Goal: Browse casually: Explore the website without a specific task or goal

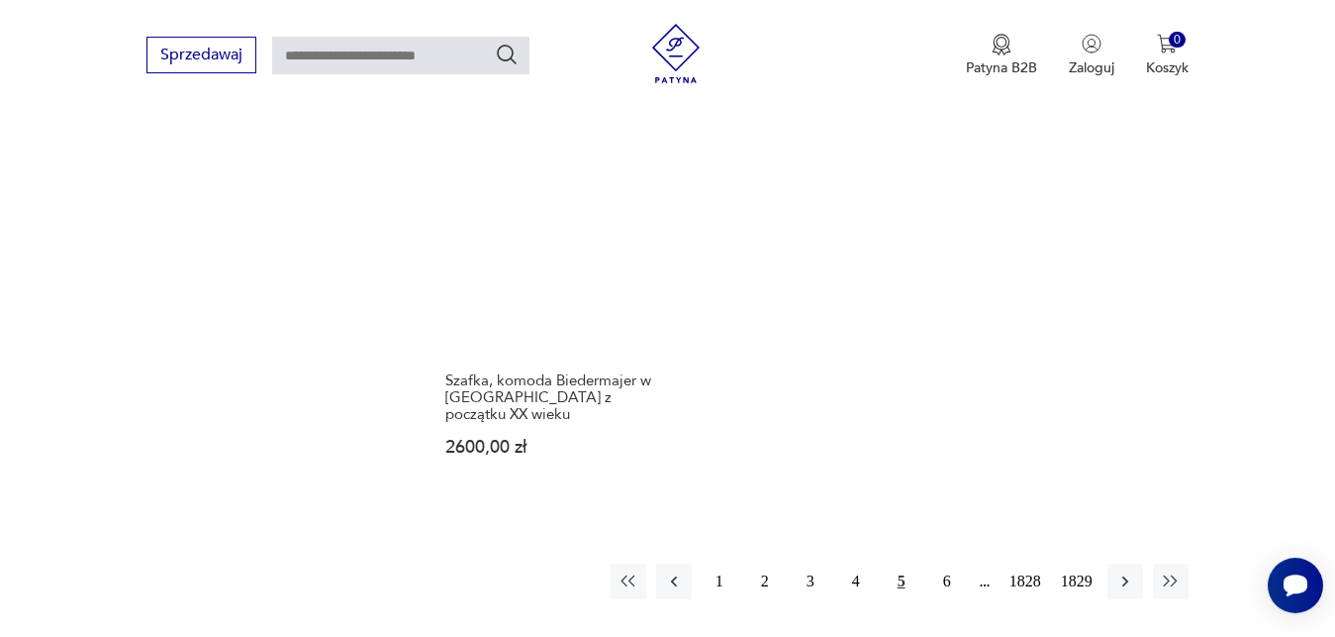
scroll to position [2529, 0]
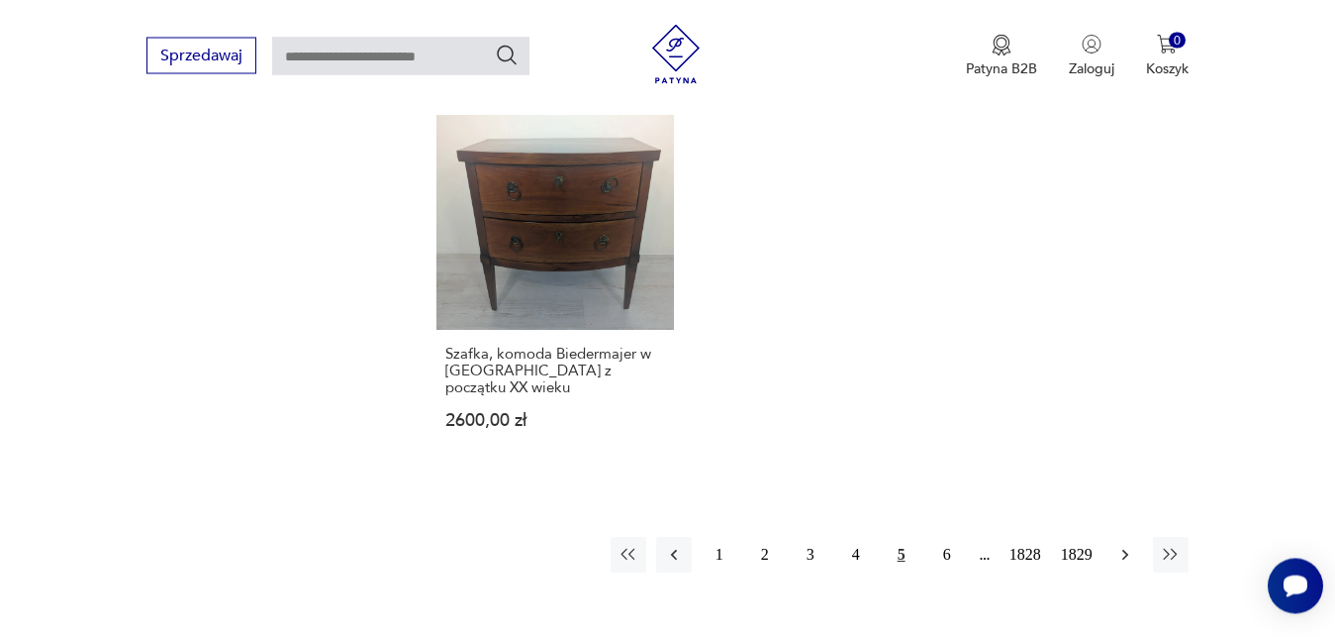
click at [1124, 544] on icon "button" at bounding box center [1126, 554] width 20 height 20
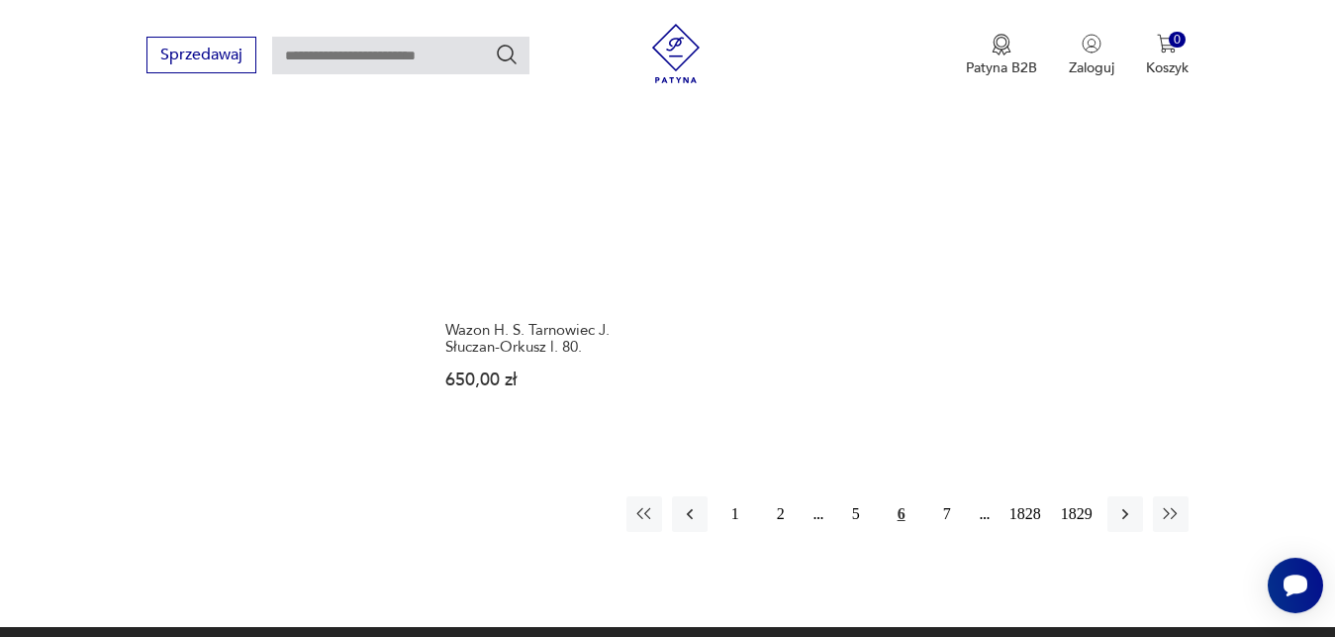
scroll to position [2563, 0]
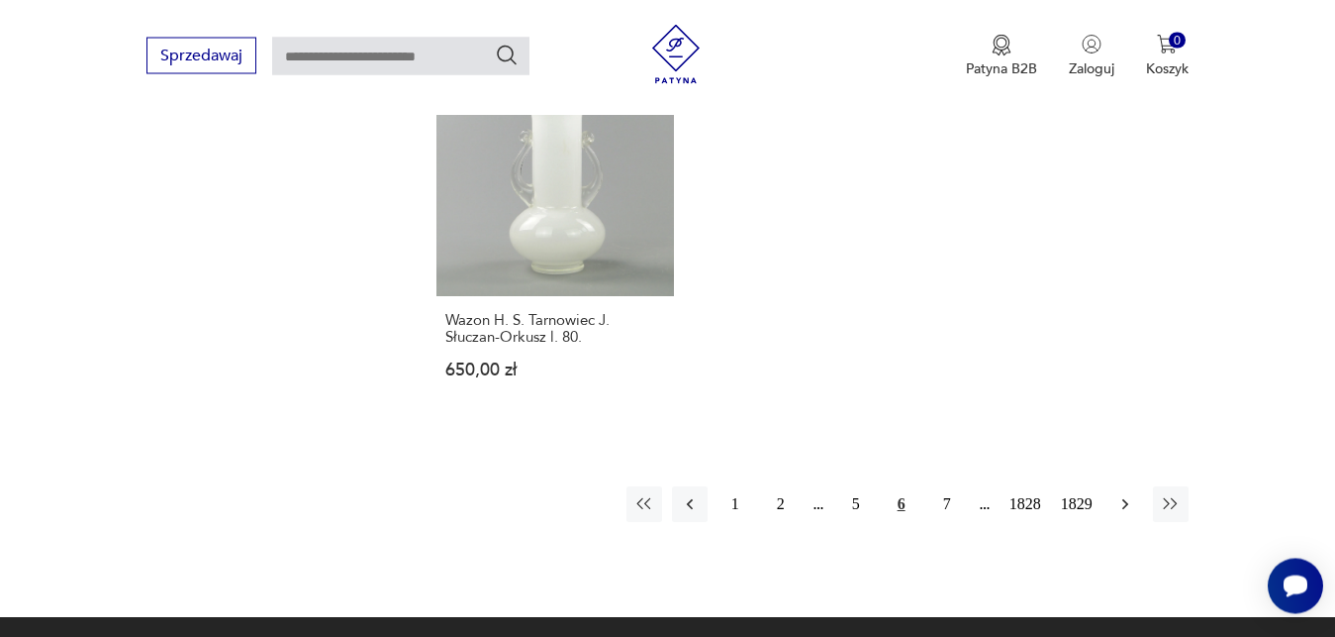
click at [1133, 494] on icon "button" at bounding box center [1126, 504] width 20 height 20
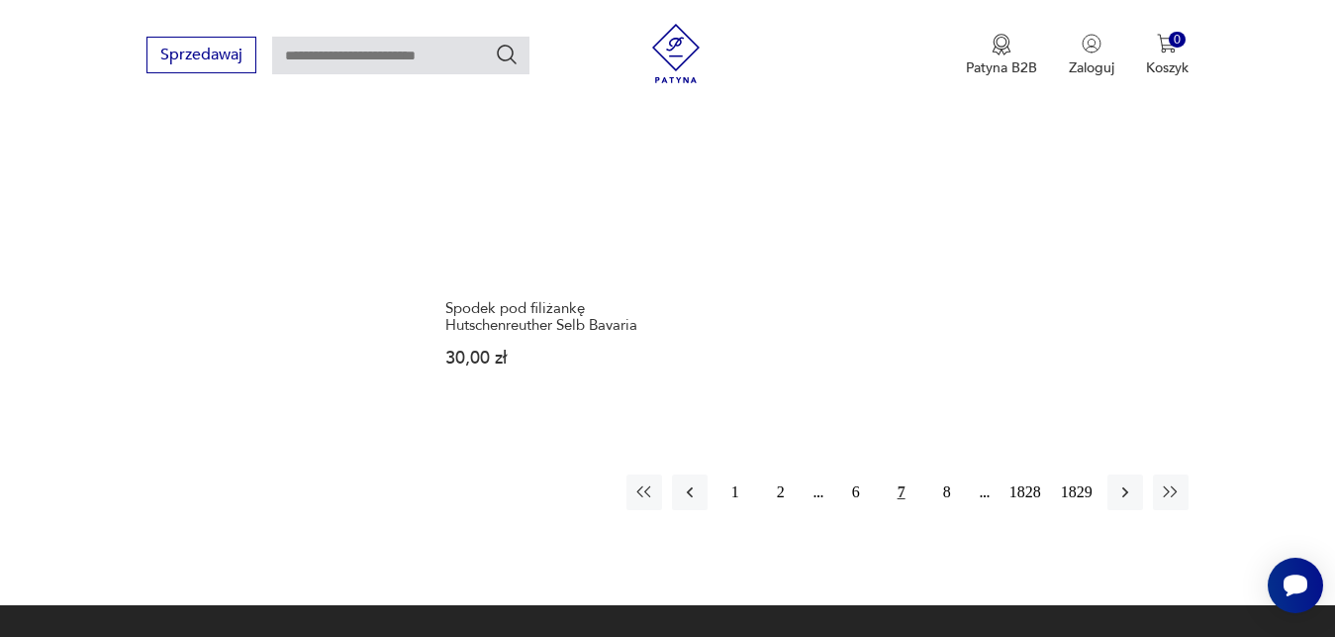
scroll to position [2580, 0]
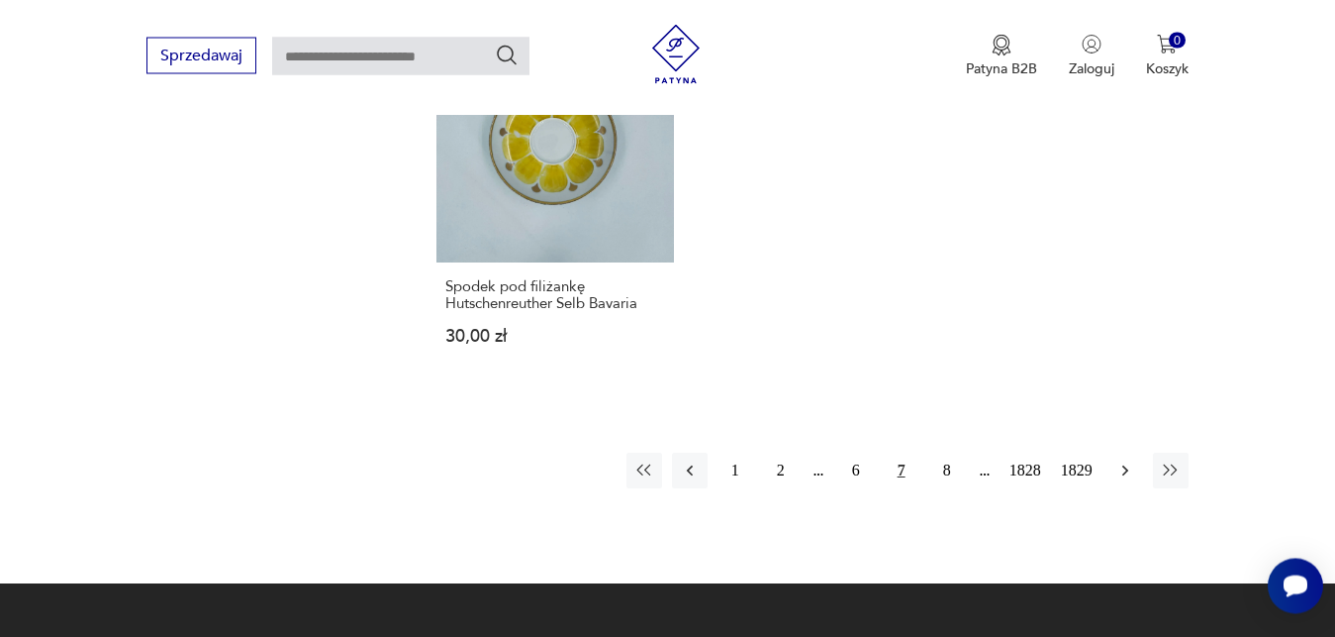
click at [1124, 460] on icon "button" at bounding box center [1126, 470] width 20 height 20
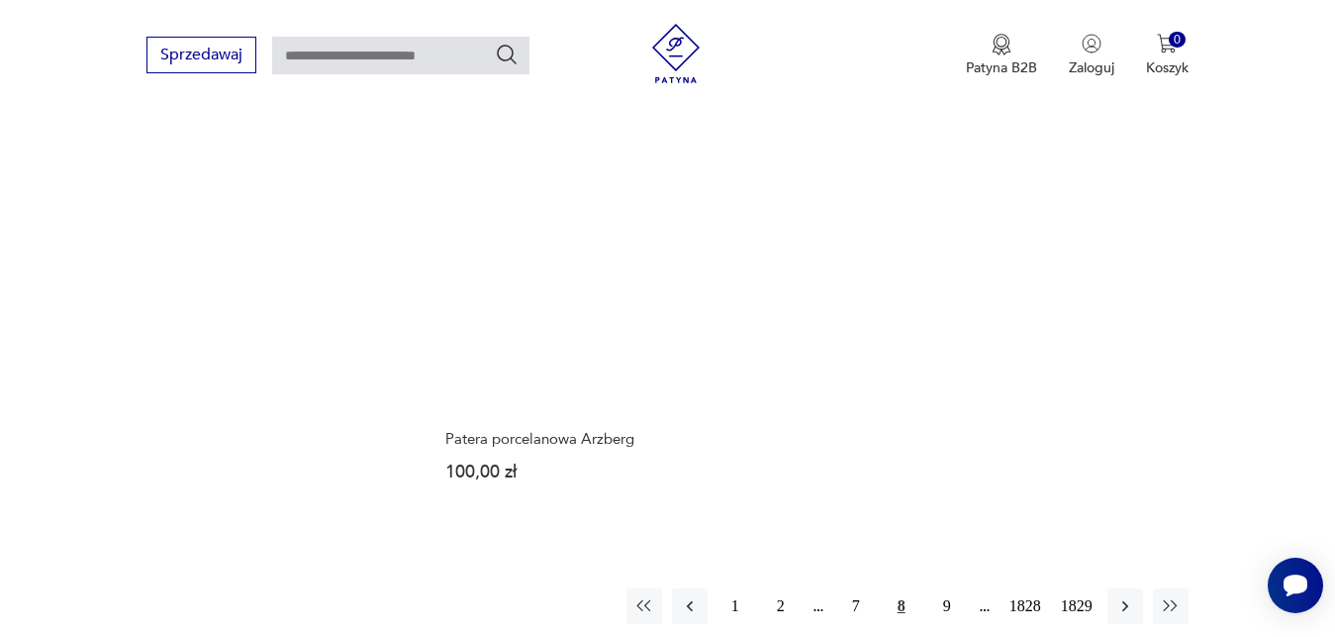
scroll to position [2428, 0]
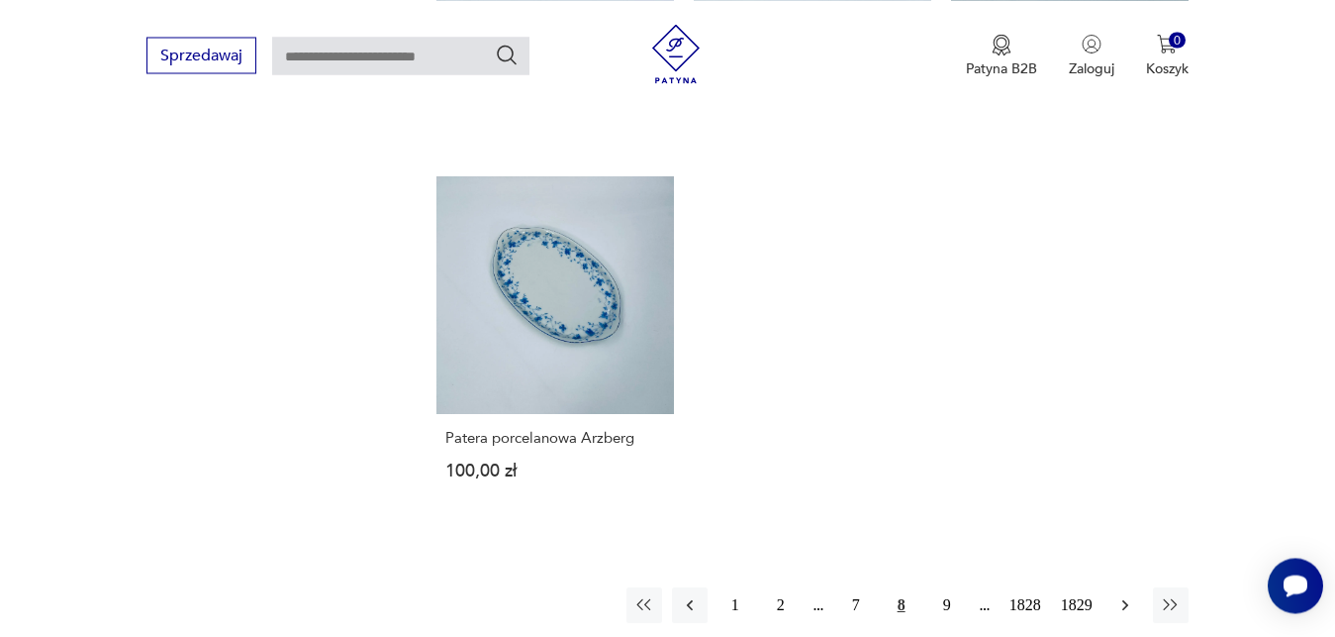
click at [1124, 603] on icon "button" at bounding box center [1126, 605] width 20 height 20
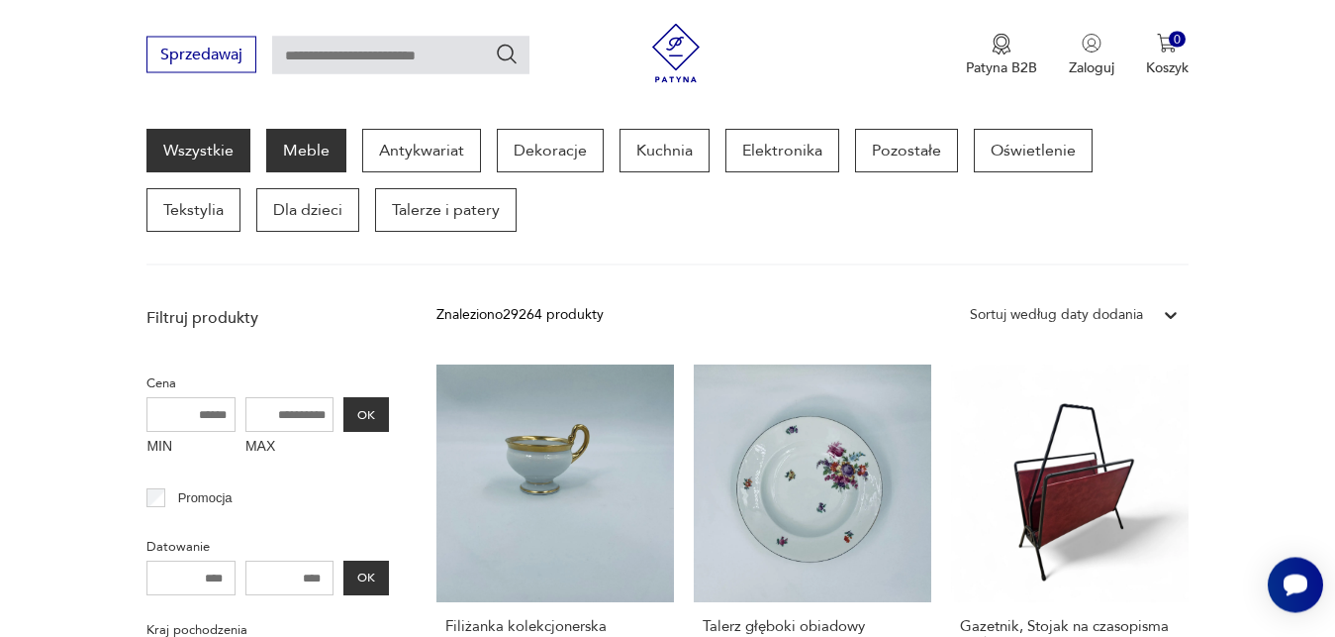
scroll to position [257, 0]
click at [318, 153] on p "Meble" at bounding box center [306, 151] width 80 height 44
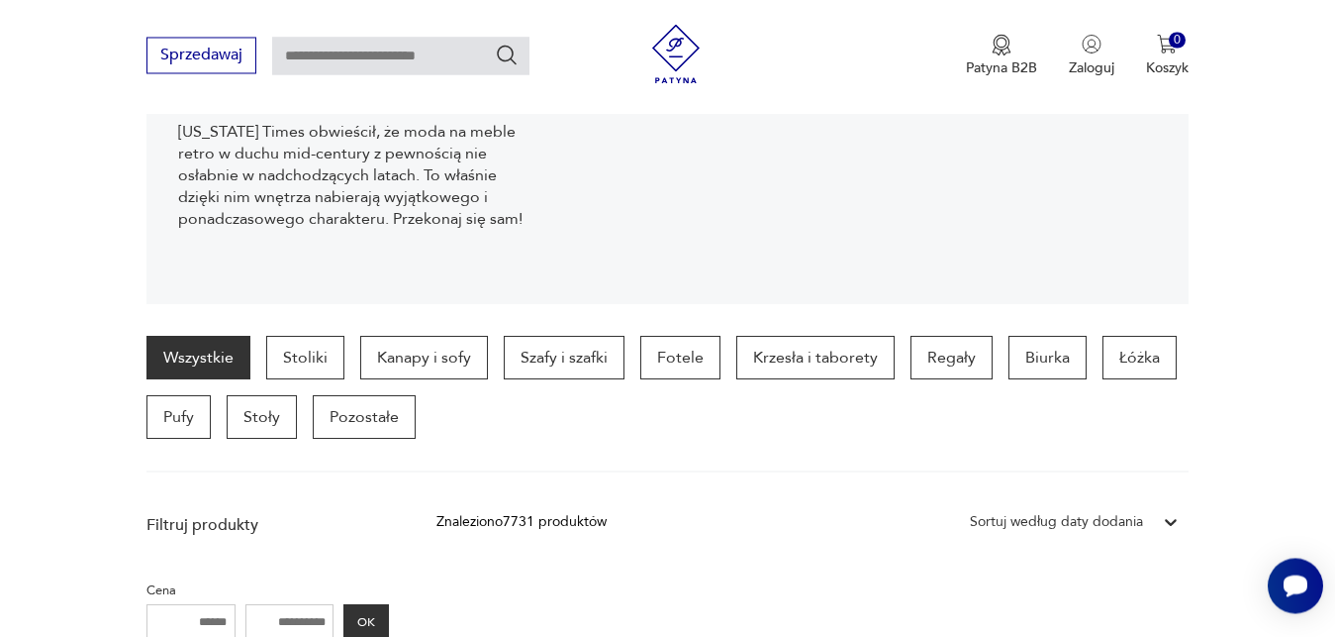
scroll to position [317, 0]
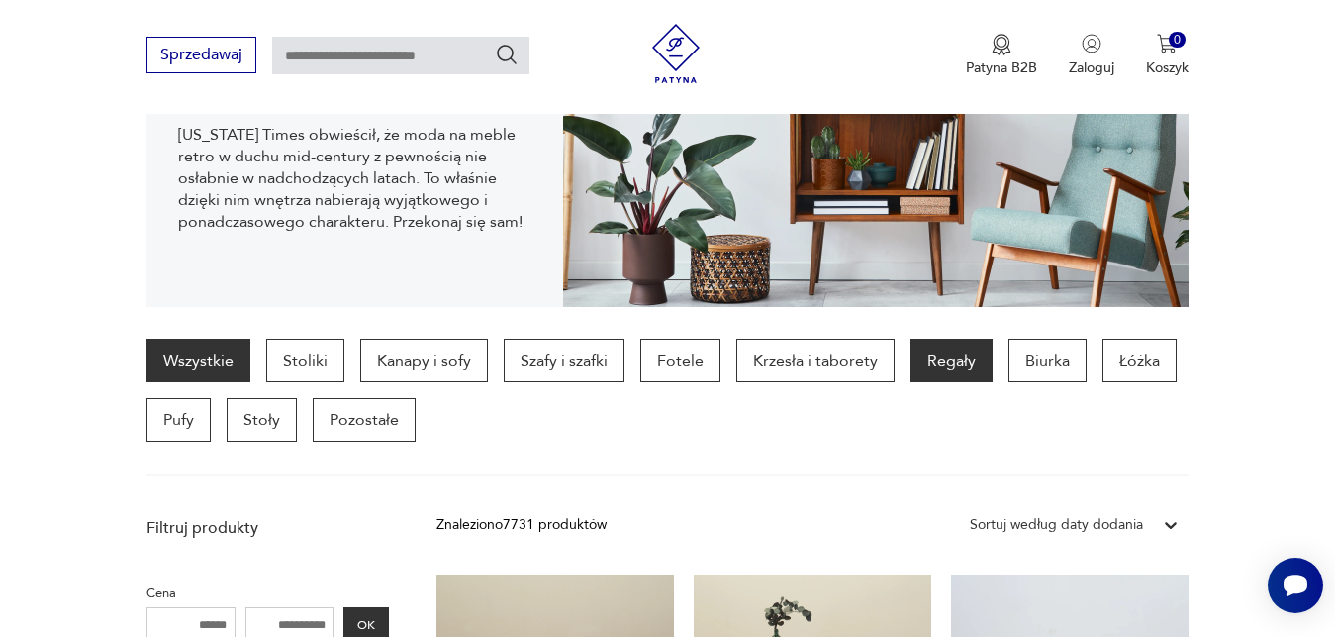
click at [946, 361] on p "Regały" at bounding box center [952, 361] width 82 height 44
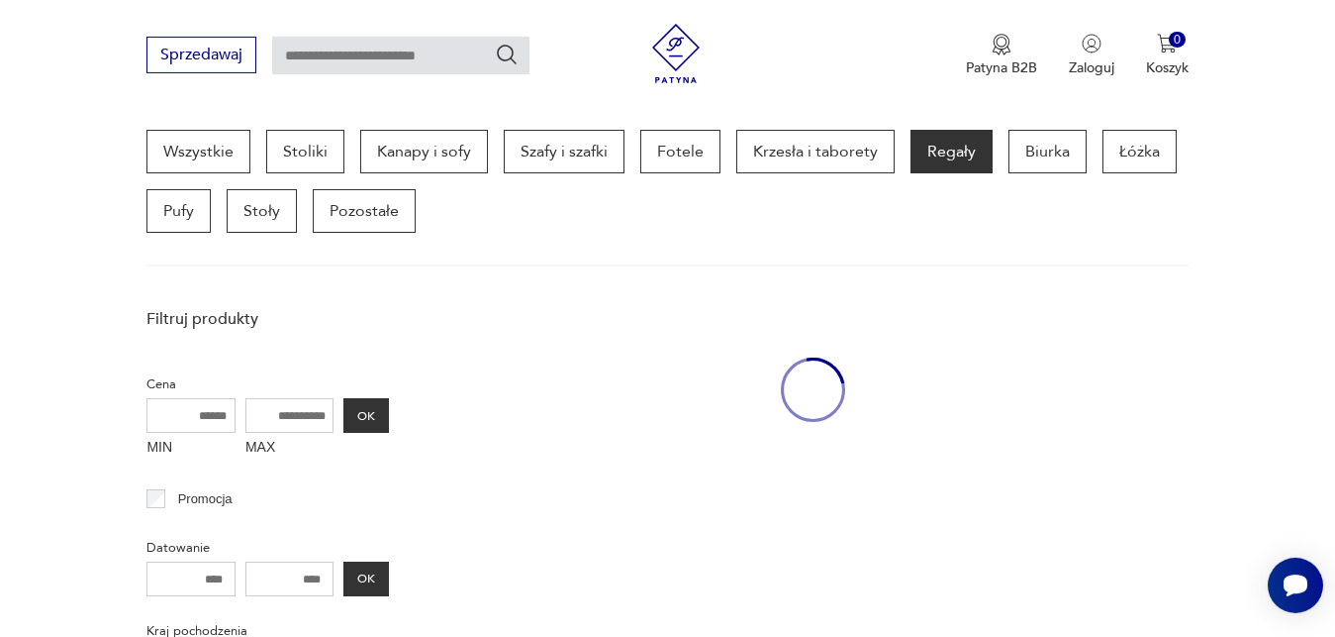
scroll to position [527, 0]
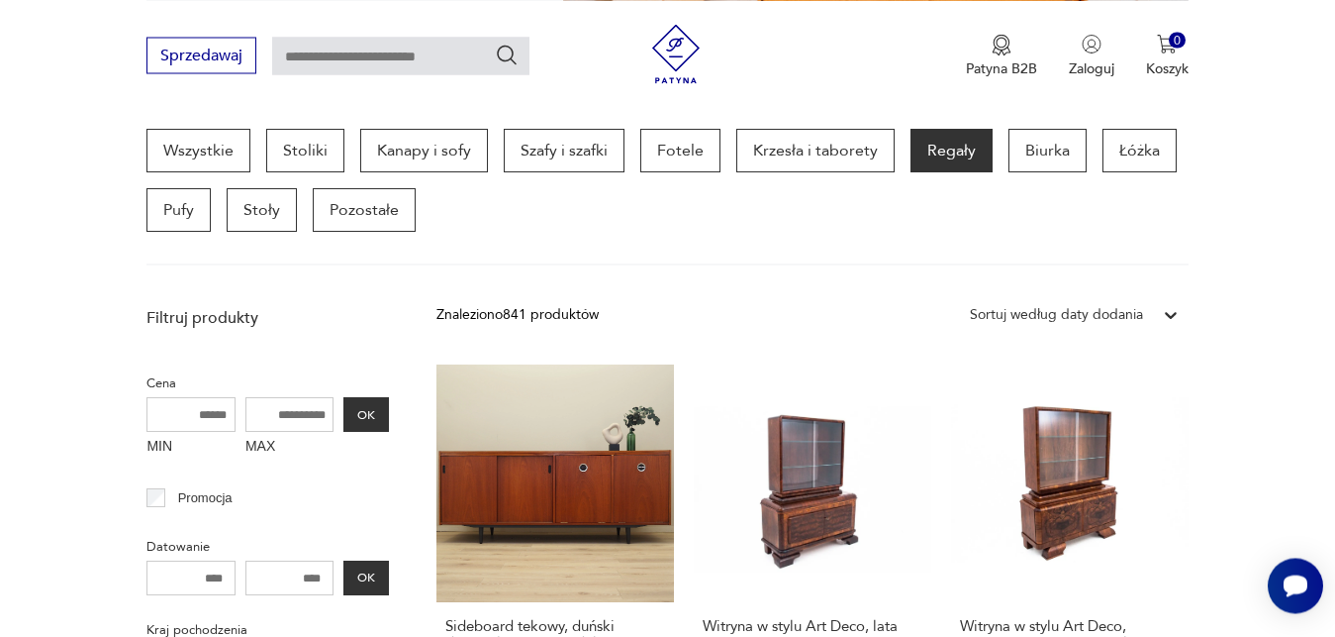
click at [1174, 317] on icon at bounding box center [1171, 315] width 12 height 7
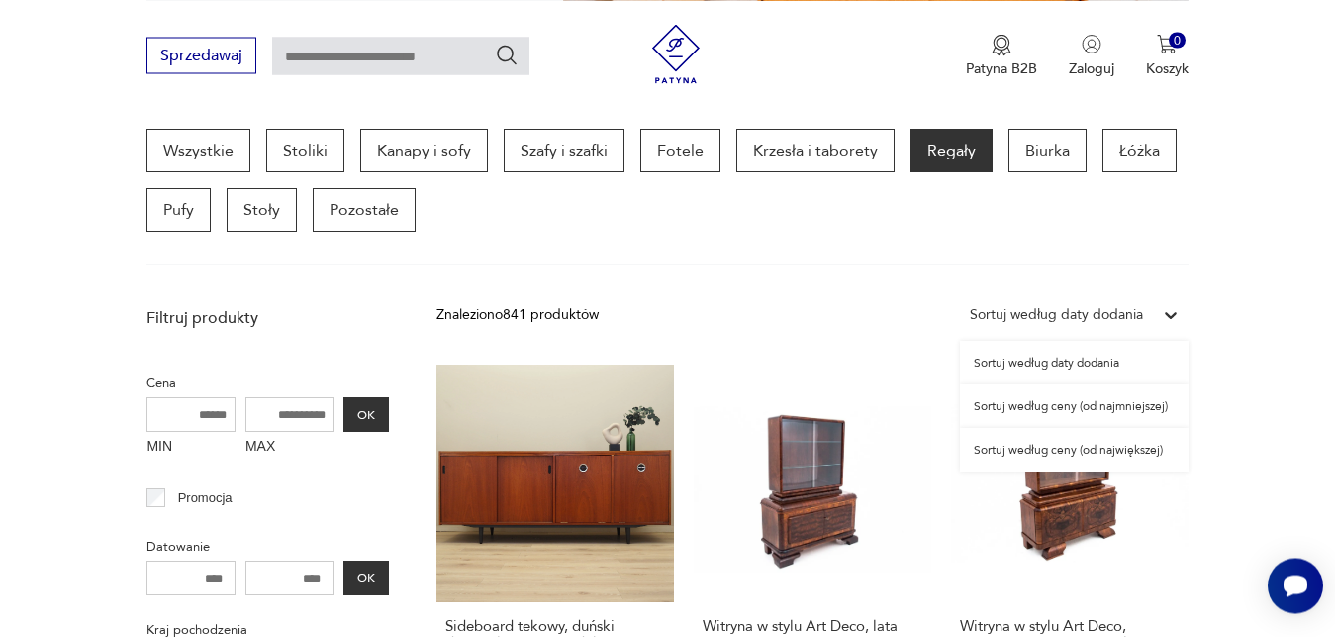
scroll to position [526, 0]
click at [1132, 408] on div "Sortuj według ceny (od najmniejszej)" at bounding box center [1074, 407] width 229 height 44
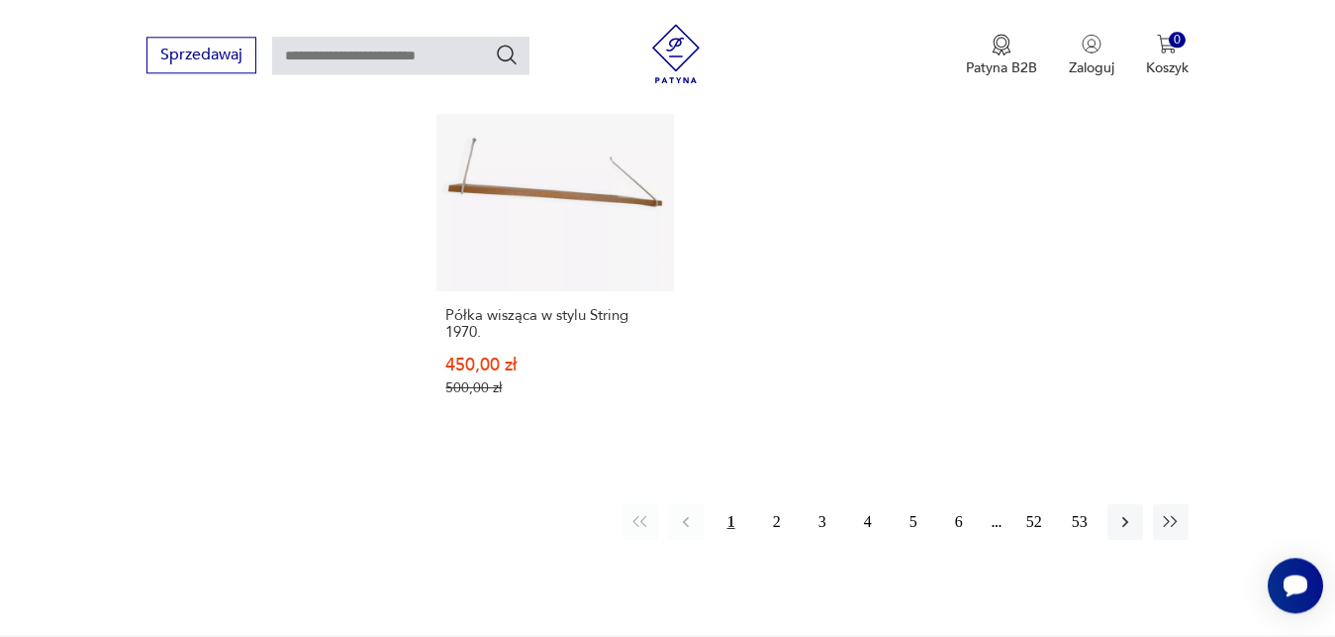
scroll to position [3000, 0]
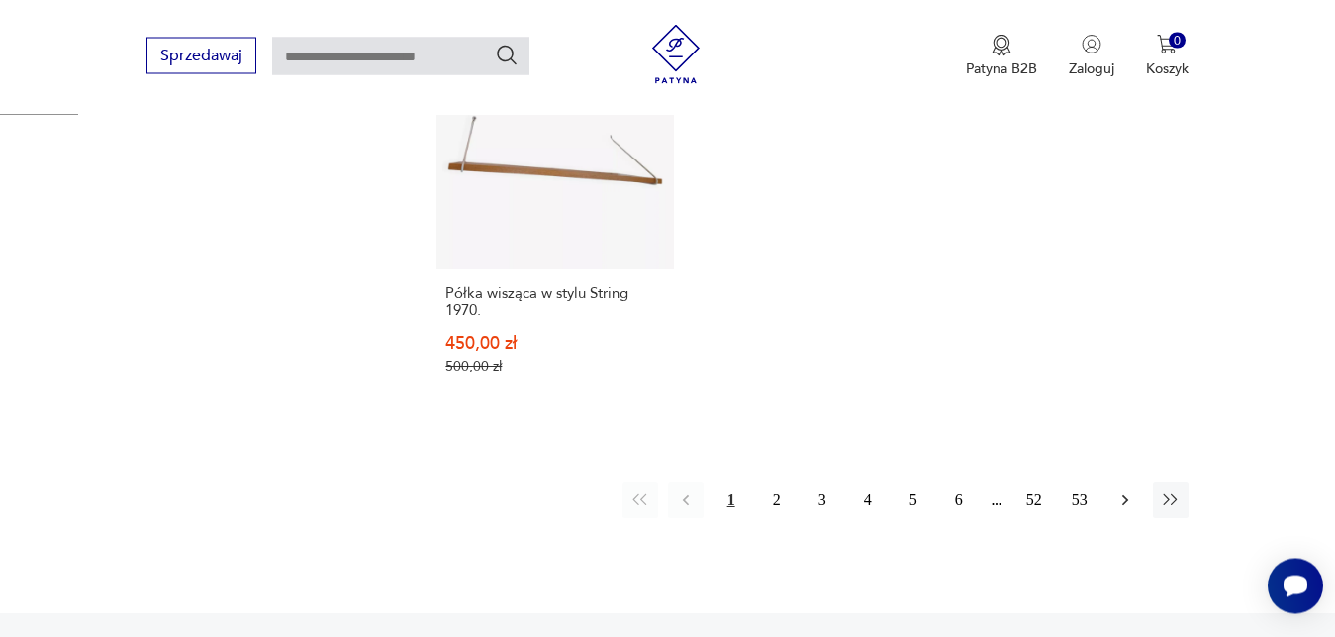
click at [1126, 490] on icon "button" at bounding box center [1126, 500] width 20 height 20
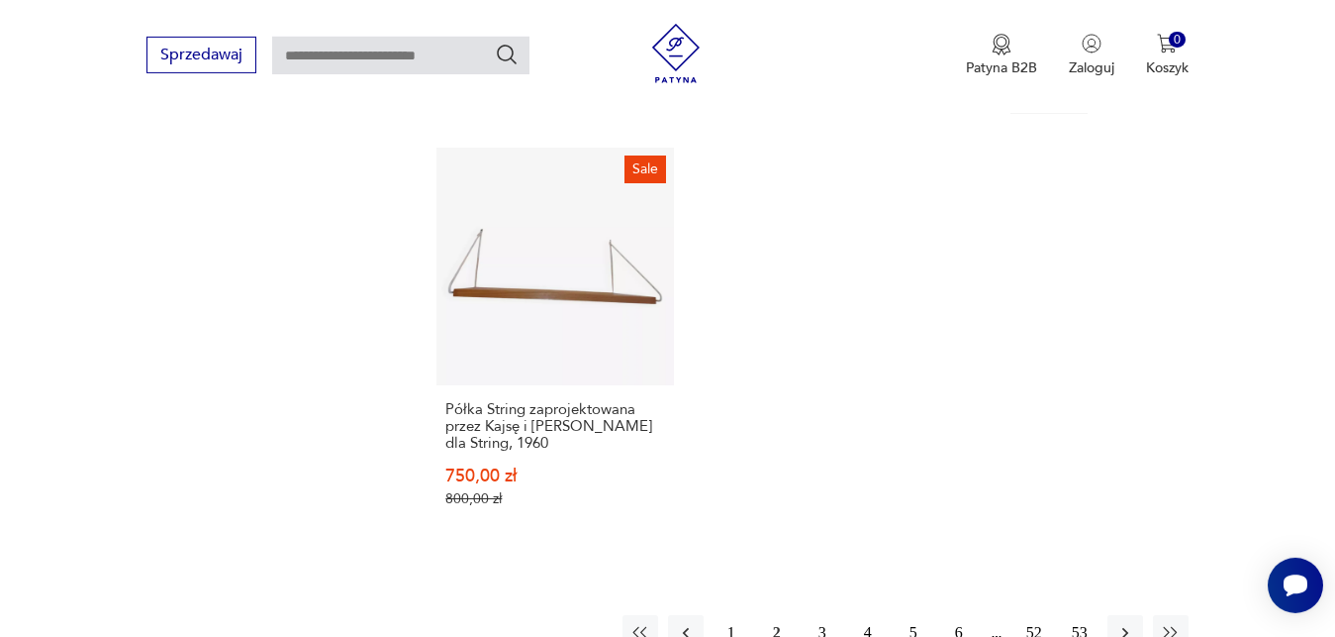
scroll to position [2849, 0]
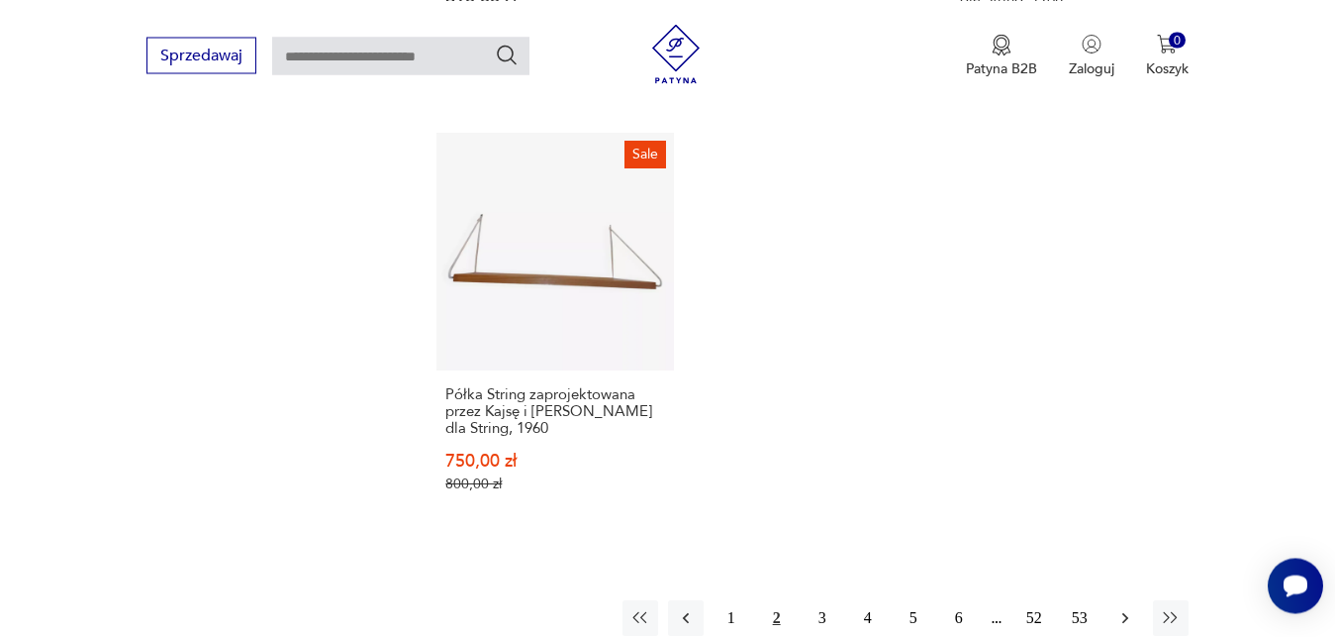
click at [1128, 615] on icon "button" at bounding box center [1126, 618] width 20 height 20
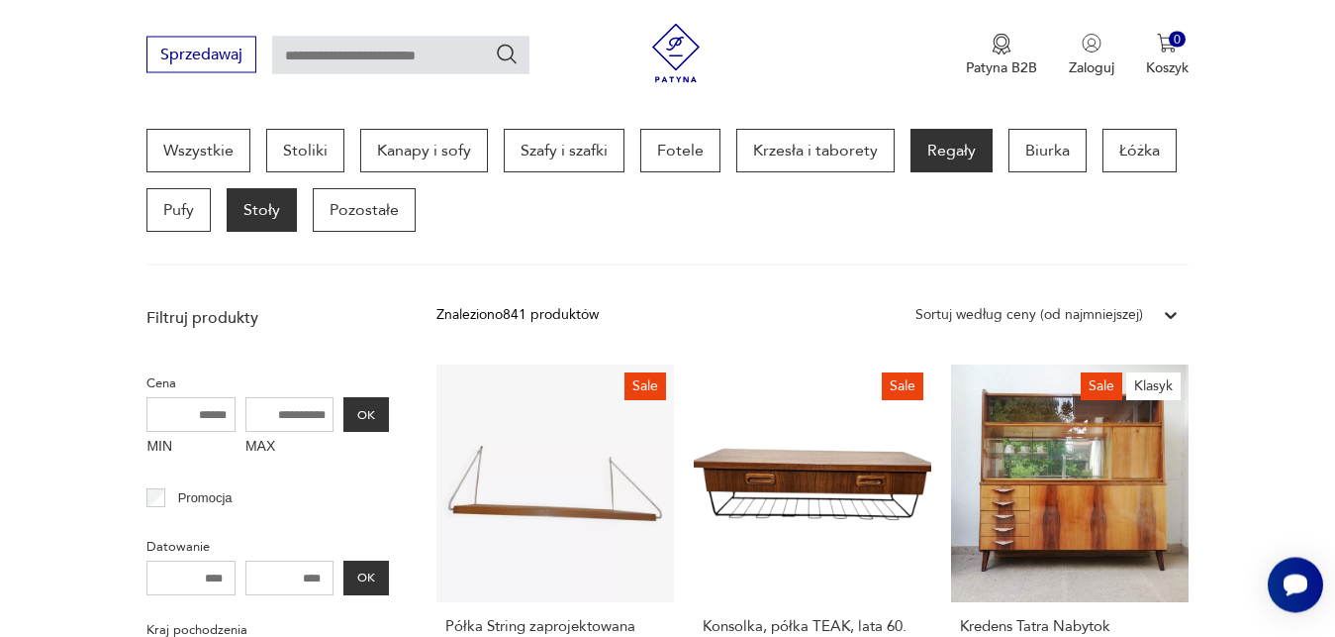
scroll to position [527, 0]
click at [268, 216] on p "Stoły" at bounding box center [262, 210] width 70 height 44
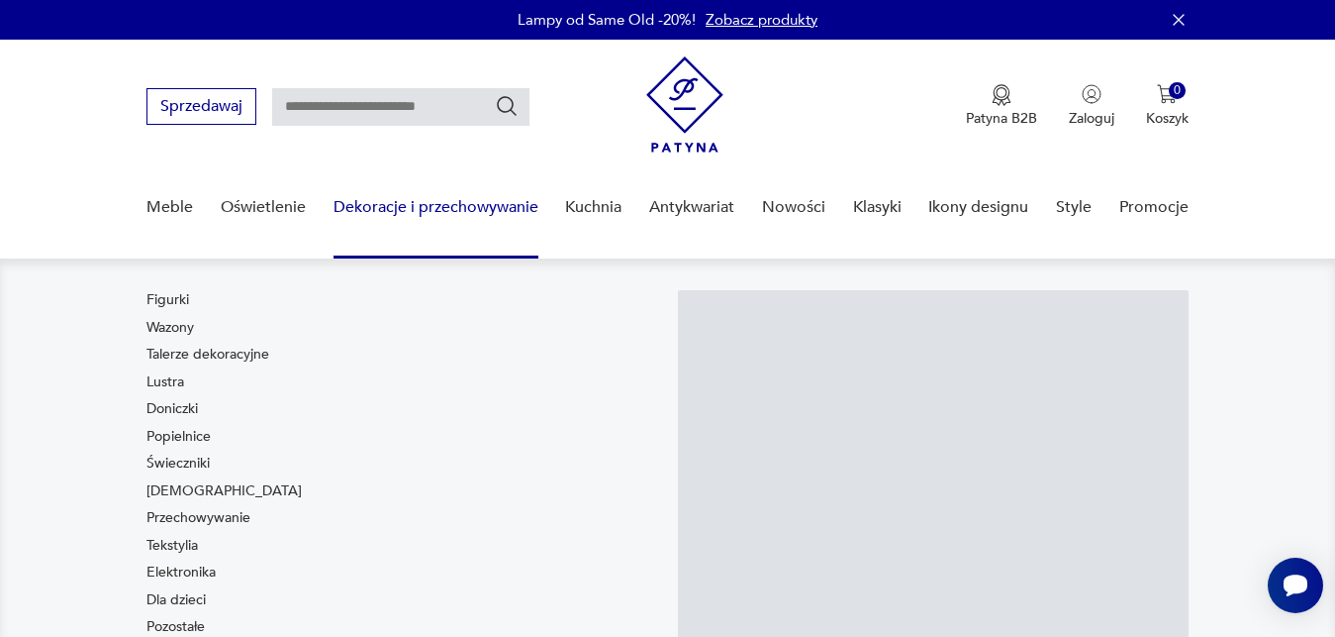
click at [505, 207] on link "Dekoracje i przechowywanie" at bounding box center [436, 207] width 205 height 76
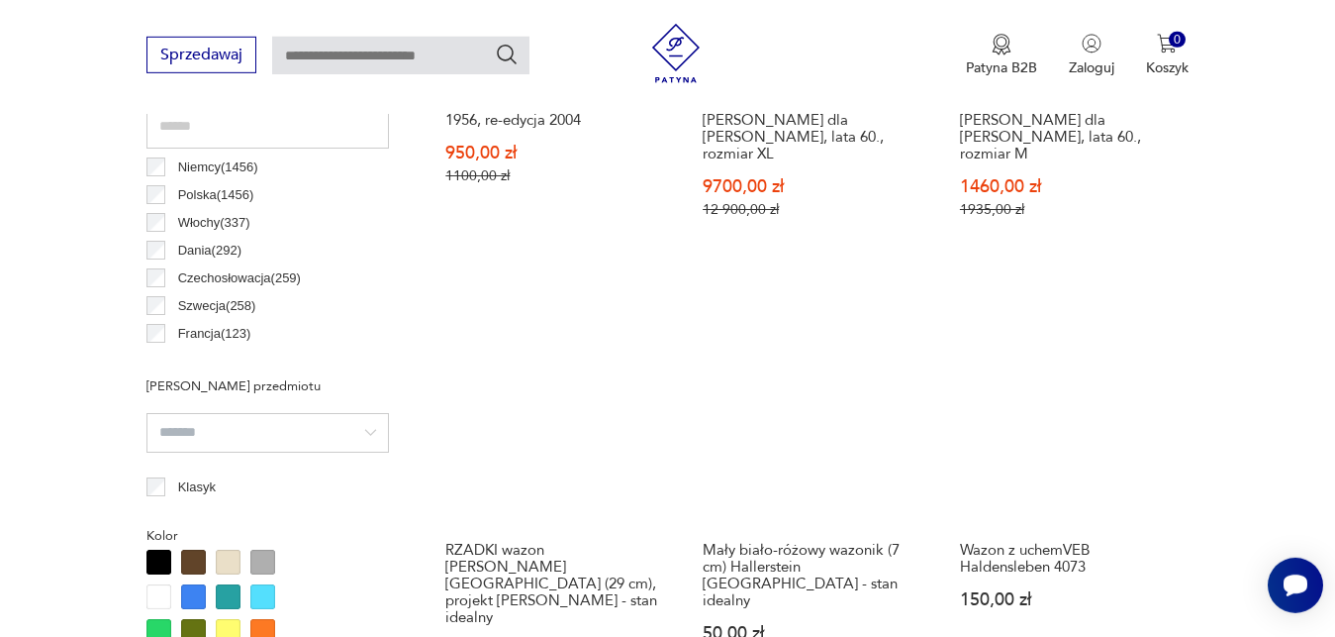
scroll to position [1107, 0]
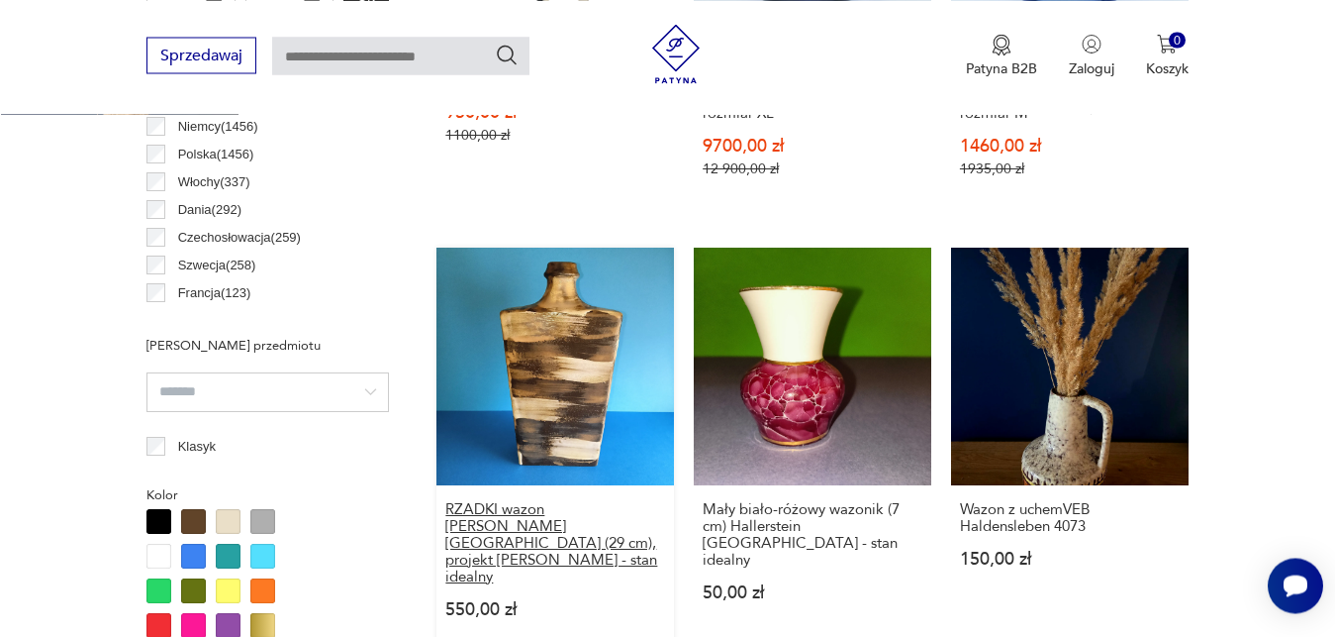
click at [583, 502] on h3 "RZADKI wazon [PERSON_NAME] [GEOGRAPHIC_DATA] (29 cm), projekt [PERSON_NAME] - s…" at bounding box center [555, 543] width 220 height 84
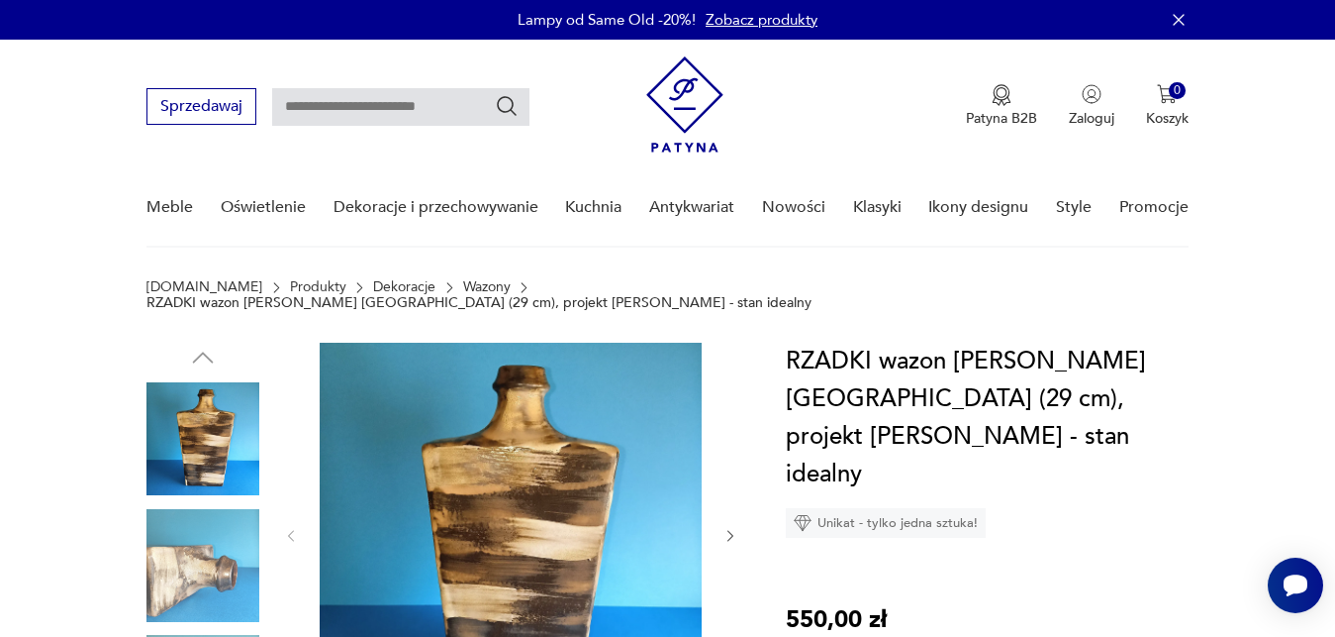
click at [730, 528] on icon "button" at bounding box center [731, 536] width 17 height 17
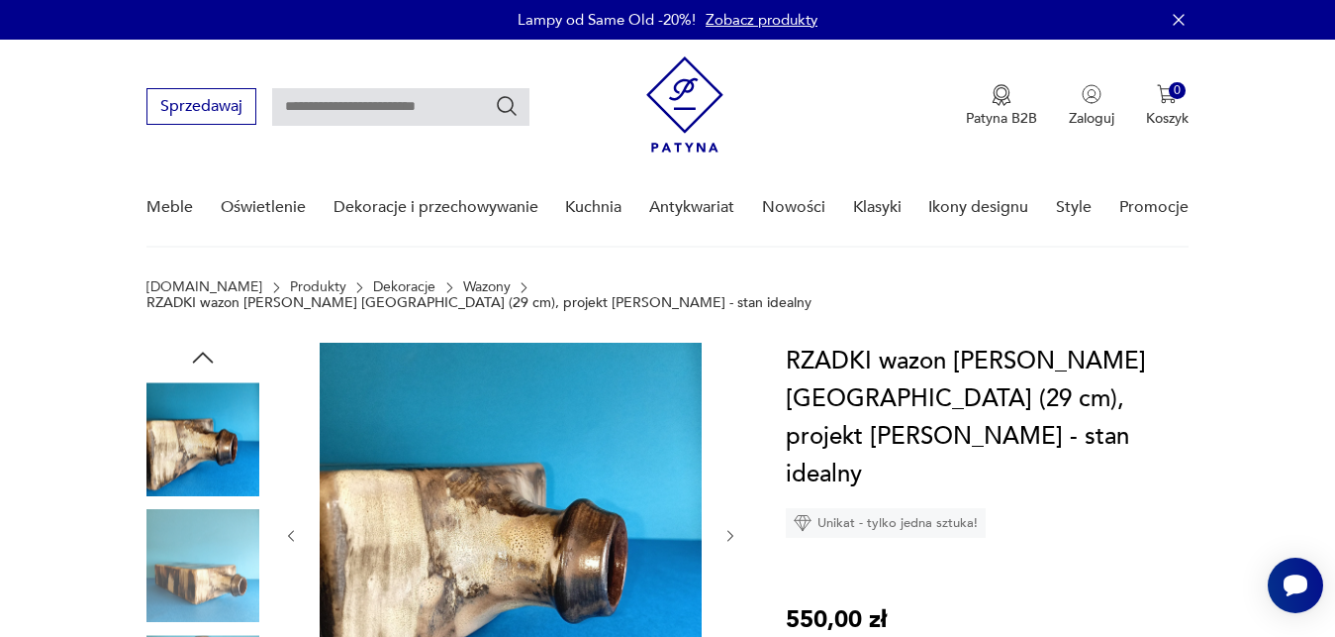
click at [730, 528] on icon "button" at bounding box center [731, 536] width 17 height 17
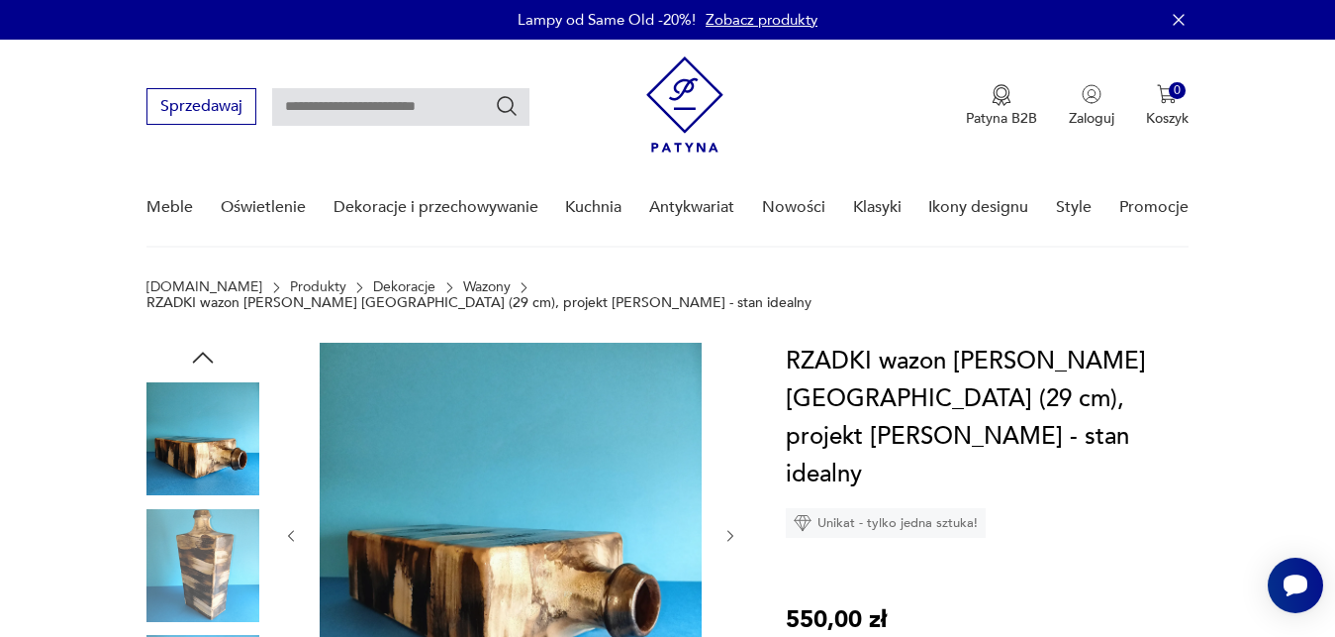
click at [730, 528] on icon "button" at bounding box center [731, 536] width 17 height 17
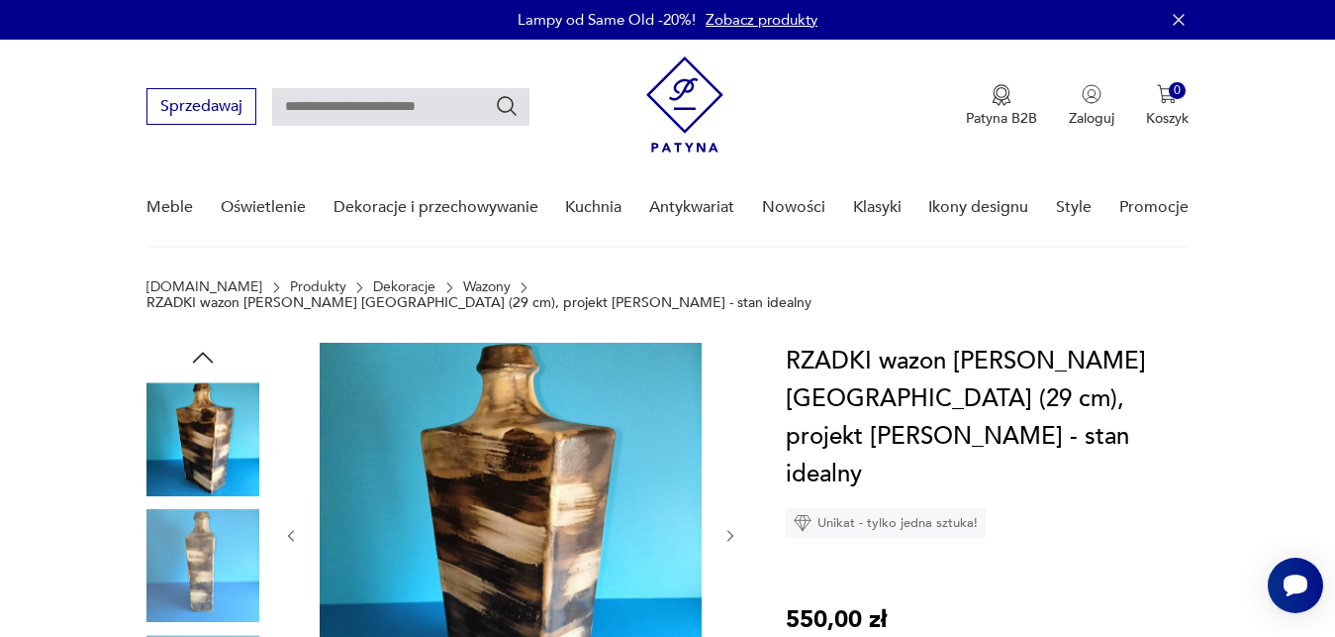
click at [730, 528] on icon "button" at bounding box center [731, 536] width 17 height 17
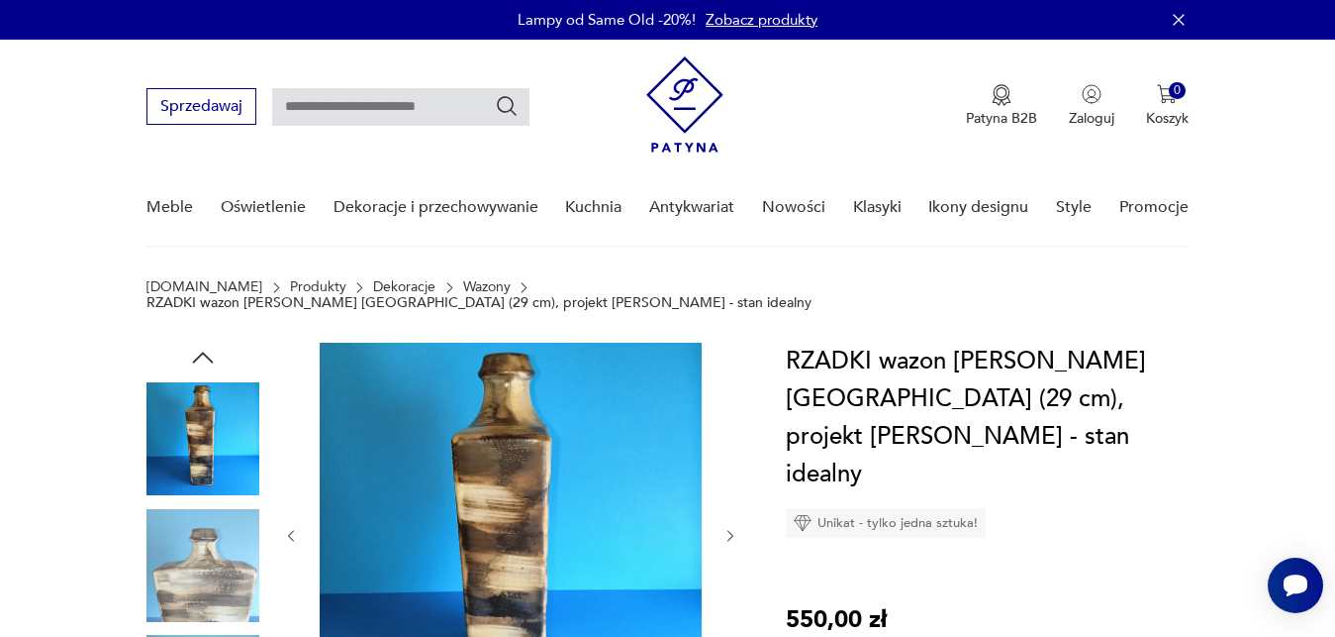
click at [730, 528] on icon "button" at bounding box center [731, 536] width 17 height 17
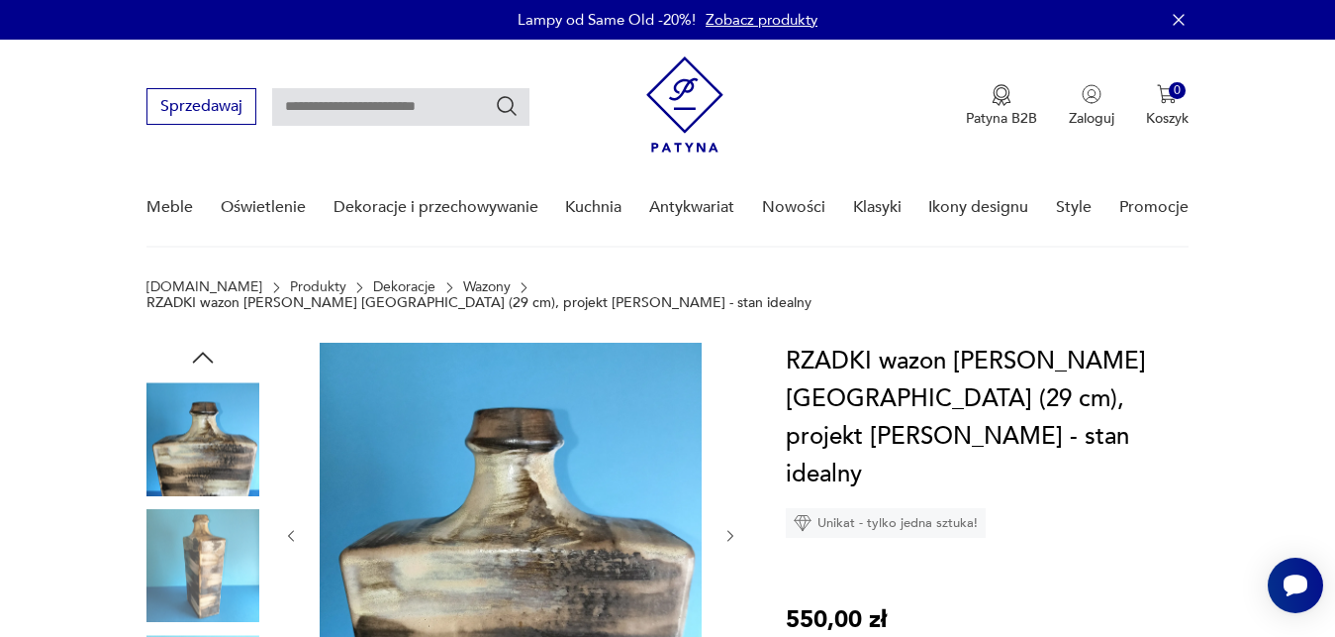
click at [730, 528] on icon "button" at bounding box center [731, 536] width 17 height 17
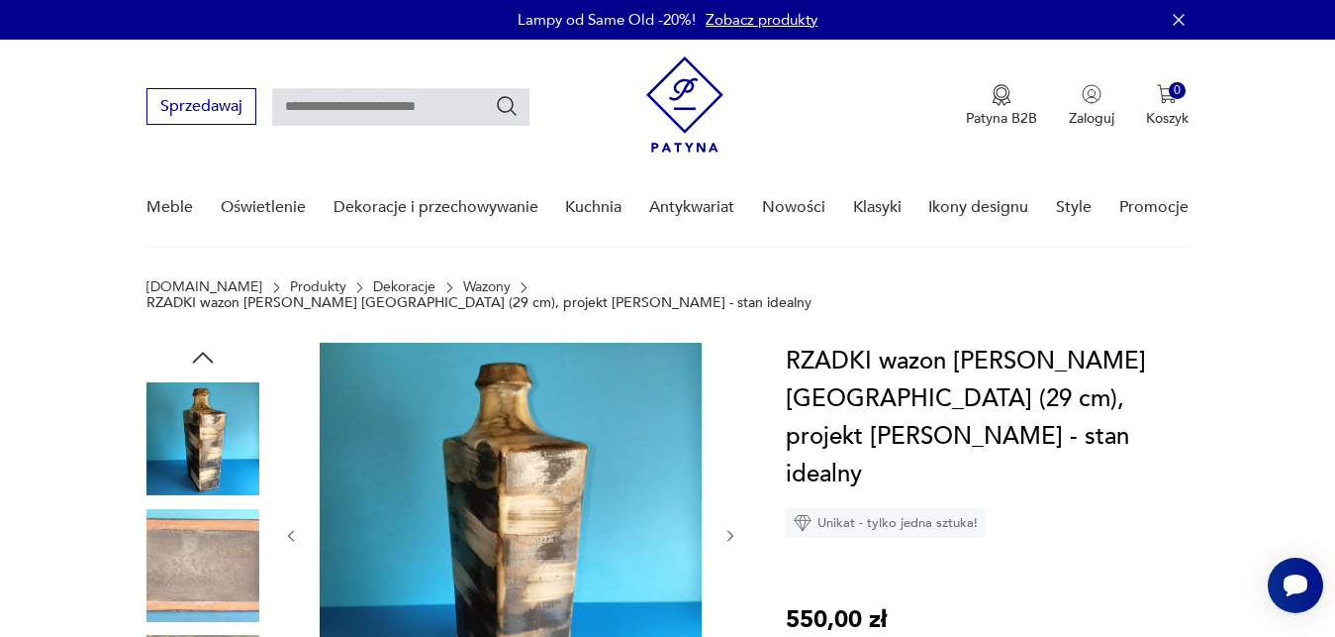
click at [730, 528] on icon "button" at bounding box center [731, 536] width 17 height 17
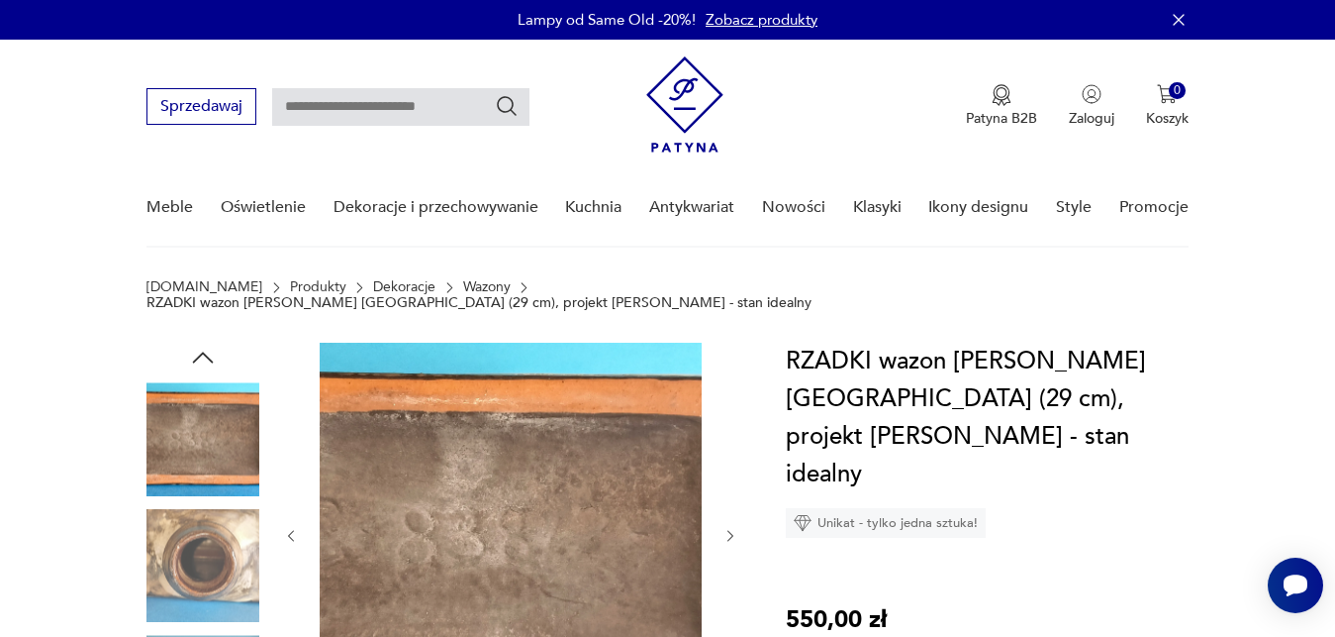
click at [730, 528] on icon "button" at bounding box center [731, 536] width 17 height 17
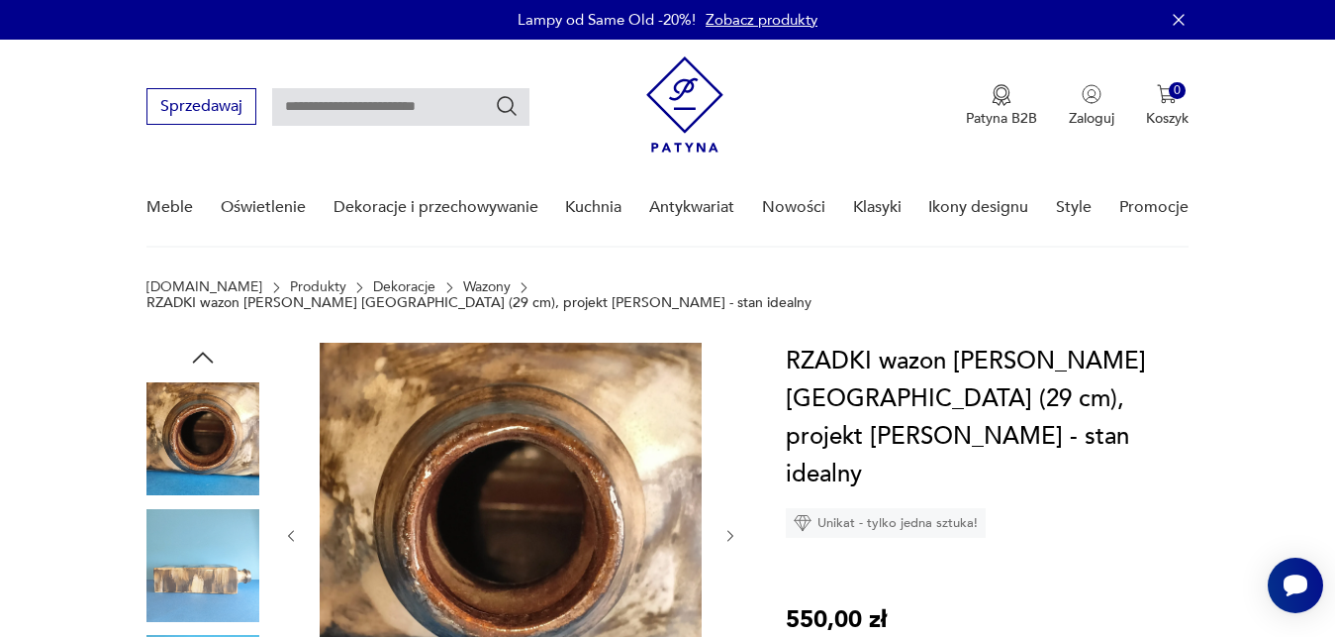
click at [730, 528] on icon "button" at bounding box center [731, 536] width 17 height 17
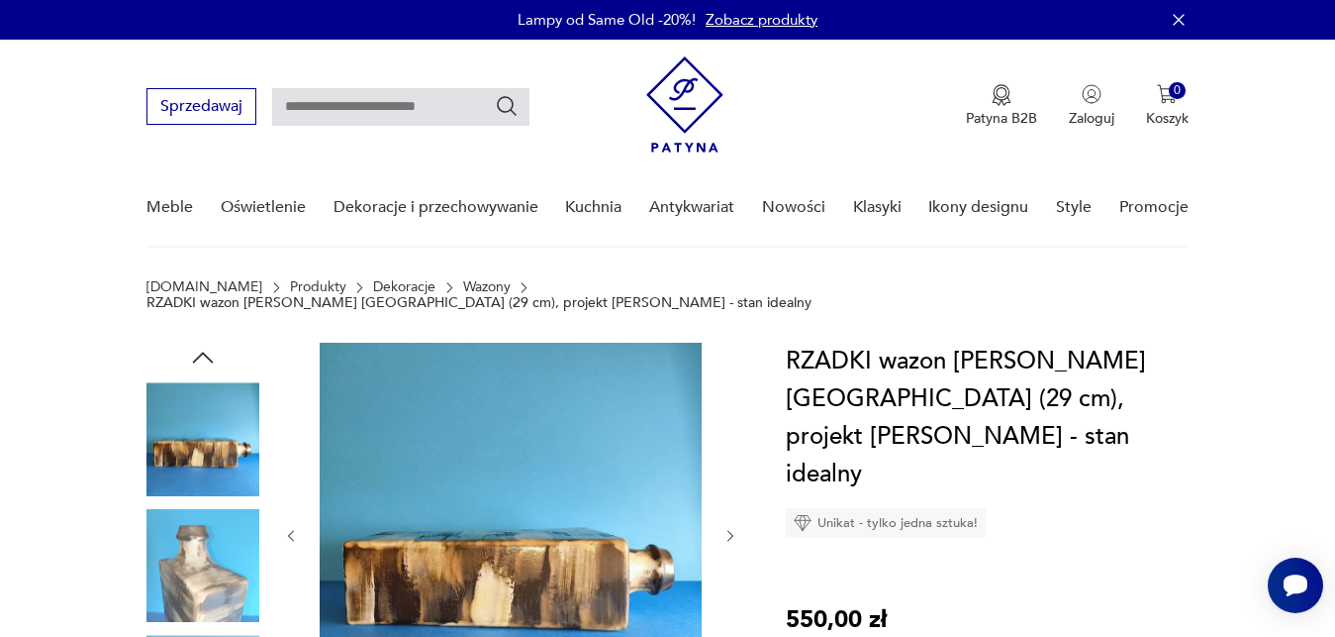
click at [730, 528] on icon "button" at bounding box center [731, 536] width 17 height 17
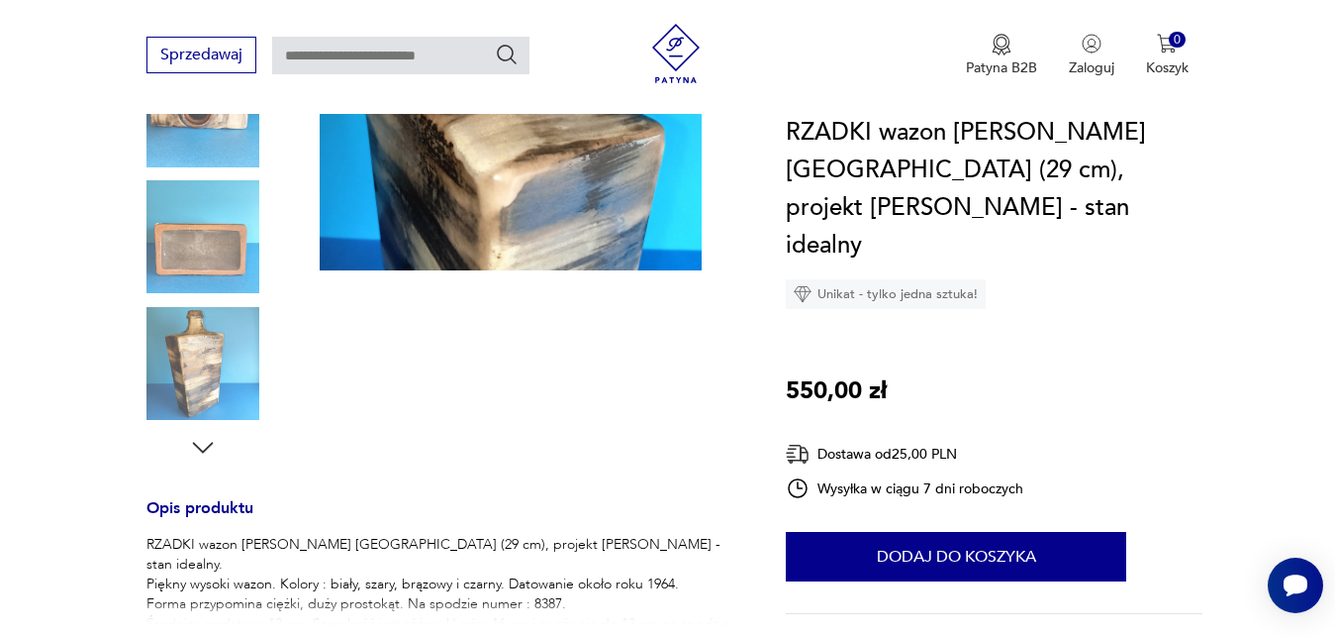
scroll to position [505, 0]
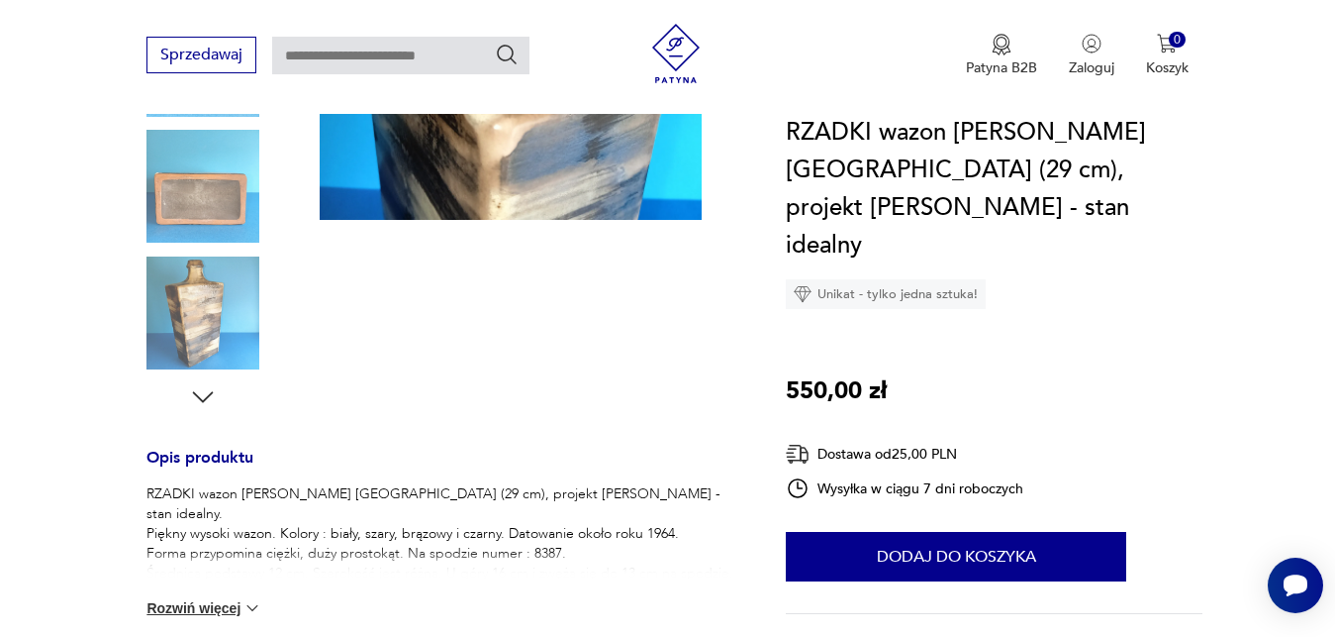
click at [259, 598] on img at bounding box center [253, 608] width 20 height 20
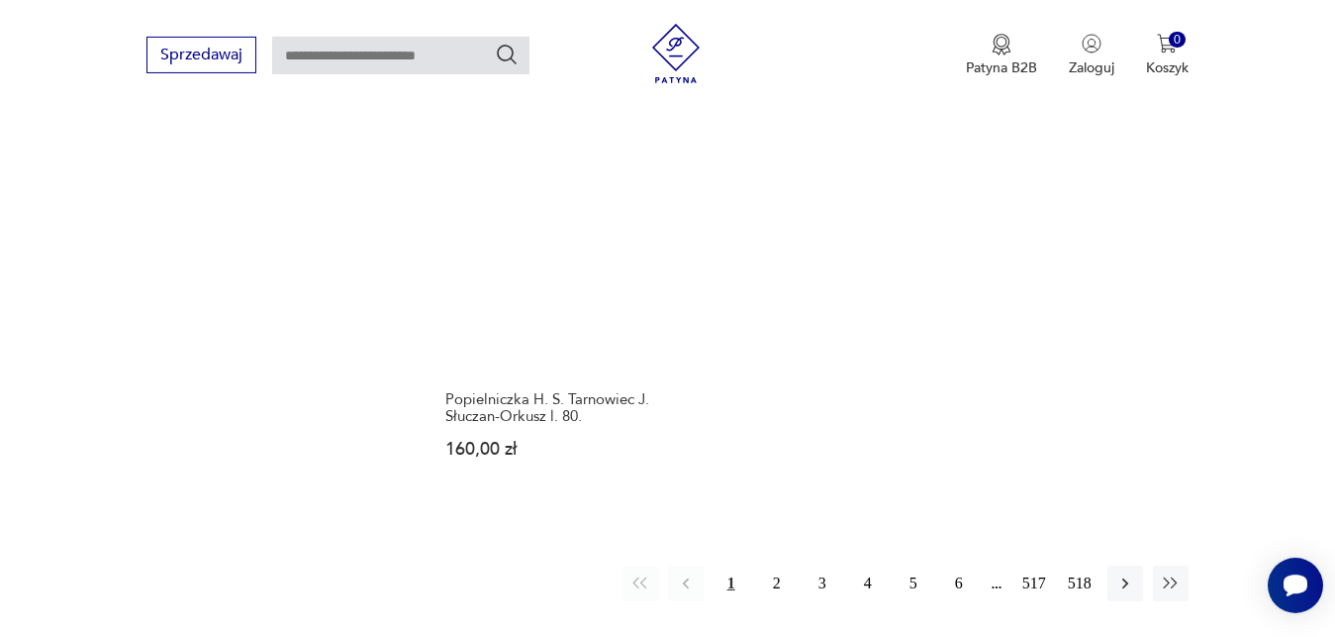
scroll to position [2878, 0]
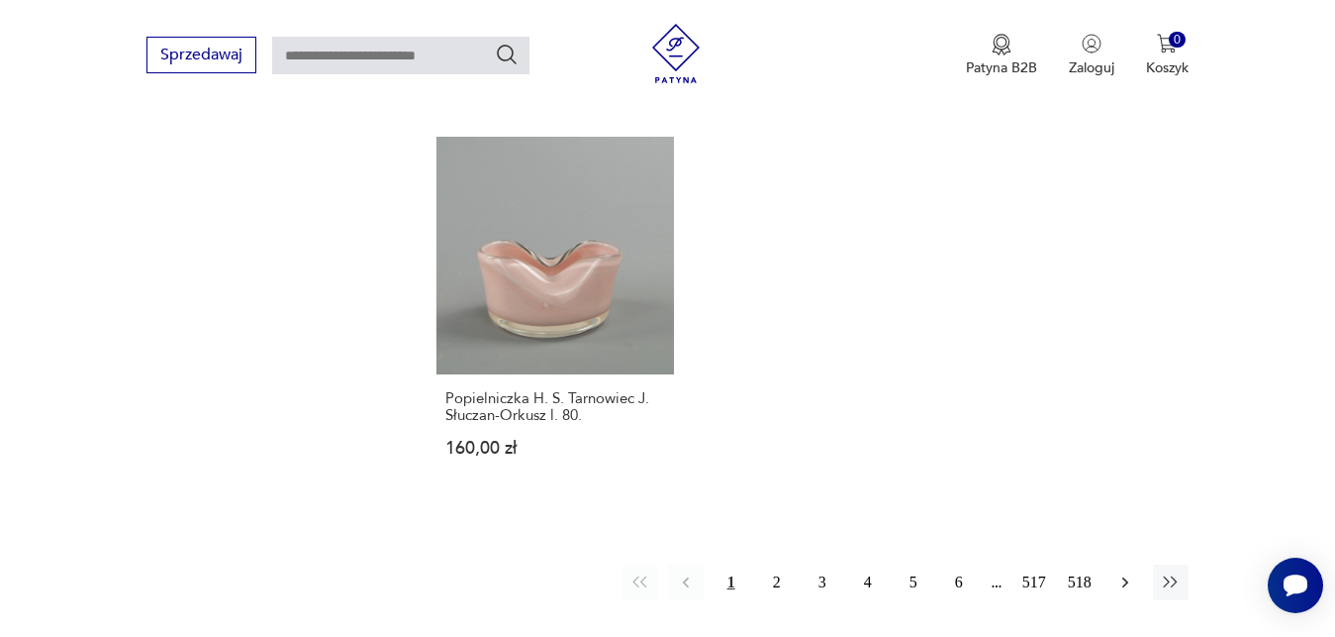
click at [1129, 572] on icon "button" at bounding box center [1126, 582] width 20 height 20
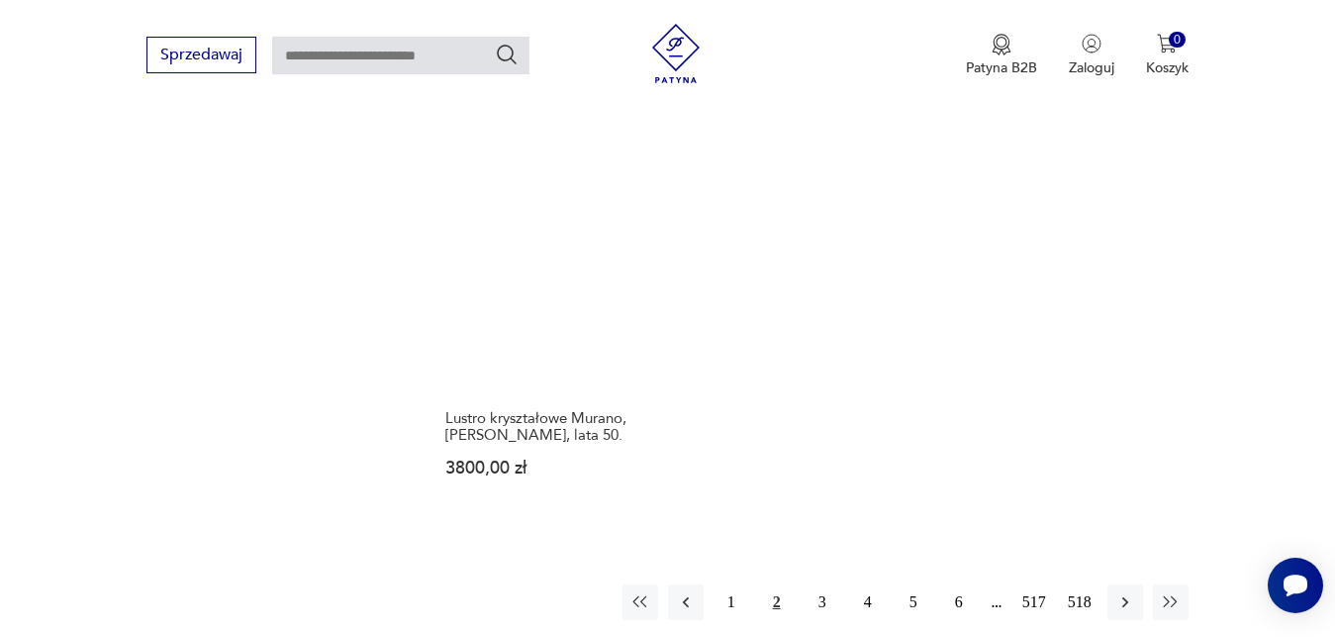
scroll to position [2764, 0]
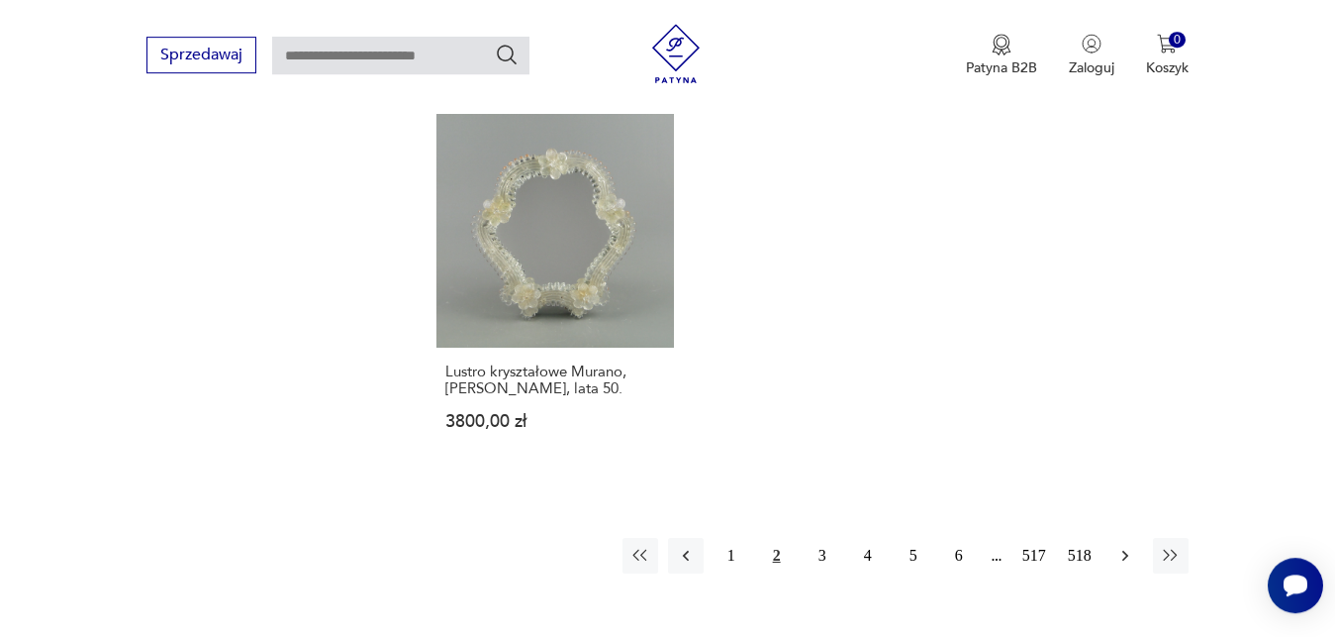
click at [1127, 549] on icon "button" at bounding box center [1125, 554] width 6 height 11
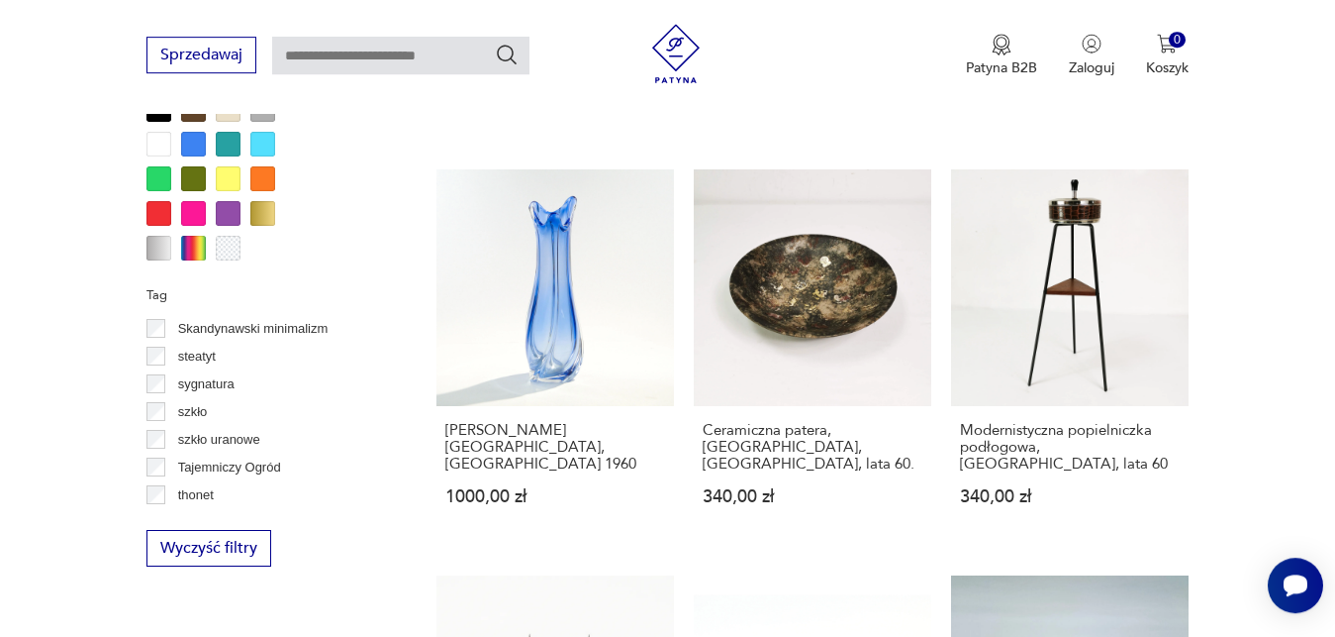
scroll to position [1396, 0]
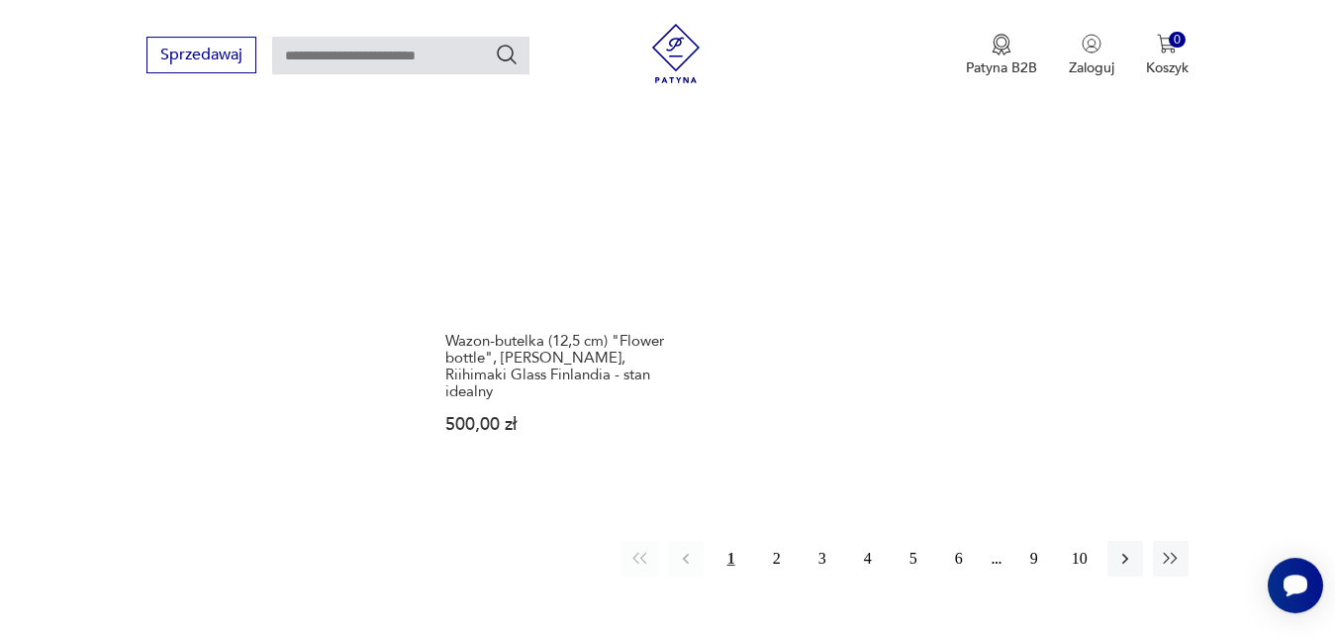
scroll to position [2949, 0]
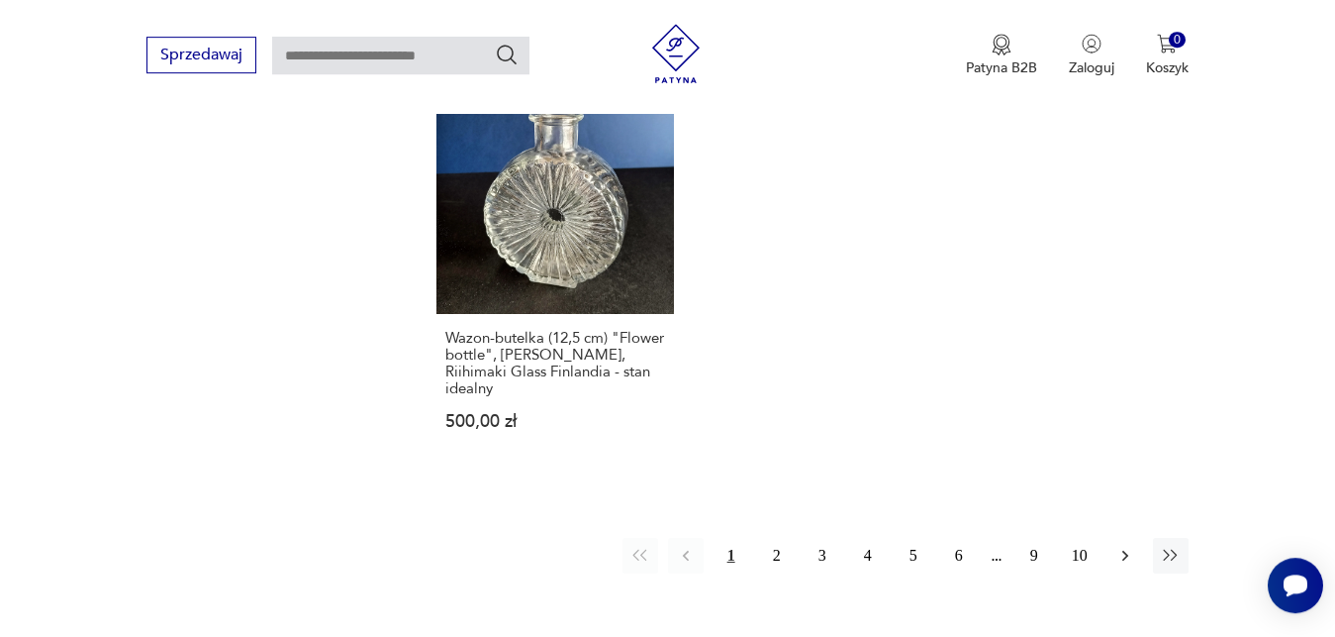
click at [1124, 545] on icon "button" at bounding box center [1126, 555] width 20 height 20
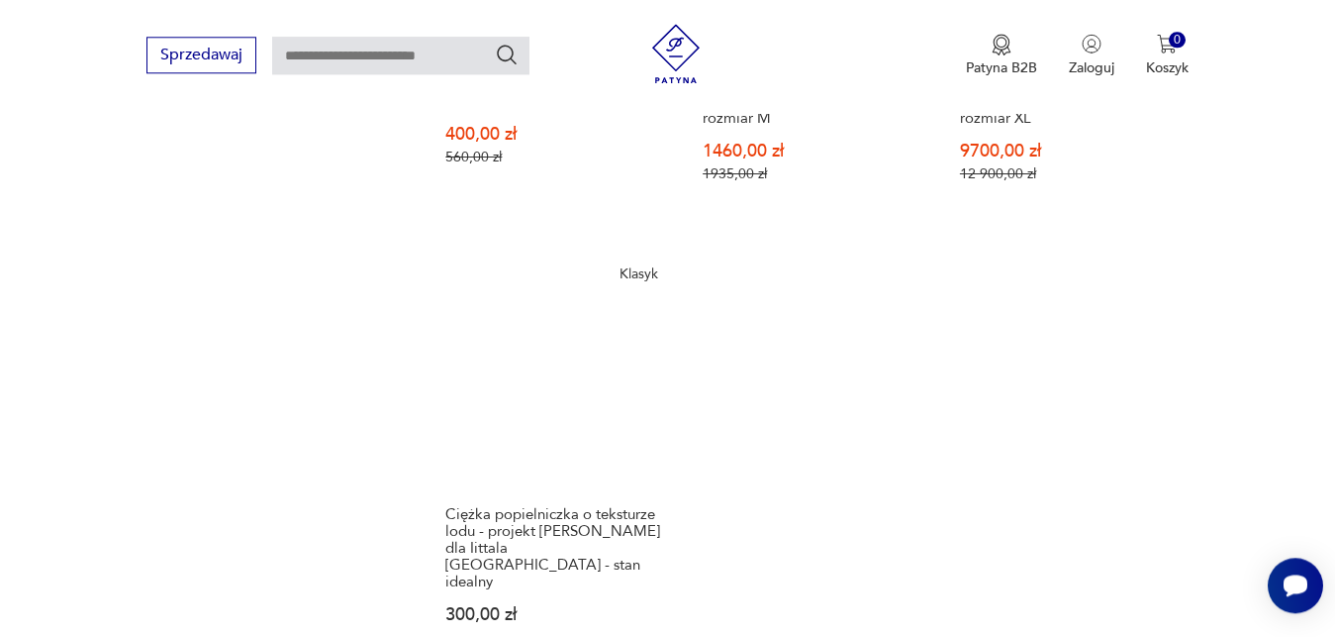
scroll to position [2966, 0]
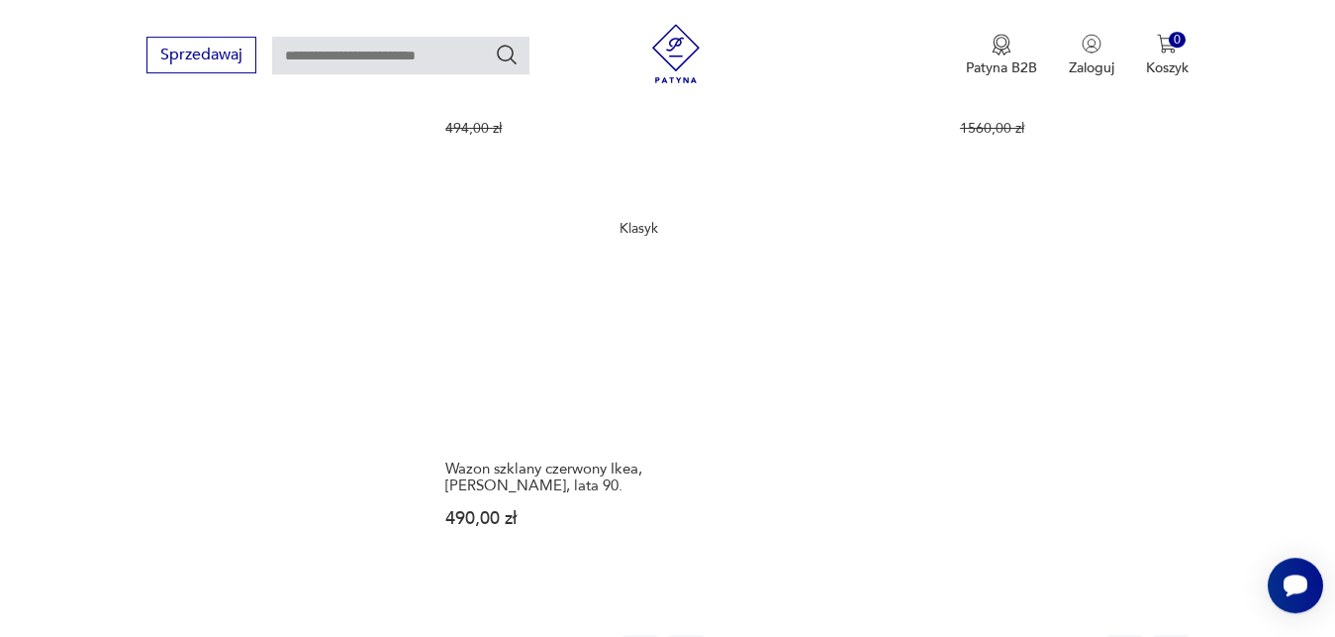
scroll to position [2898, 0]
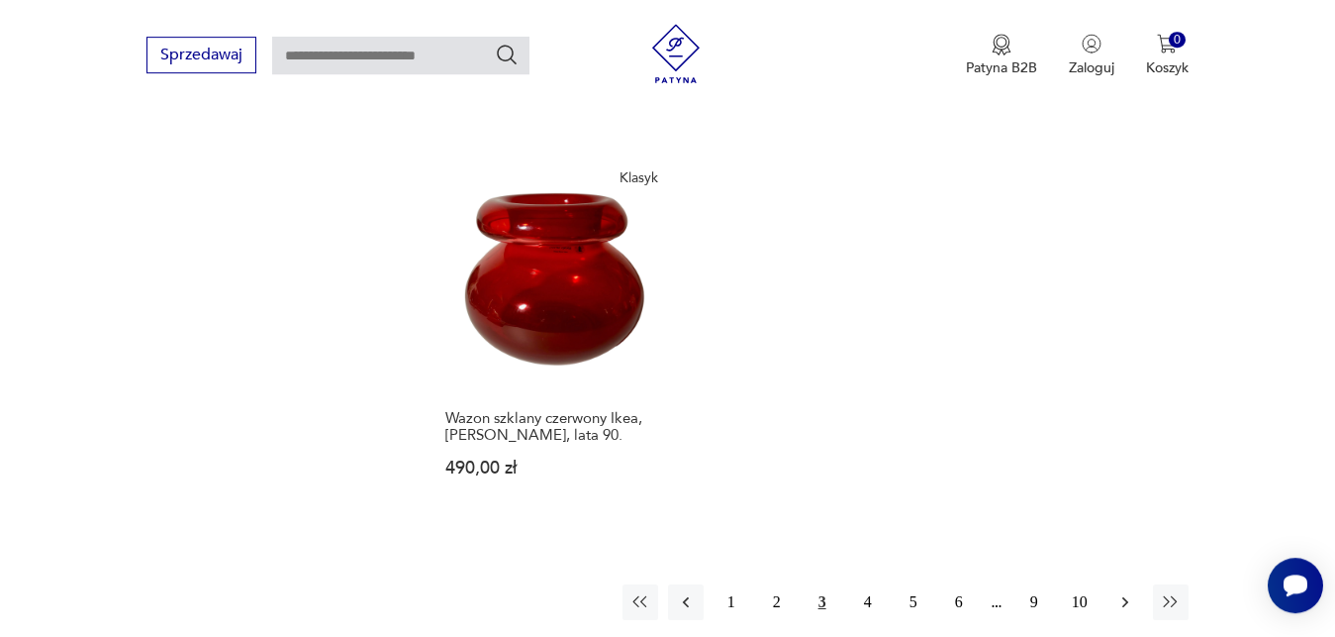
click at [1131, 592] on icon "button" at bounding box center [1126, 602] width 20 height 20
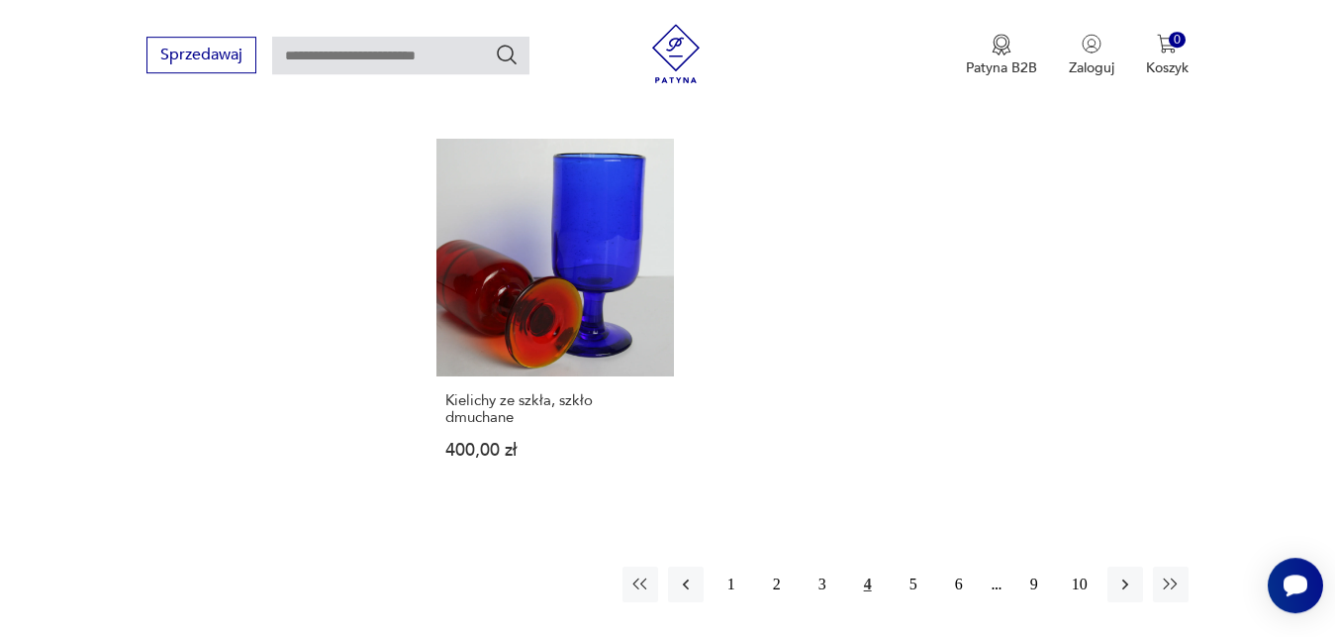
scroll to position [2898, 0]
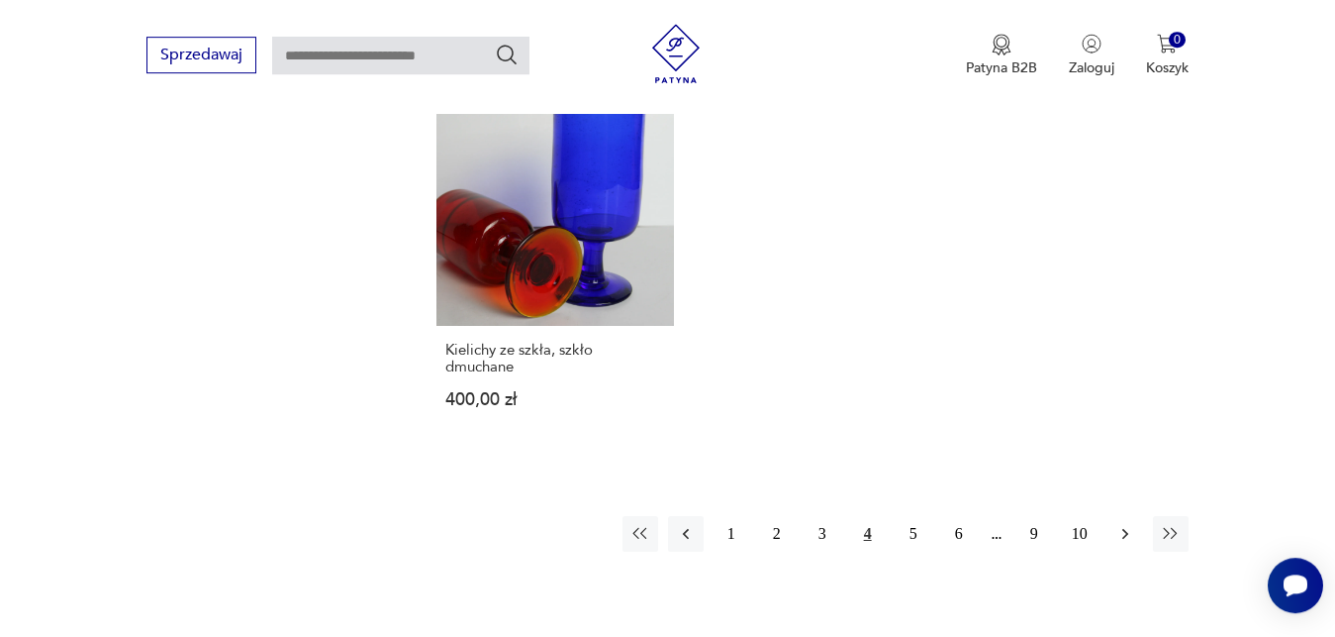
click at [1126, 524] on icon "button" at bounding box center [1126, 534] width 20 height 20
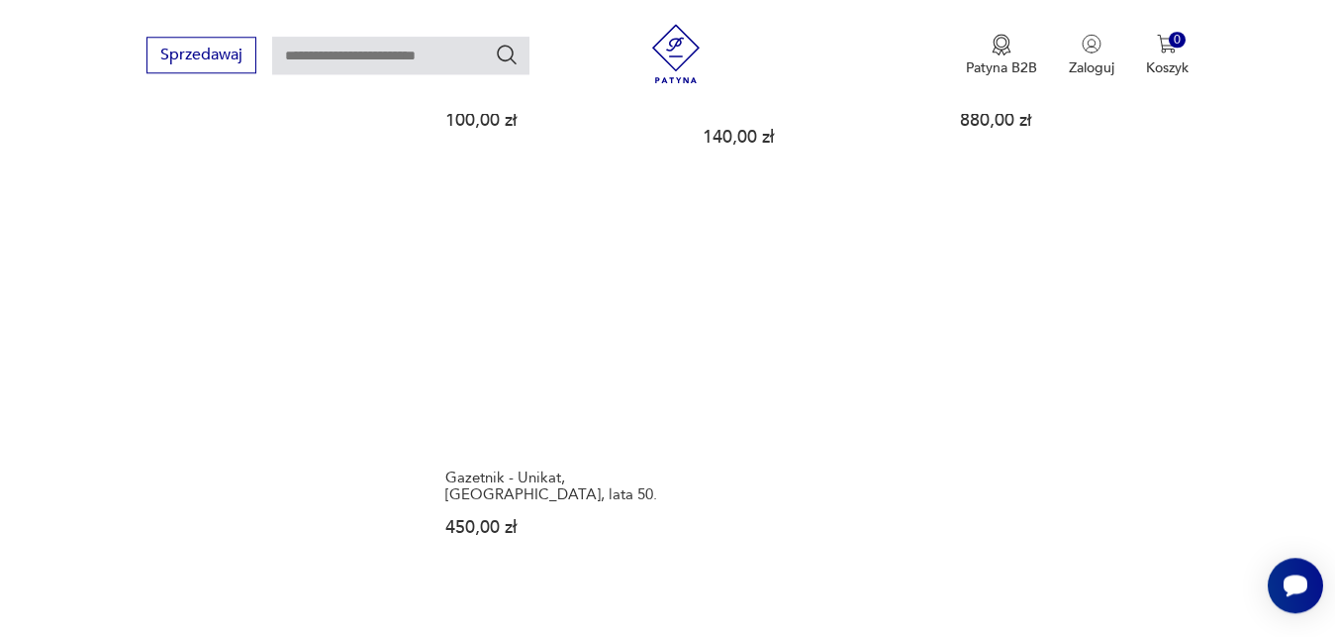
scroll to position [2797, 0]
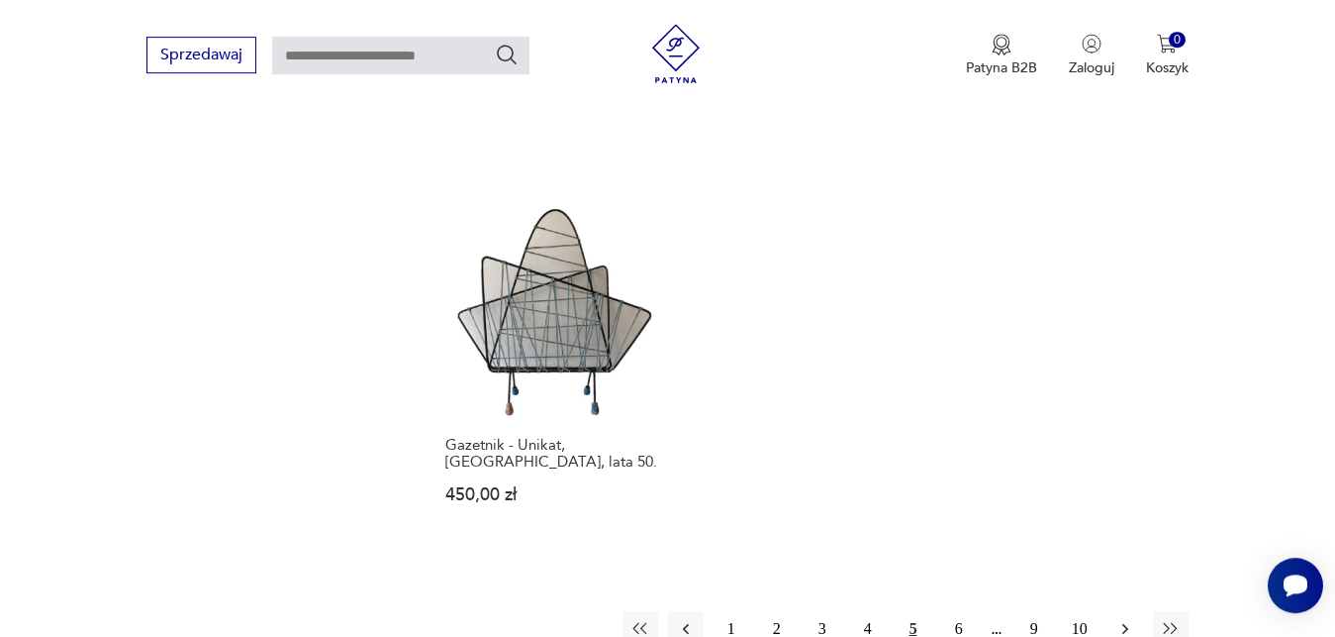
click at [1130, 619] on icon "button" at bounding box center [1126, 629] width 20 height 20
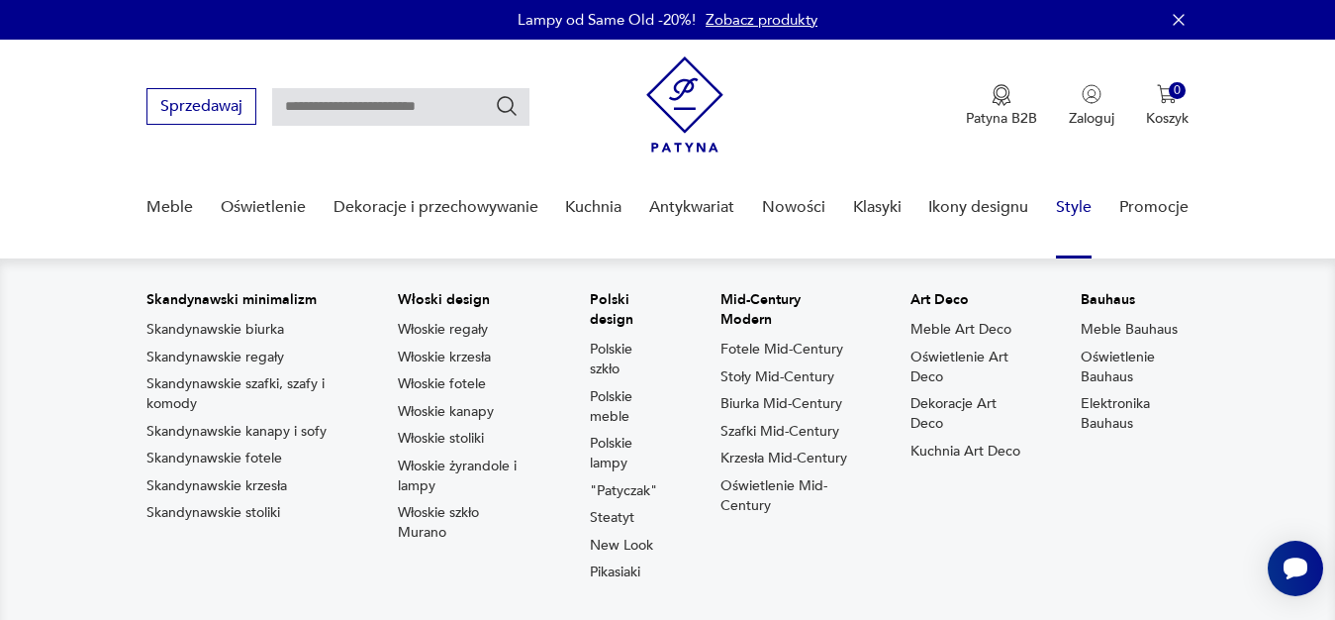
click at [1082, 204] on link "Style" at bounding box center [1074, 207] width 36 height 76
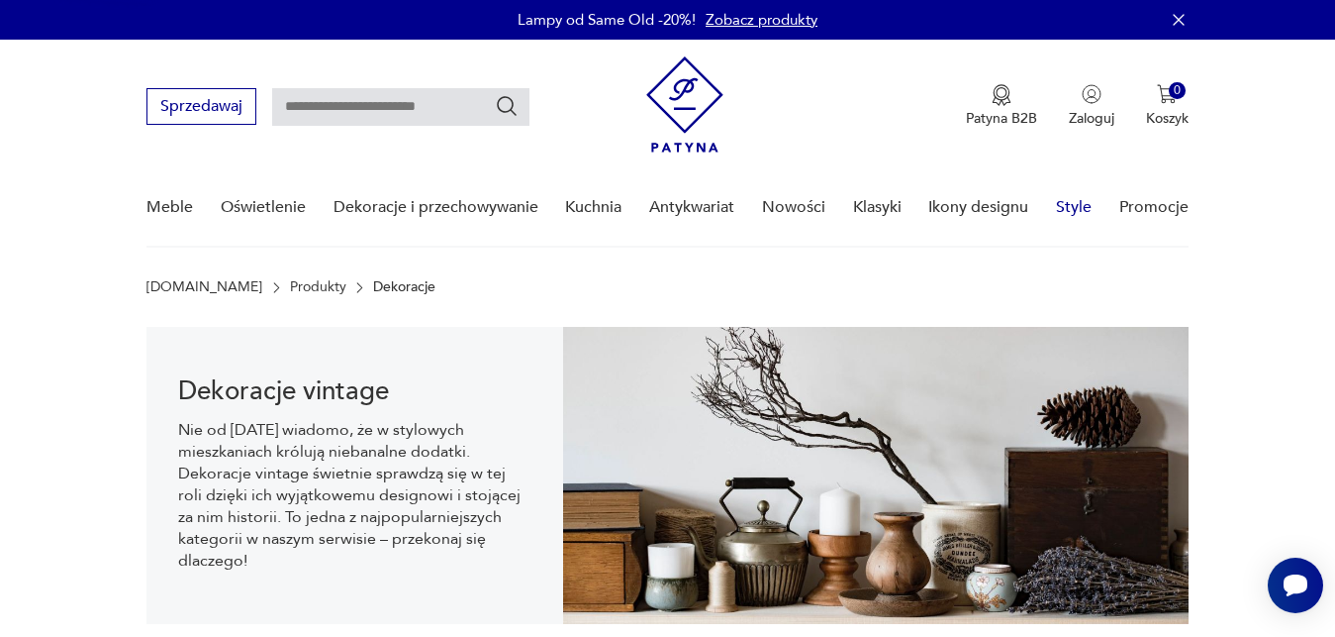
click at [1082, 204] on link "Style" at bounding box center [1074, 207] width 36 height 76
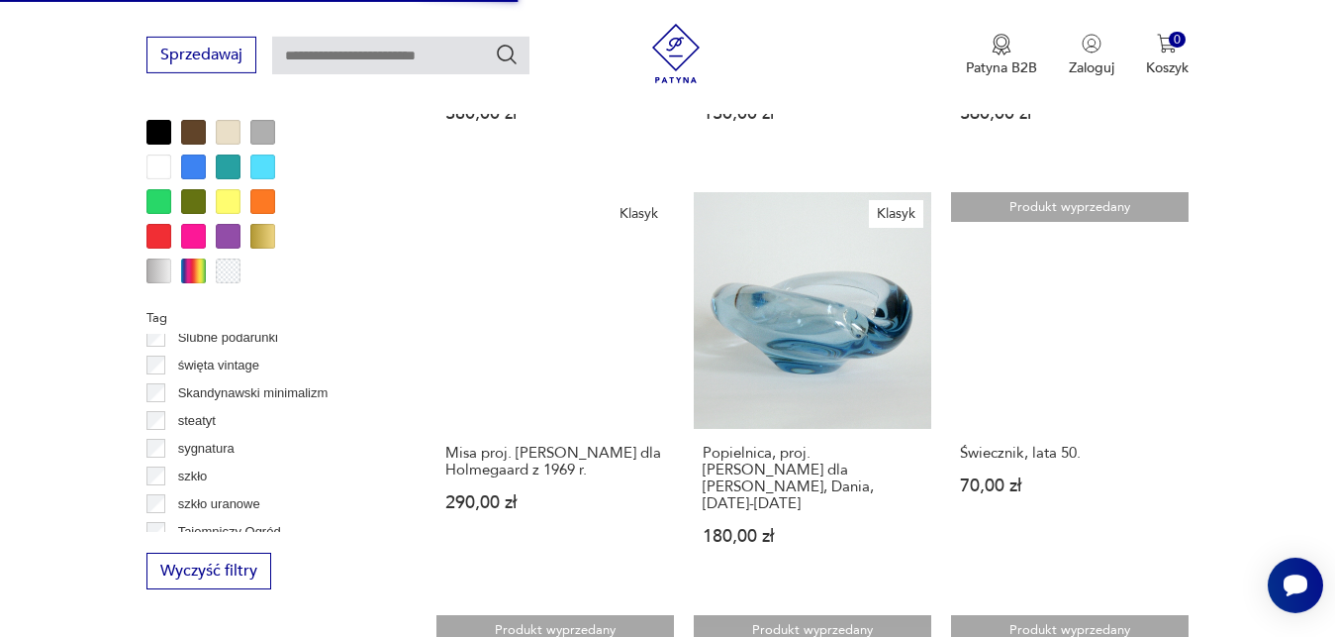
scroll to position [1515, 0]
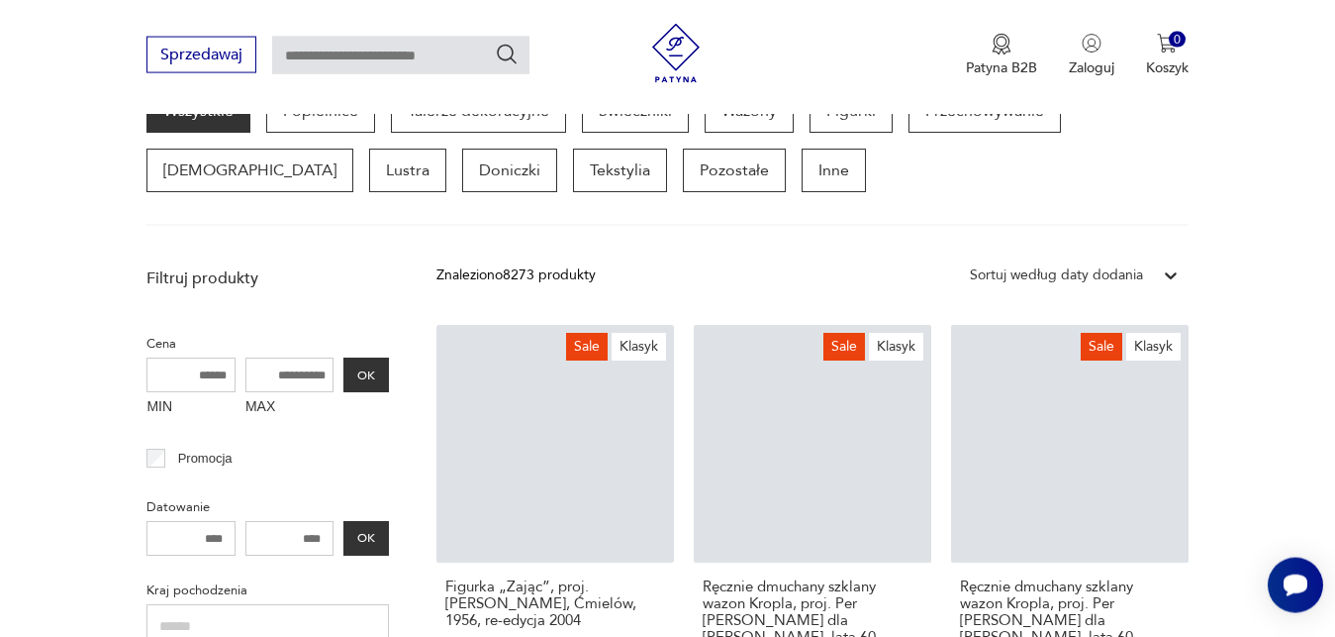
scroll to position [526, 0]
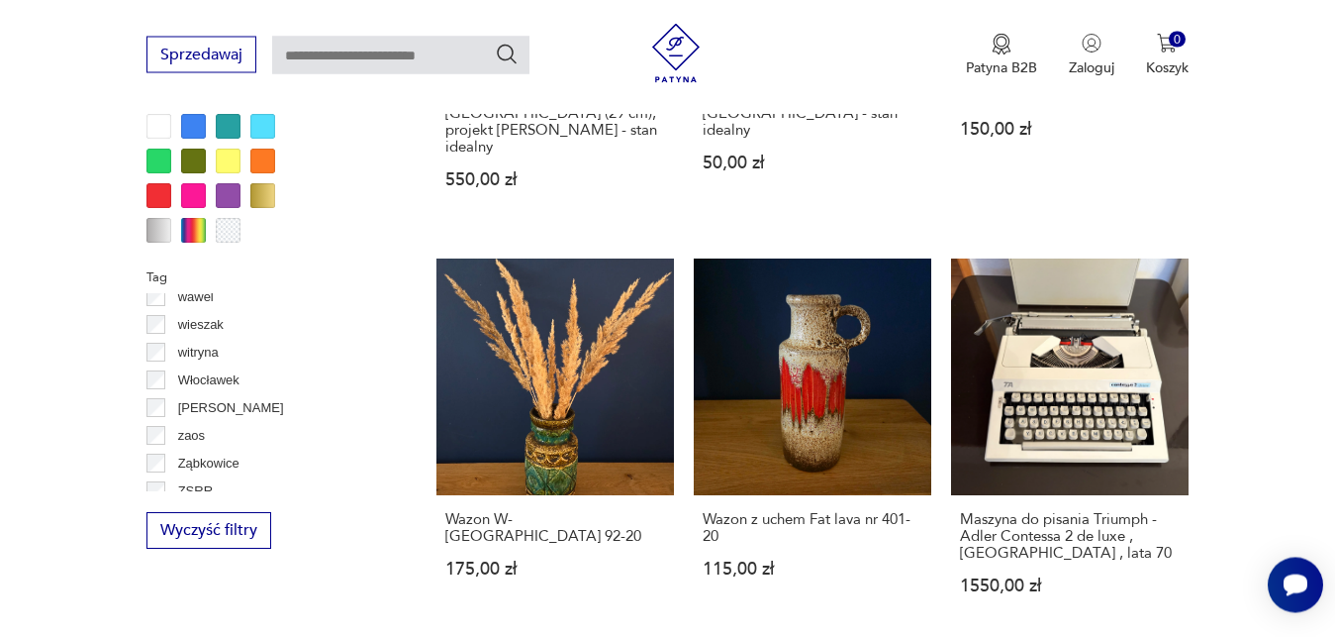
scroll to position [1770, 0]
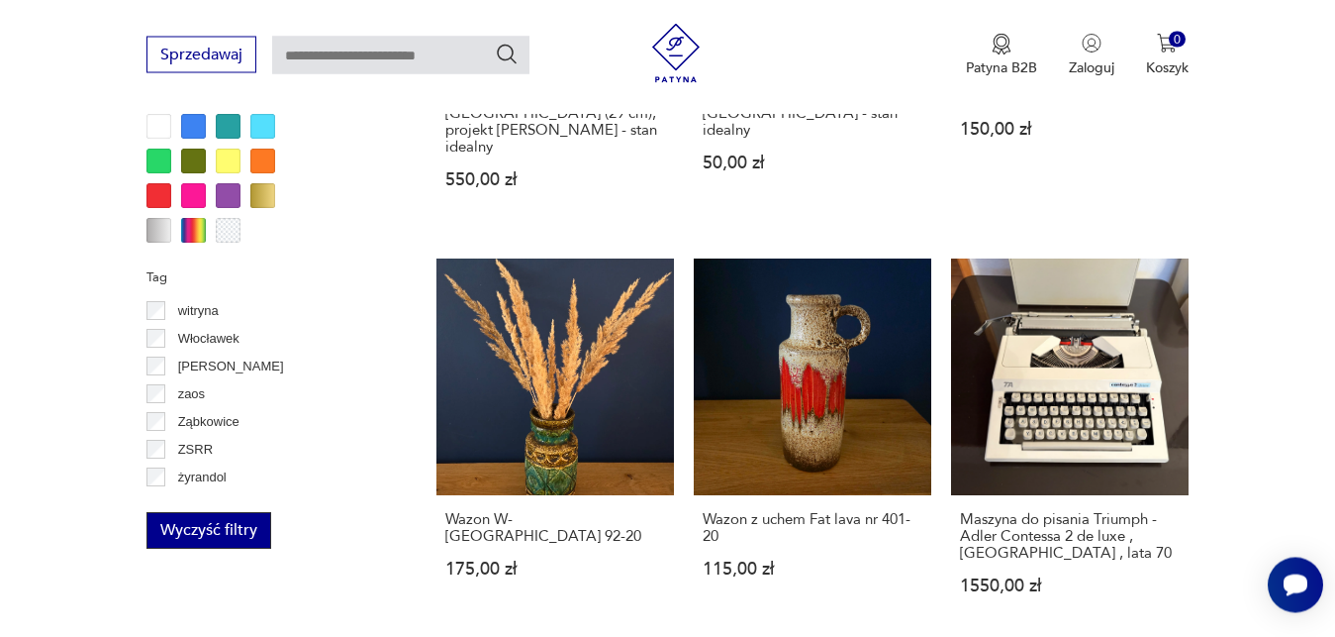
click at [201, 528] on button "Wyczyść filtry" at bounding box center [209, 531] width 125 height 37
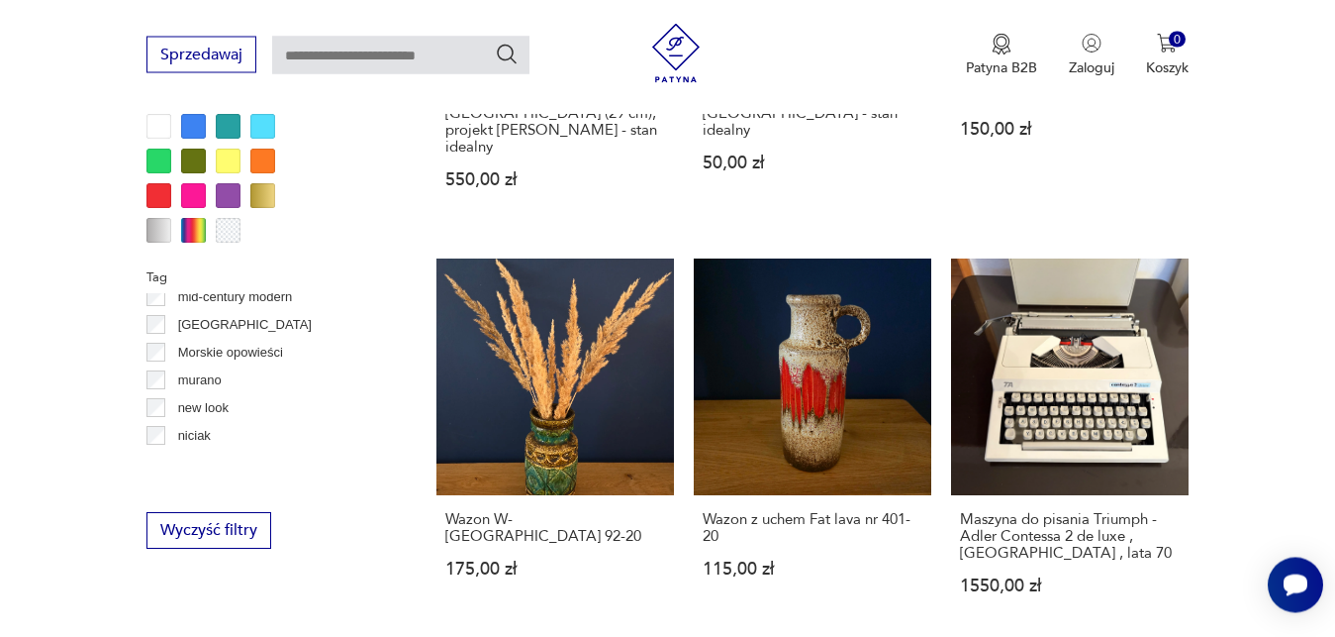
scroll to position [772, 0]
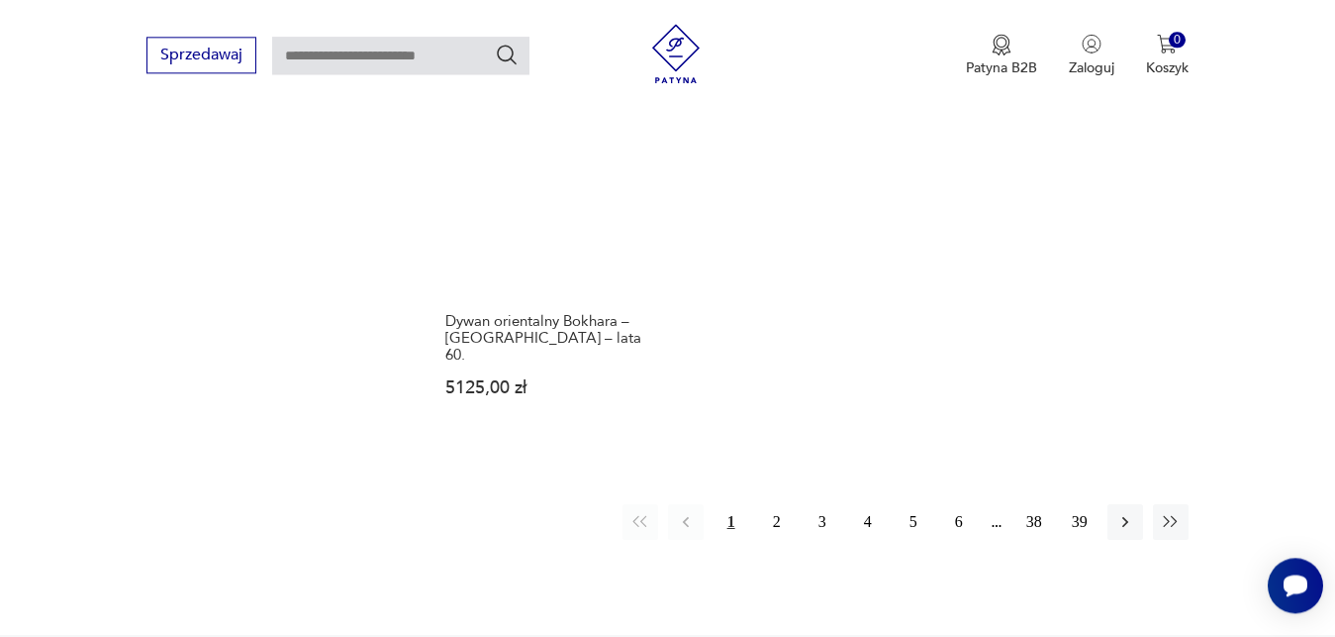
scroll to position [2967, 0]
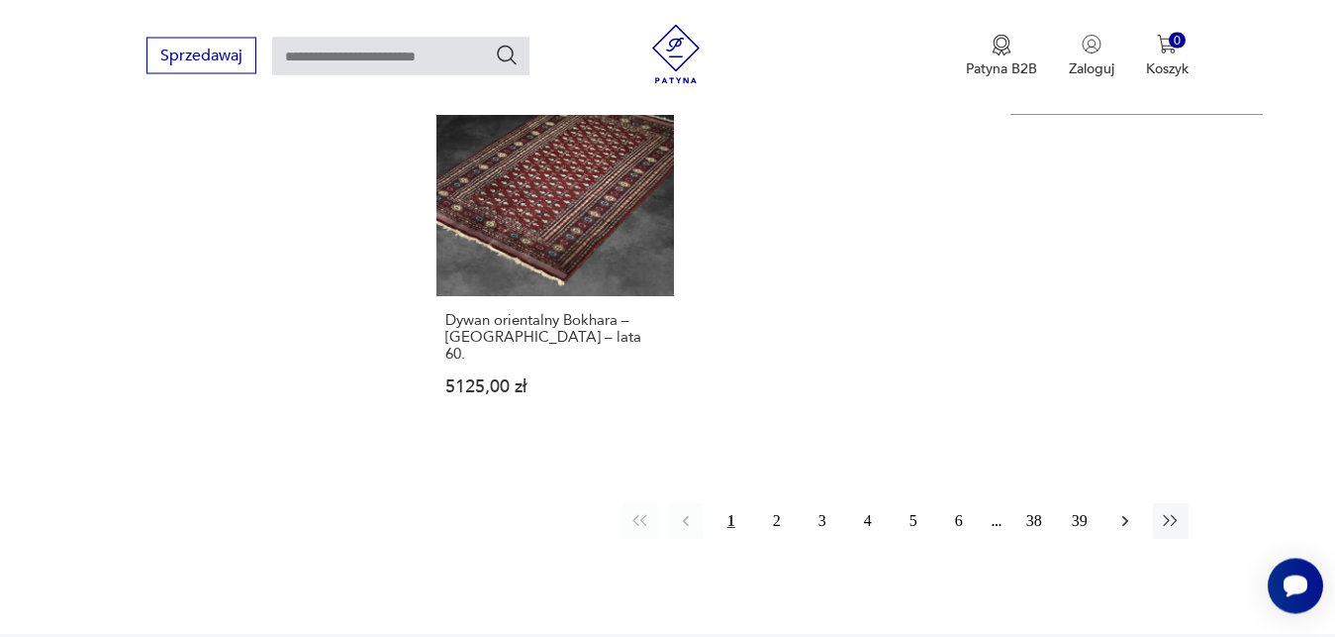
click at [1128, 511] on icon "button" at bounding box center [1126, 521] width 20 height 20
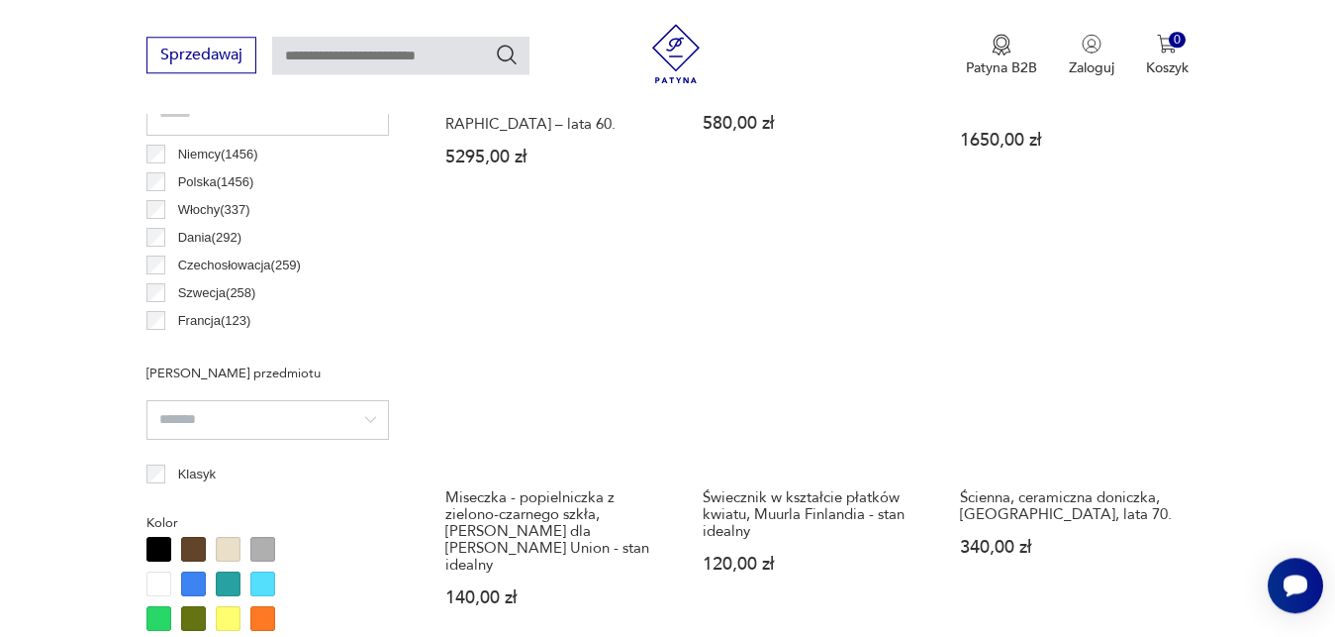
scroll to position [1082, 0]
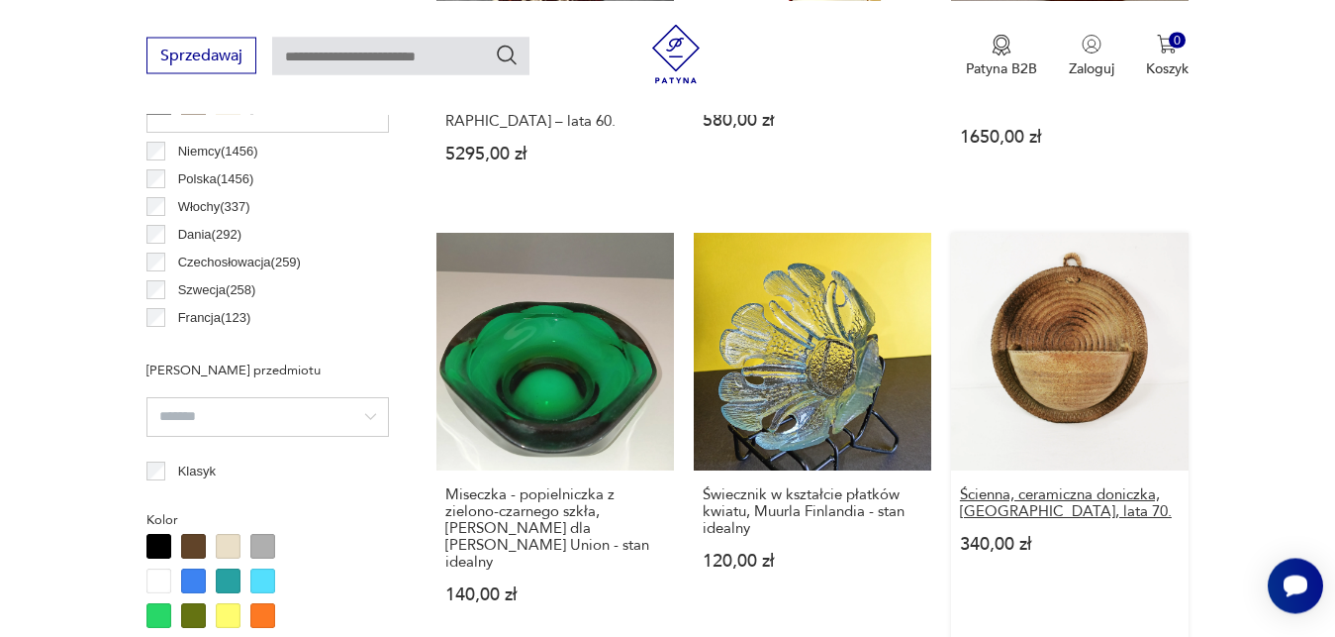
click at [1129, 486] on h3 "Ścienna, ceramiczna doniczka, [GEOGRAPHIC_DATA], lata 70." at bounding box center [1070, 503] width 220 height 34
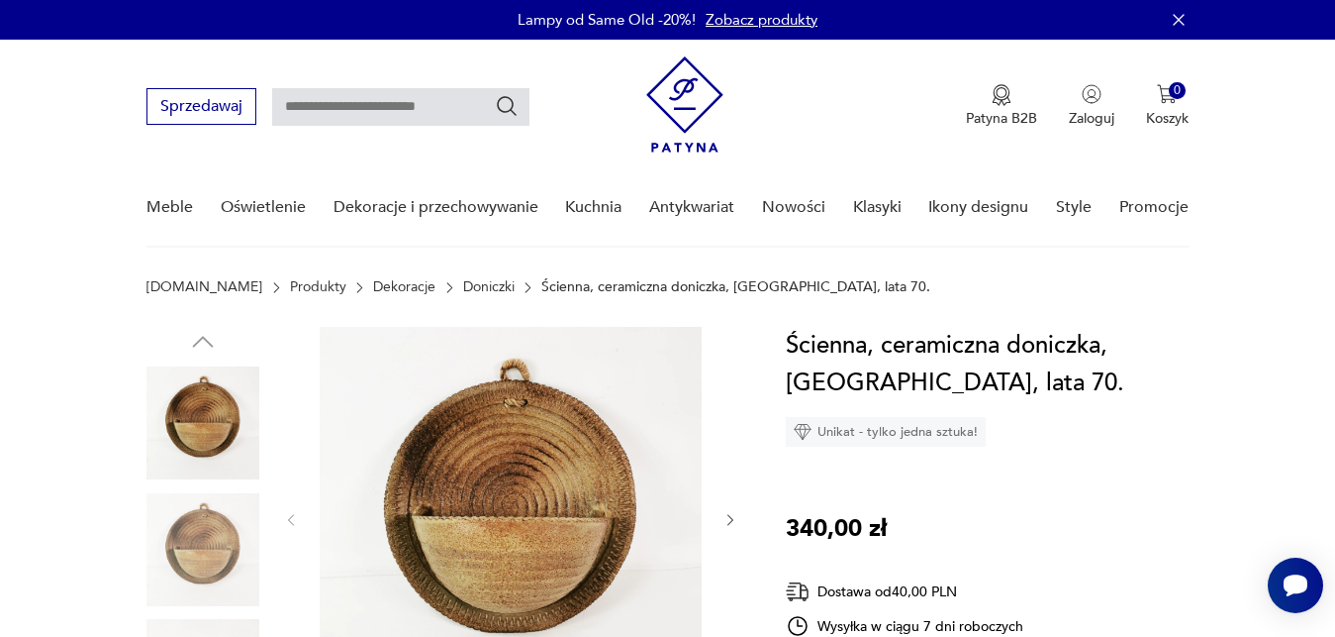
click at [727, 523] on icon "button" at bounding box center [731, 520] width 17 height 17
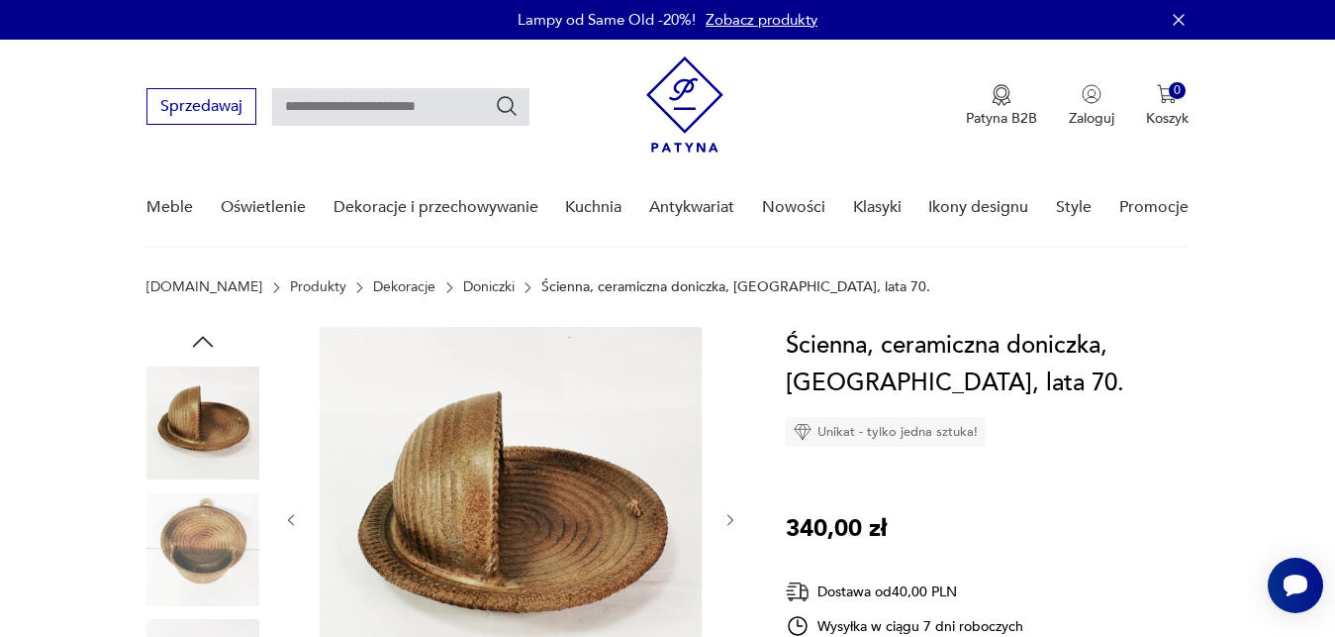
click at [727, 523] on icon "button" at bounding box center [731, 520] width 17 height 17
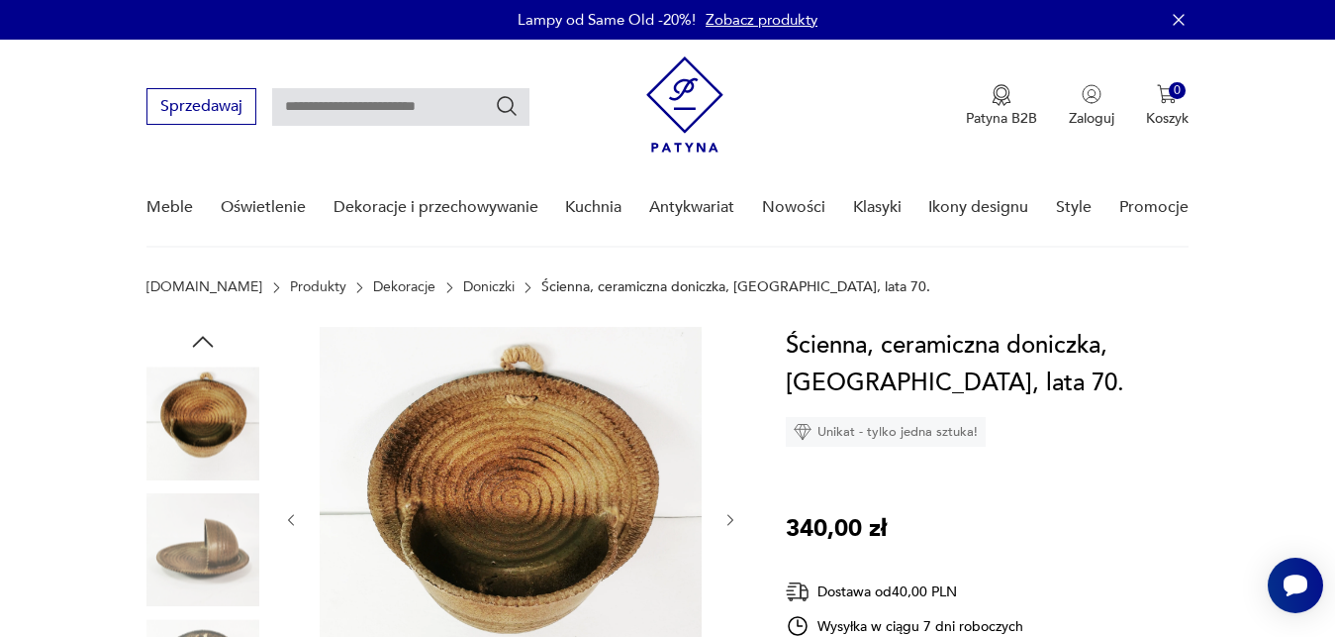
click at [727, 523] on icon "button" at bounding box center [731, 520] width 17 height 17
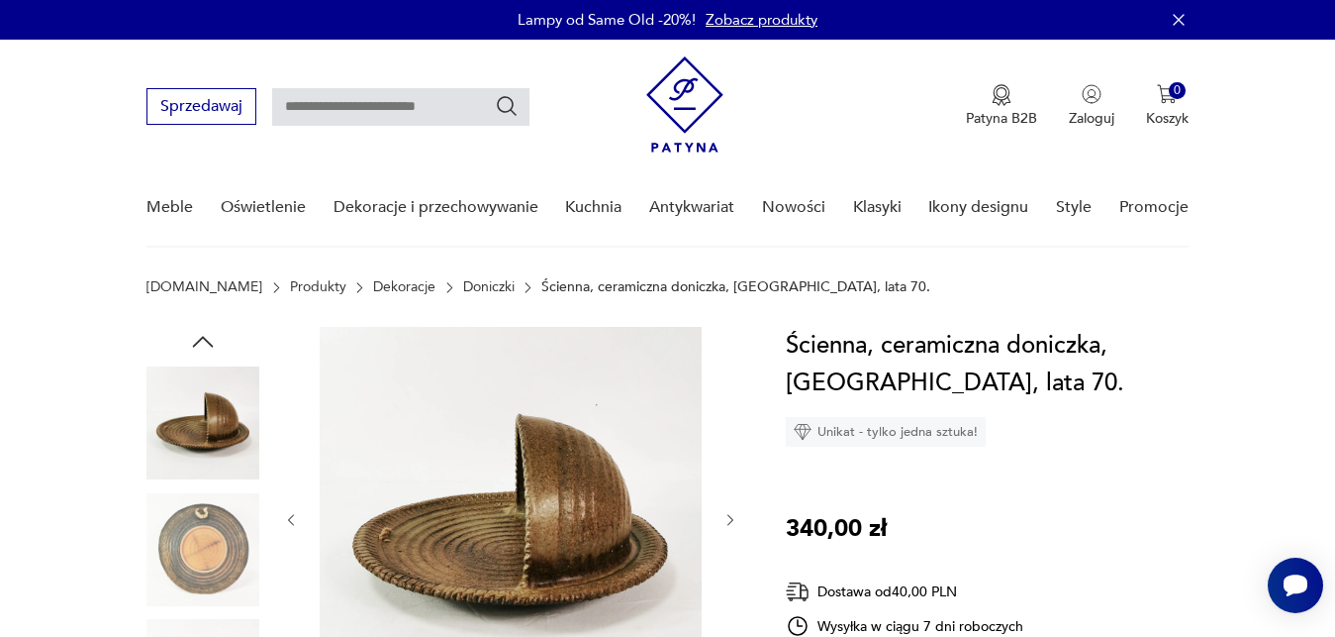
click at [727, 523] on icon "button" at bounding box center [731, 520] width 17 height 17
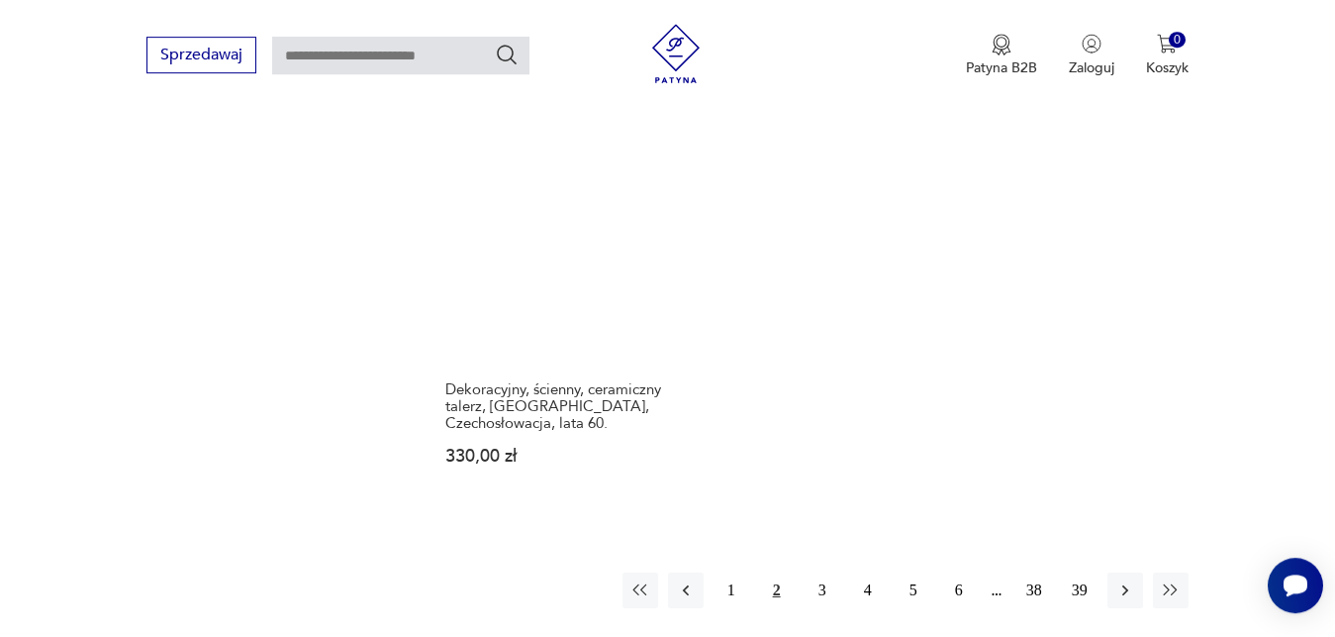
scroll to position [2916, 0]
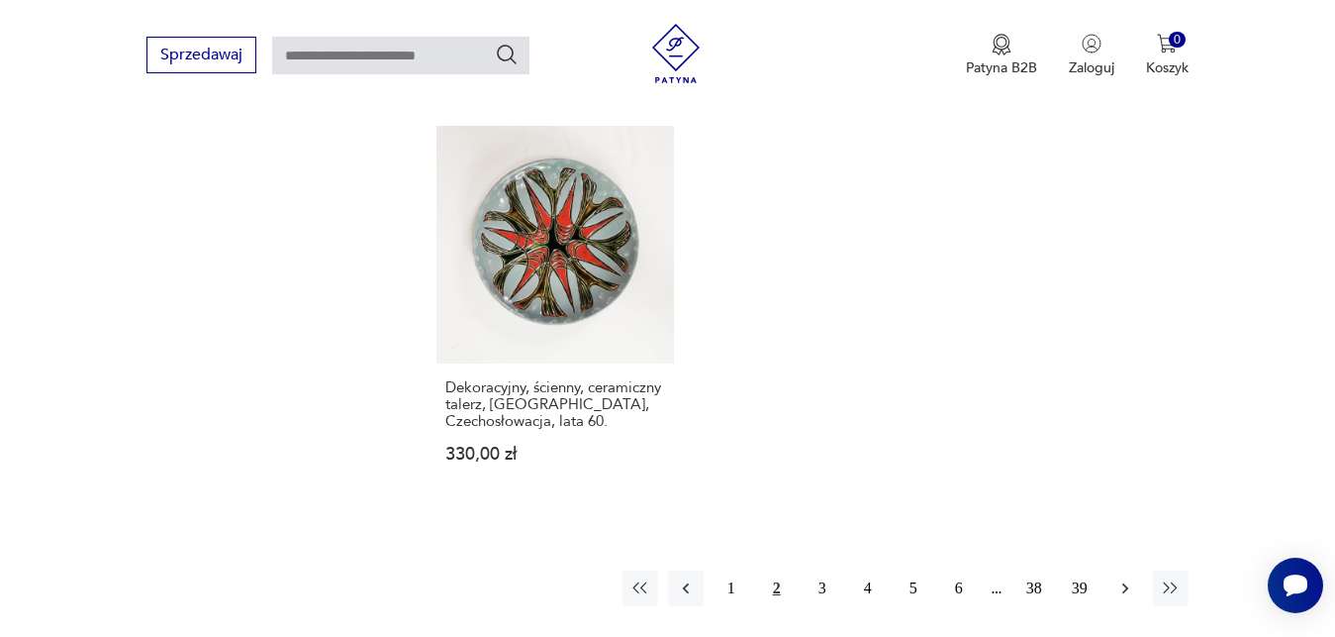
click at [1128, 578] on icon "button" at bounding box center [1126, 588] width 20 height 20
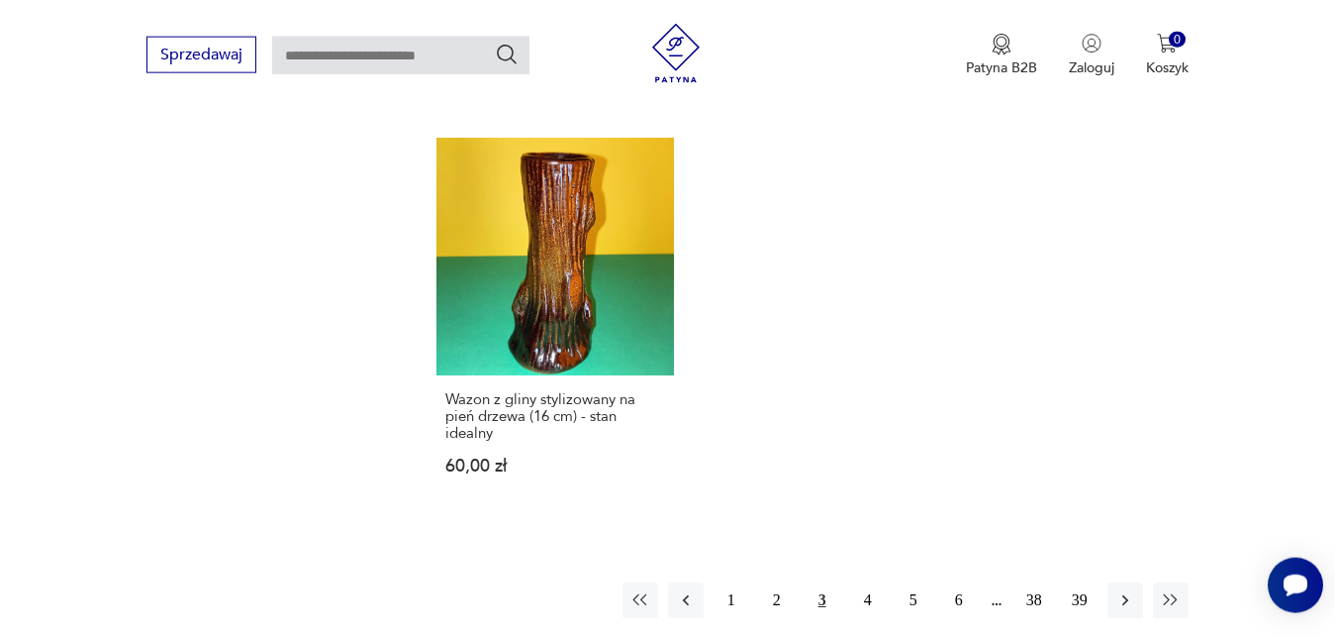
scroll to position [2883, 0]
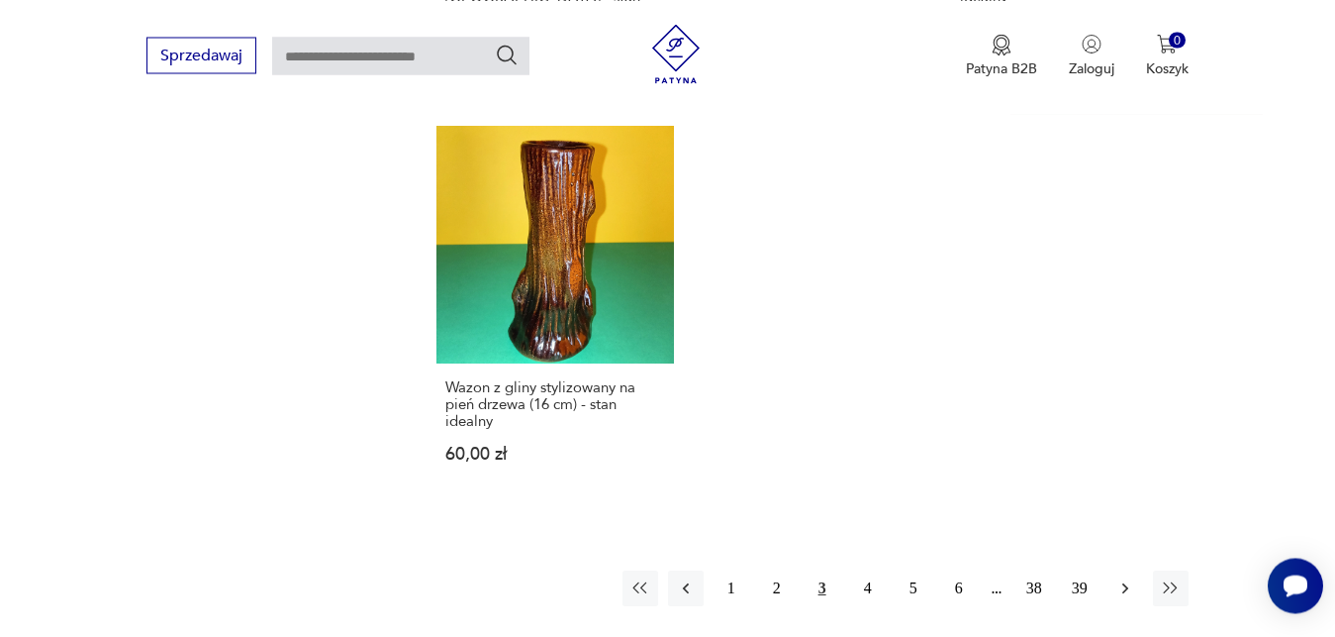
click at [1121, 578] on icon "button" at bounding box center [1126, 588] width 20 height 20
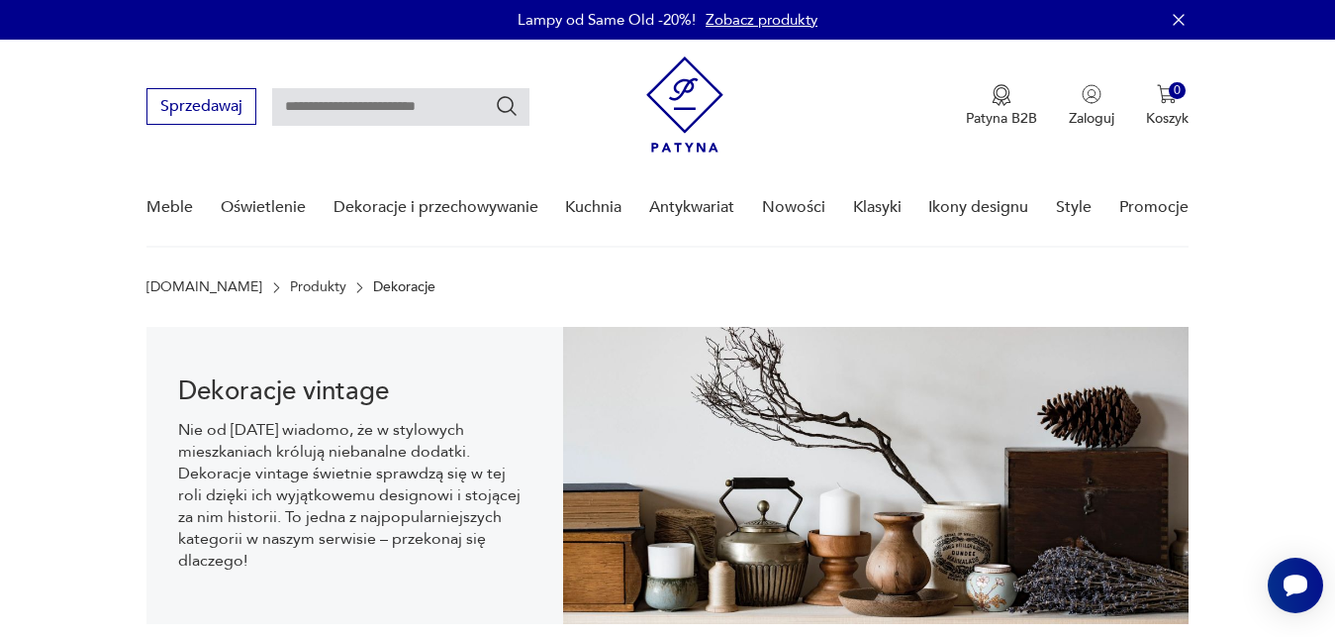
click at [1306, 75] on nav "Sprzedawaj Patyna B2B Zaloguj 0 Koszyk Twój koszyk ( 0 ) Brak produktów w koszy…" at bounding box center [667, 144] width 1335 height 208
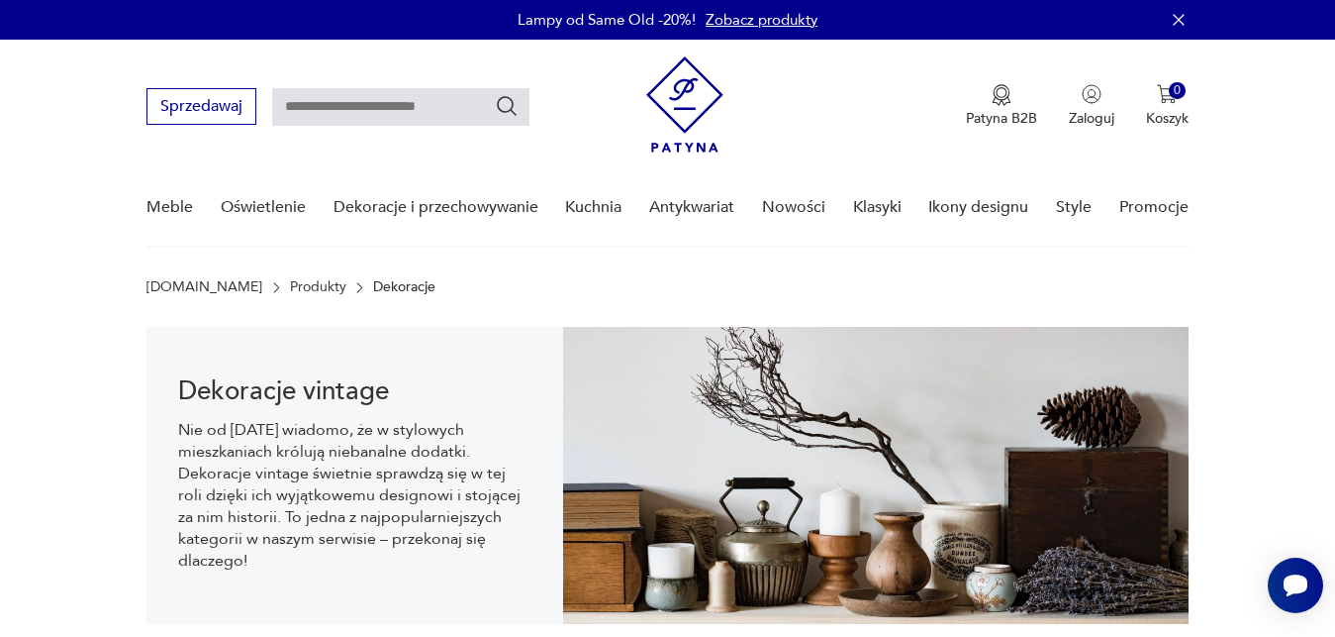
click at [1306, 75] on nav "Sprzedawaj Patyna B2B Zaloguj 0 Koszyk Twój koszyk ( 0 ) Brak produktów w koszy…" at bounding box center [667, 144] width 1335 height 208
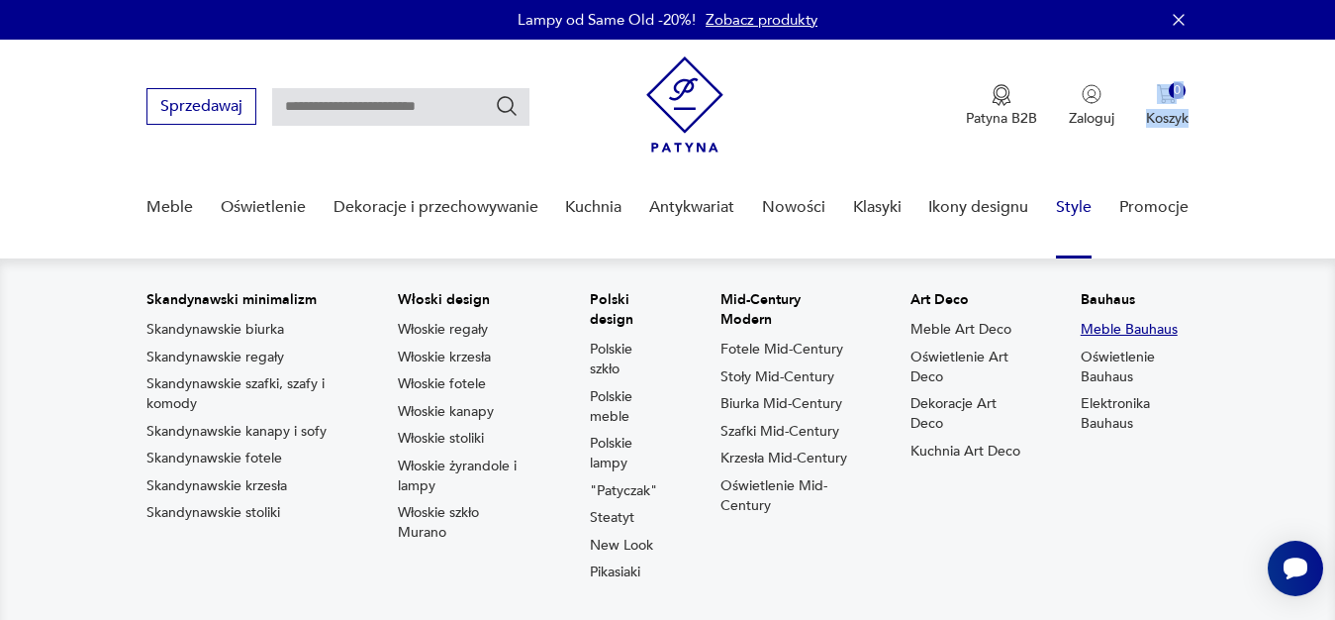
click at [1131, 329] on link "Meble Bauhaus" at bounding box center [1129, 330] width 97 height 20
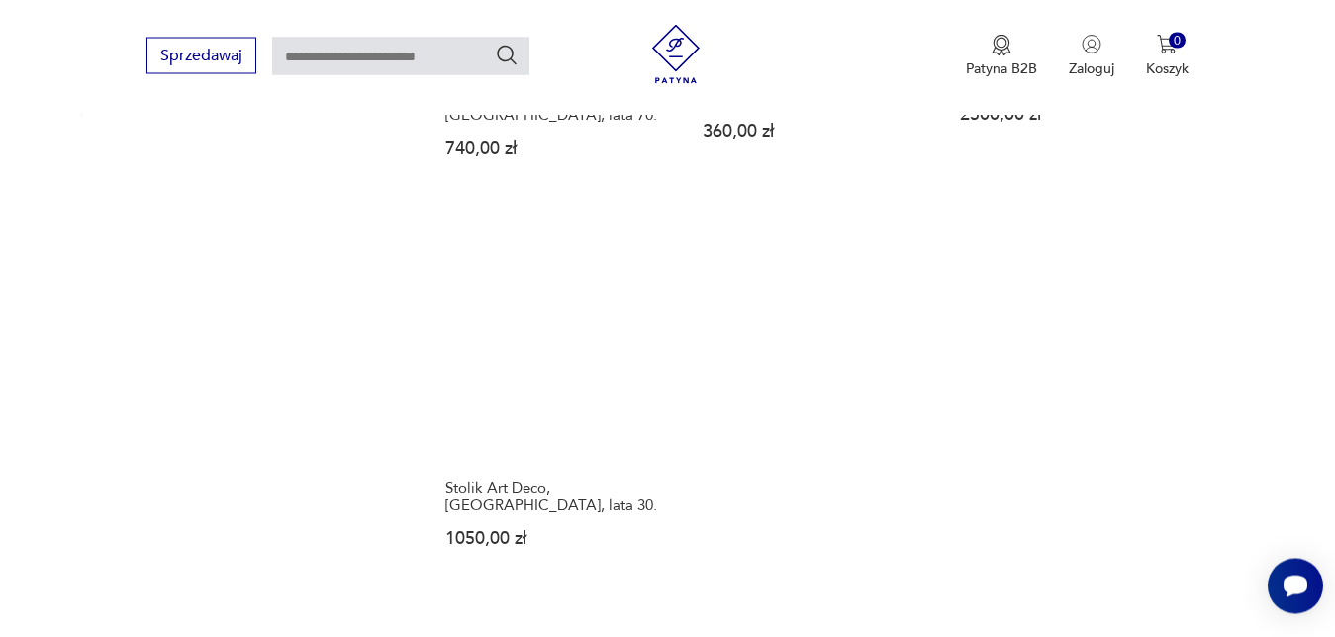
scroll to position [2798, 0]
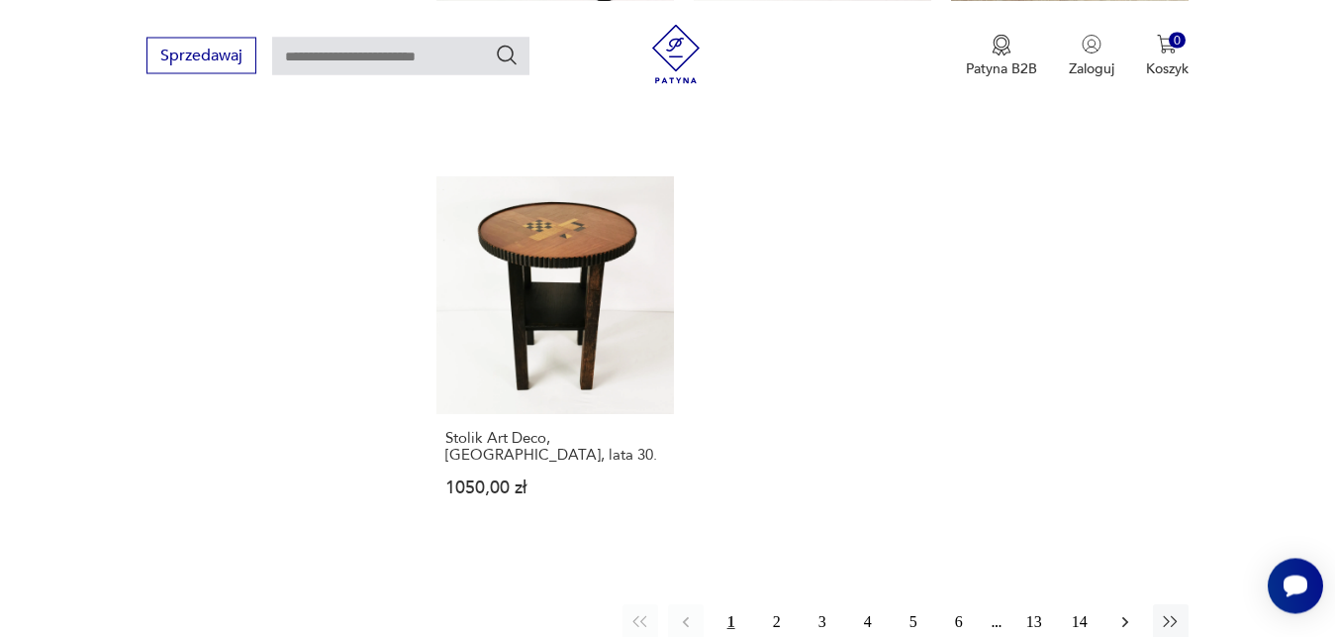
click at [1129, 612] on icon "button" at bounding box center [1126, 622] width 20 height 20
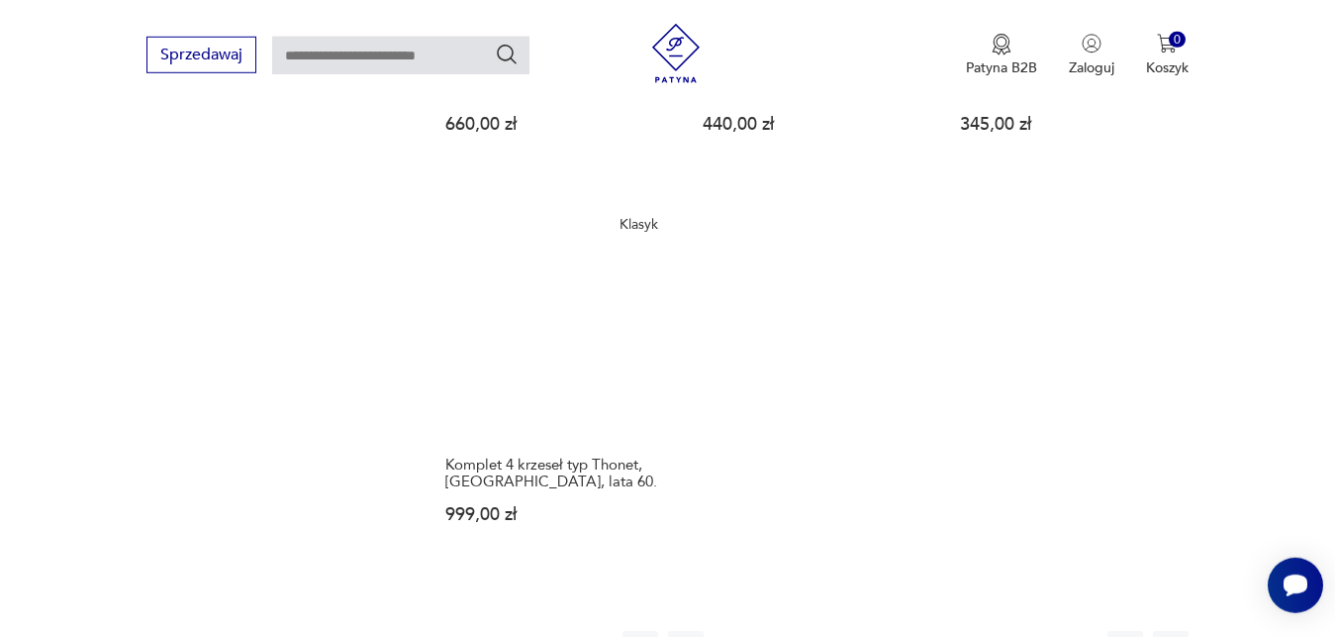
scroll to position [2849, 0]
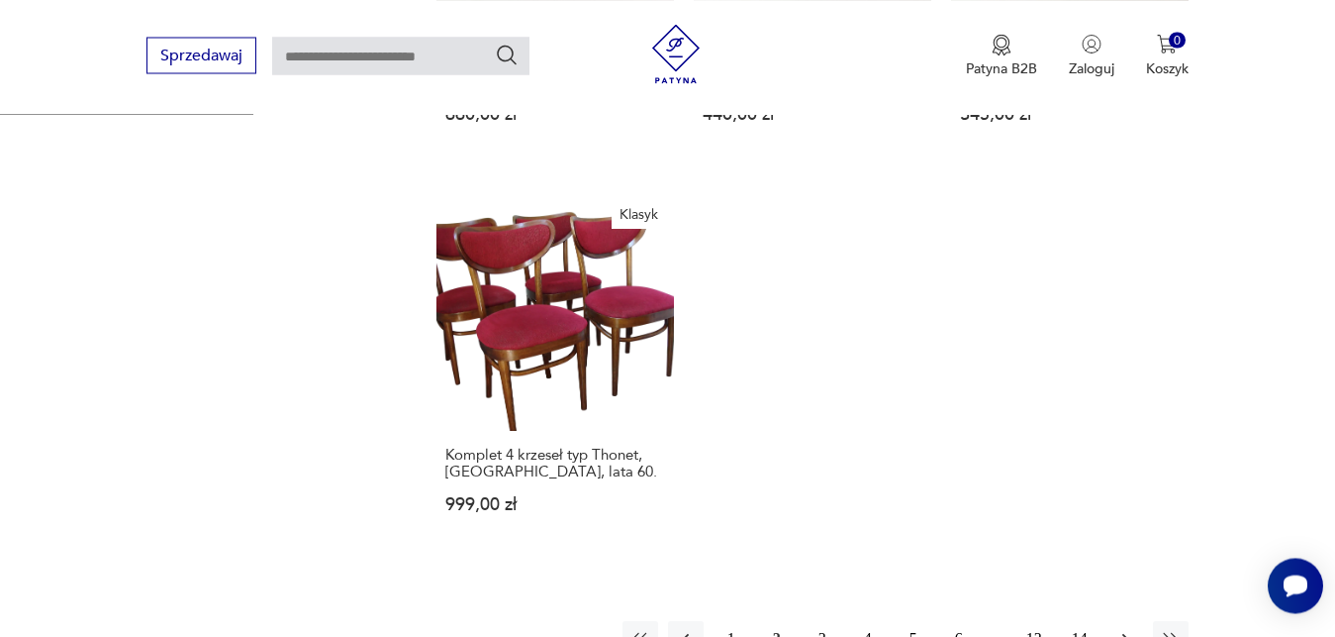
click at [1127, 629] on icon "button" at bounding box center [1126, 639] width 20 height 20
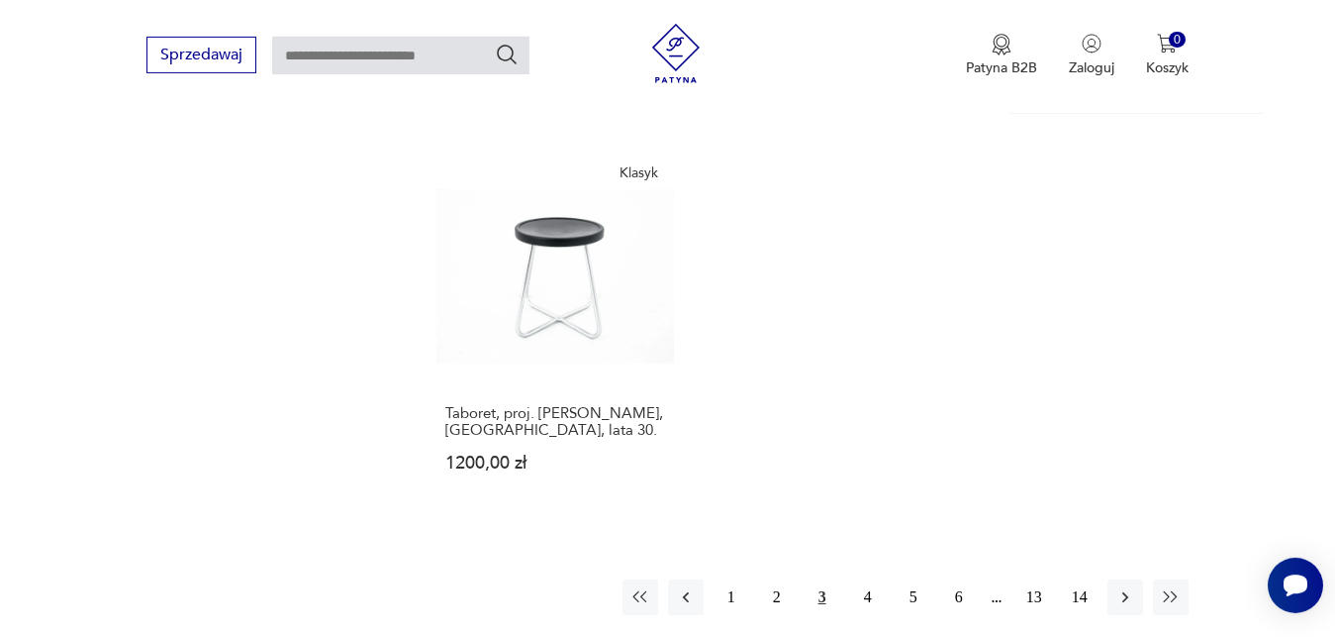
scroll to position [2916, 0]
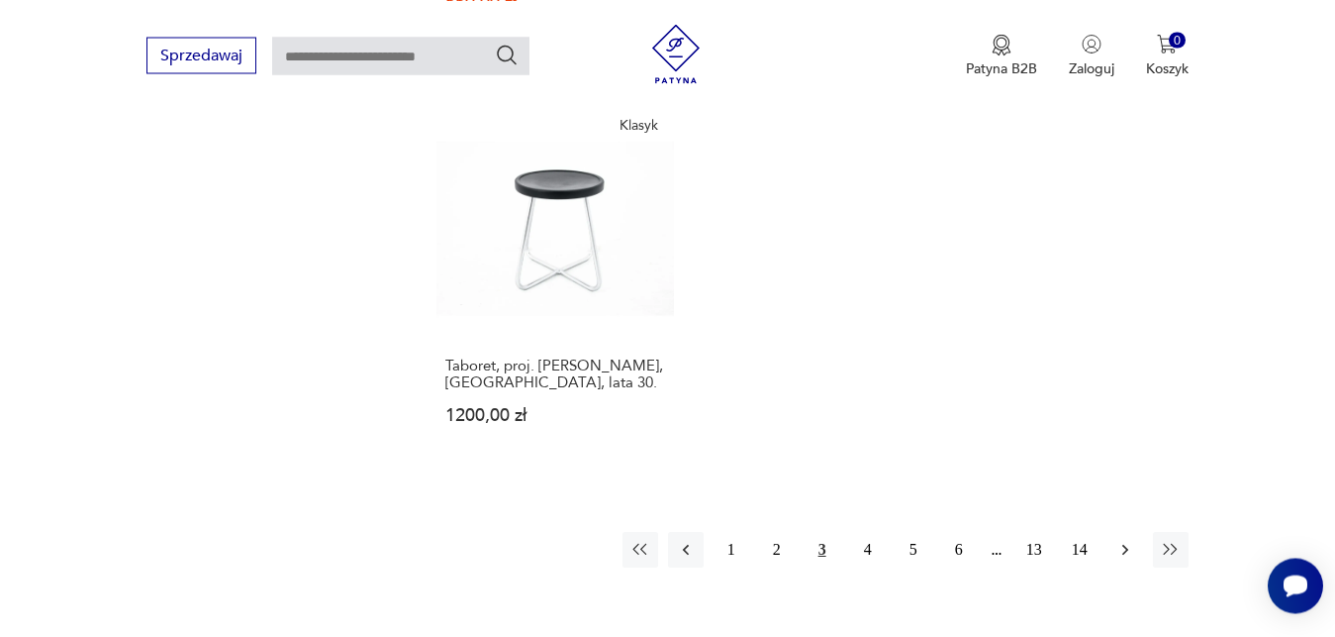
click at [1126, 543] on icon "button" at bounding box center [1125, 548] width 6 height 11
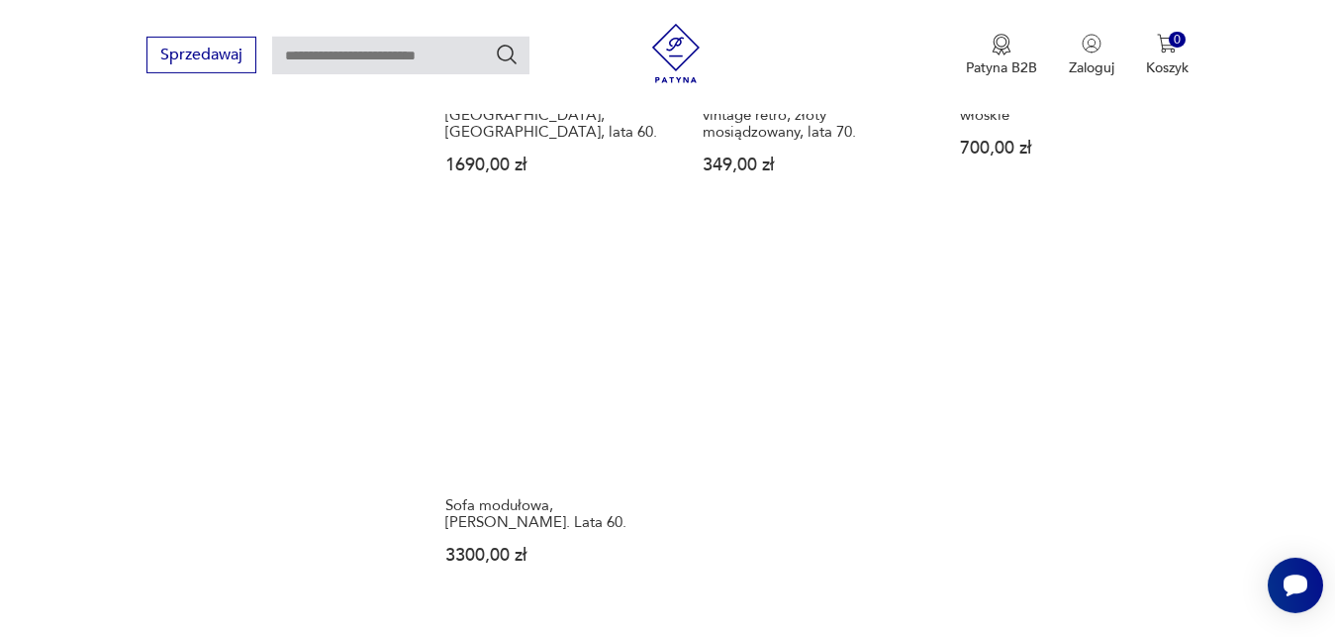
scroll to position [2748, 0]
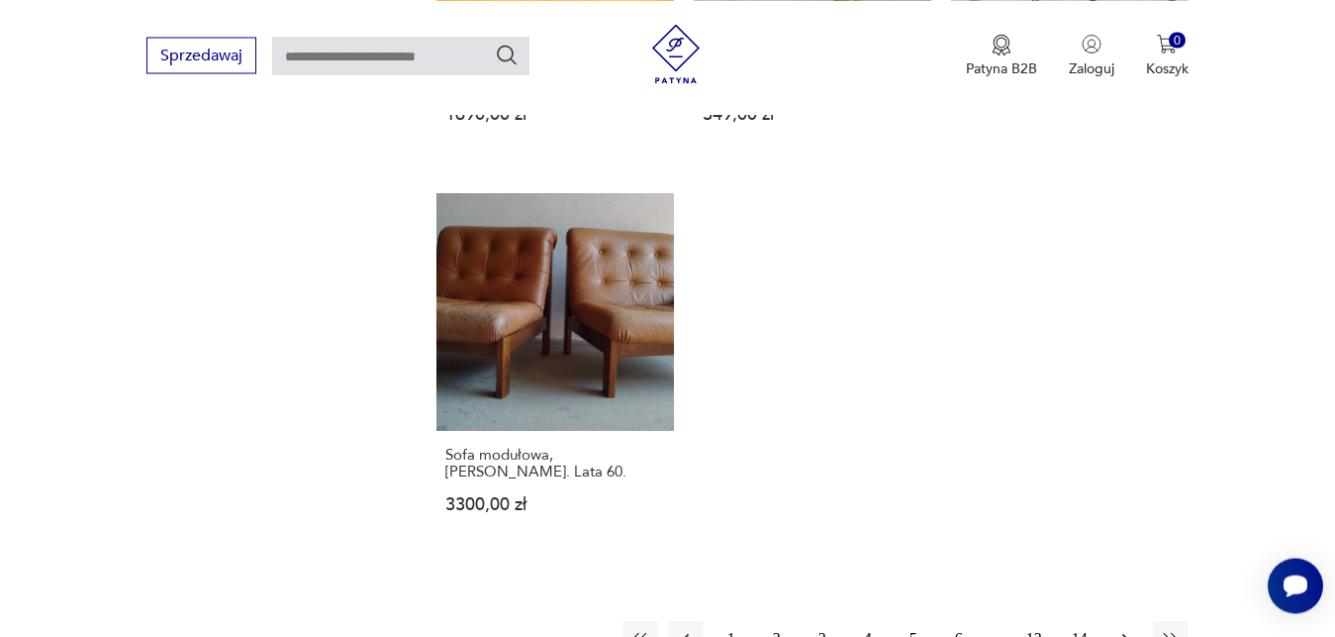
click at [1128, 629] on icon "button" at bounding box center [1126, 639] width 20 height 20
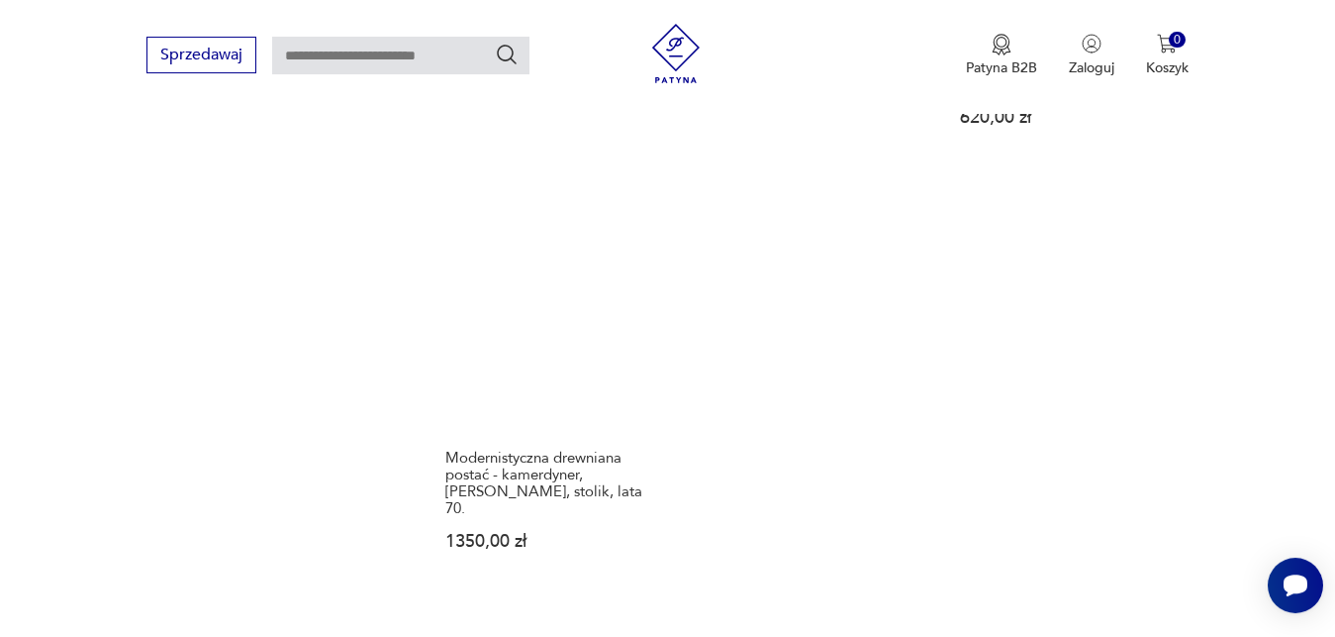
scroll to position [2798, 0]
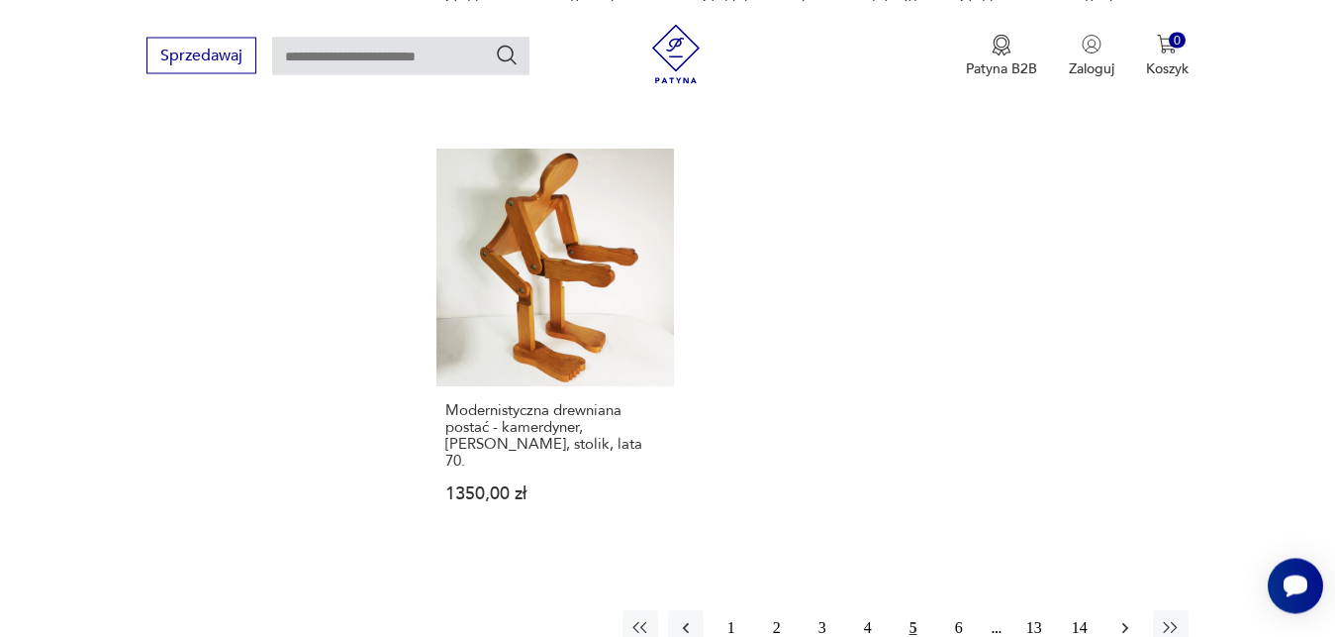
click at [1128, 618] on icon "button" at bounding box center [1126, 628] width 20 height 20
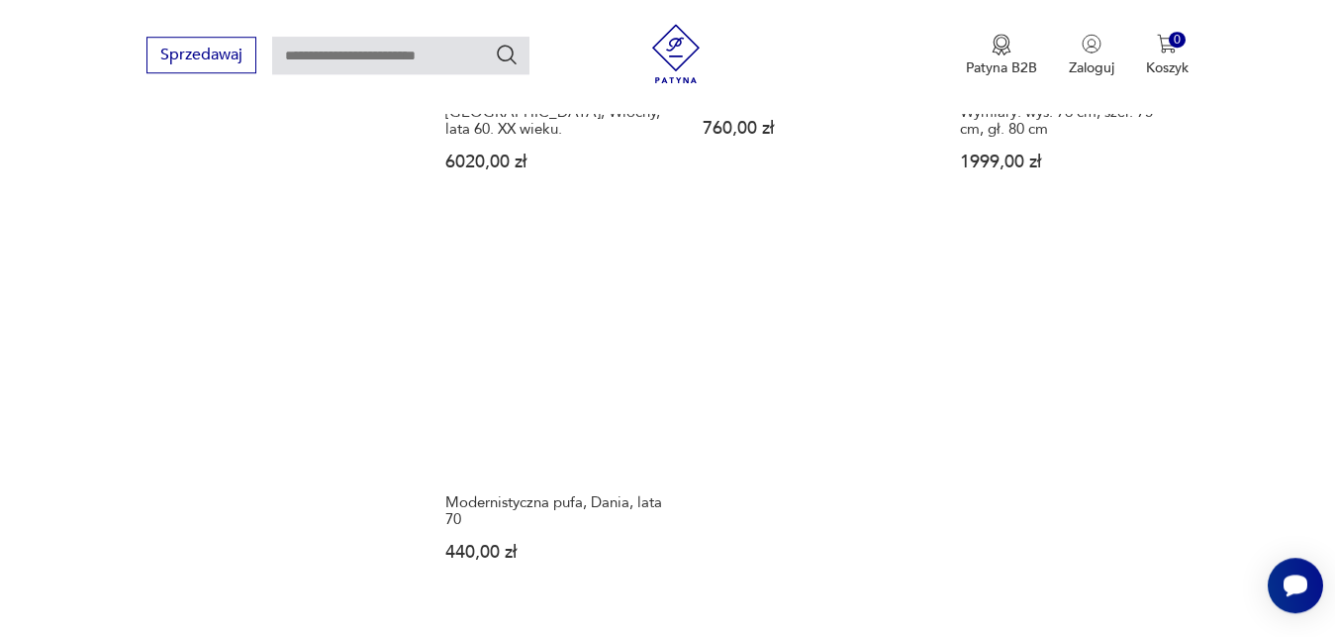
scroll to position [2815, 0]
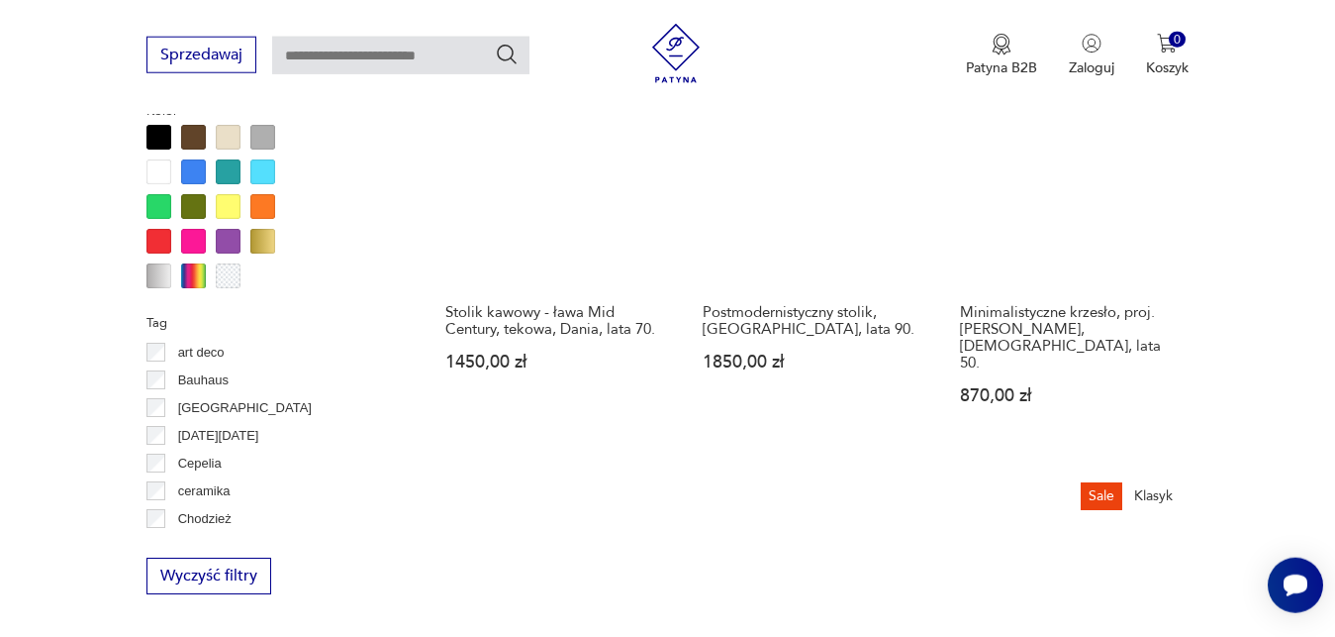
scroll to position [1688, 0]
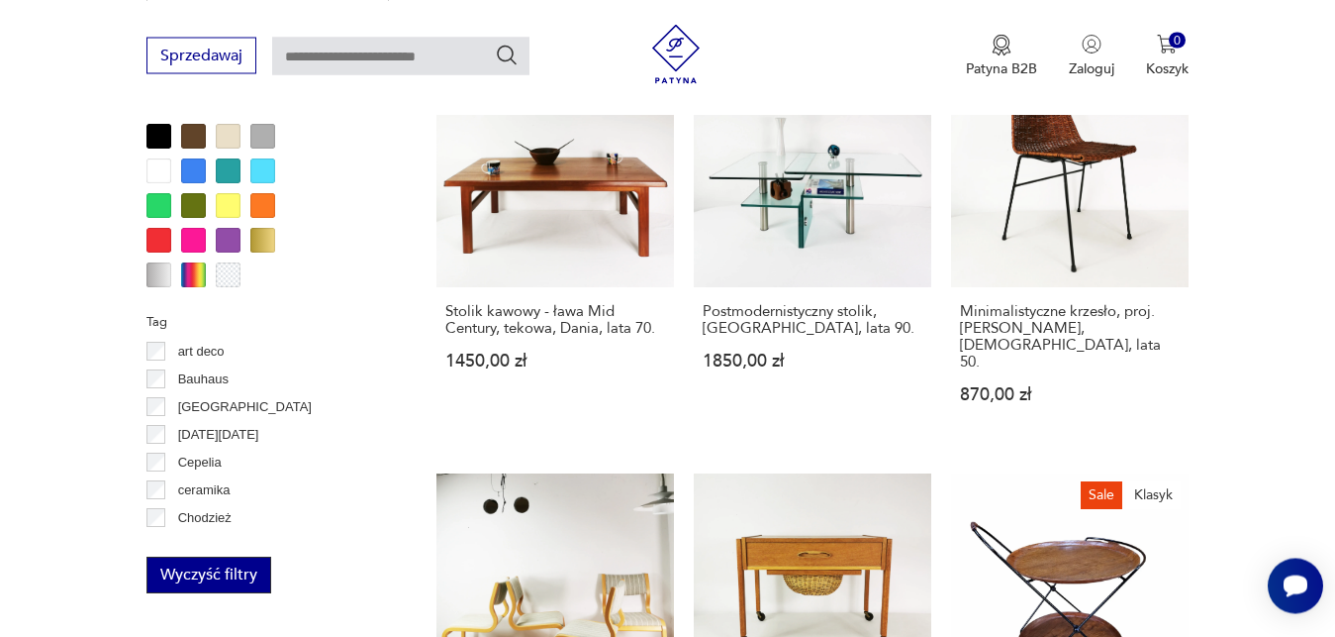
click at [166, 573] on button "Wyczyść filtry" at bounding box center [209, 574] width 125 height 37
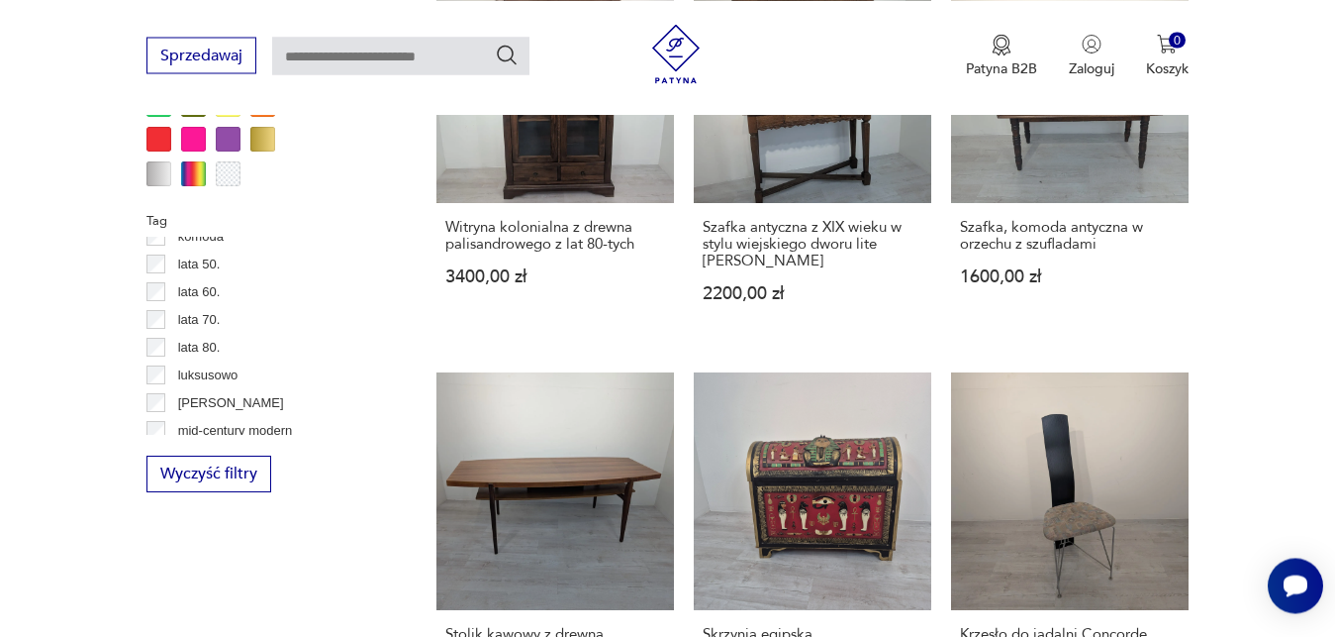
scroll to position [665, 0]
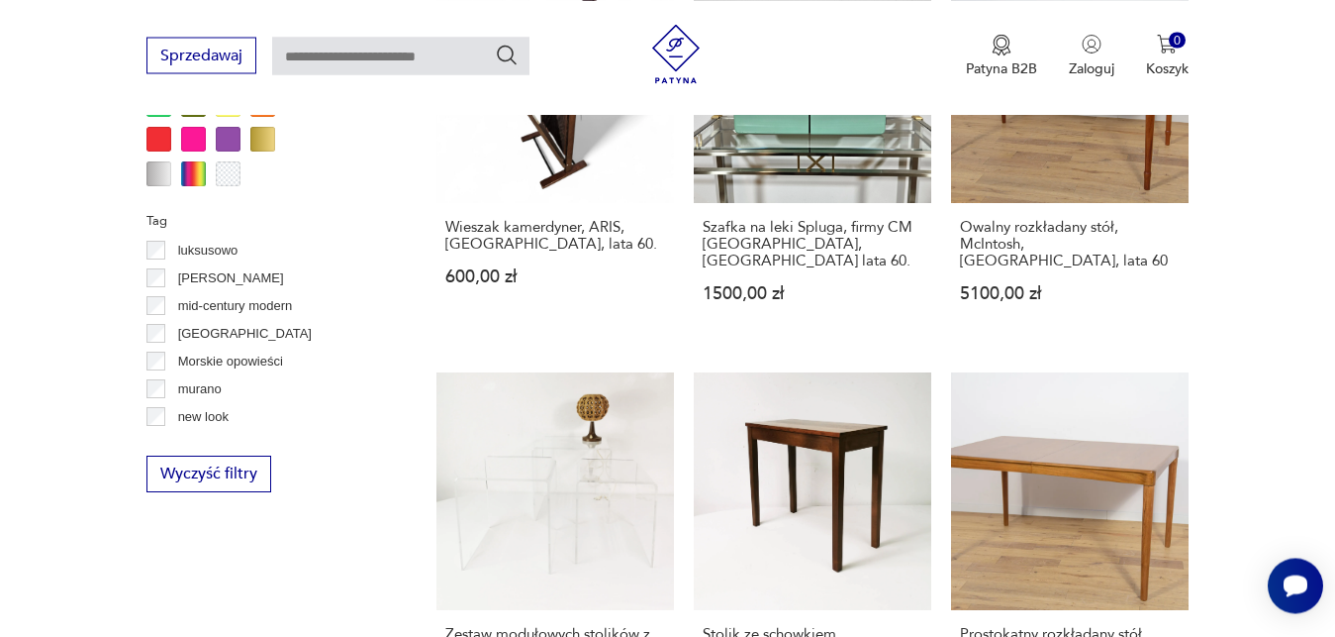
scroll to position [790, 0]
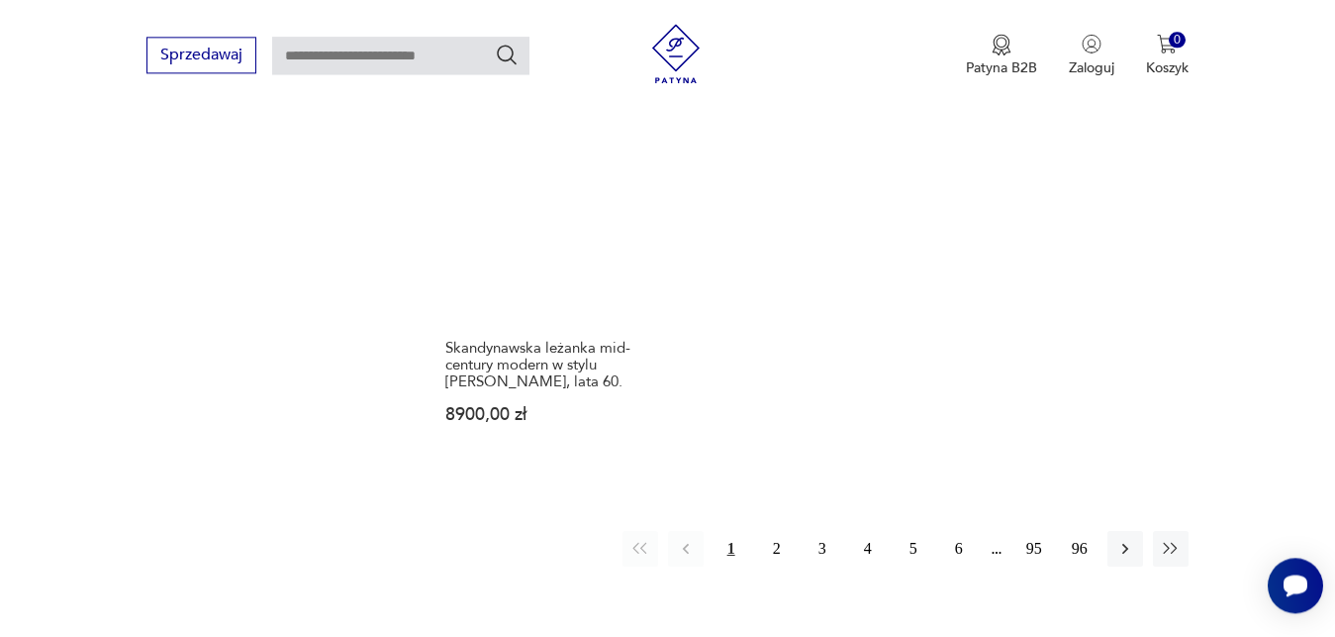
scroll to position [2950, 0]
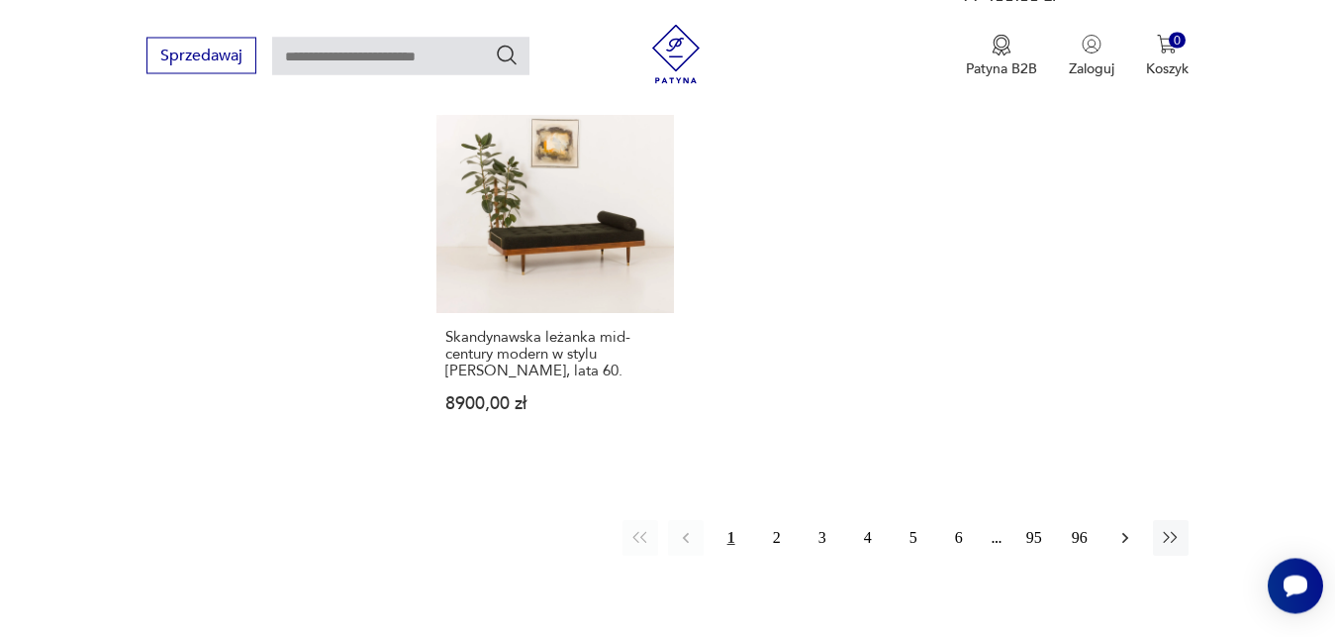
click at [1132, 528] on icon "button" at bounding box center [1126, 538] width 20 height 20
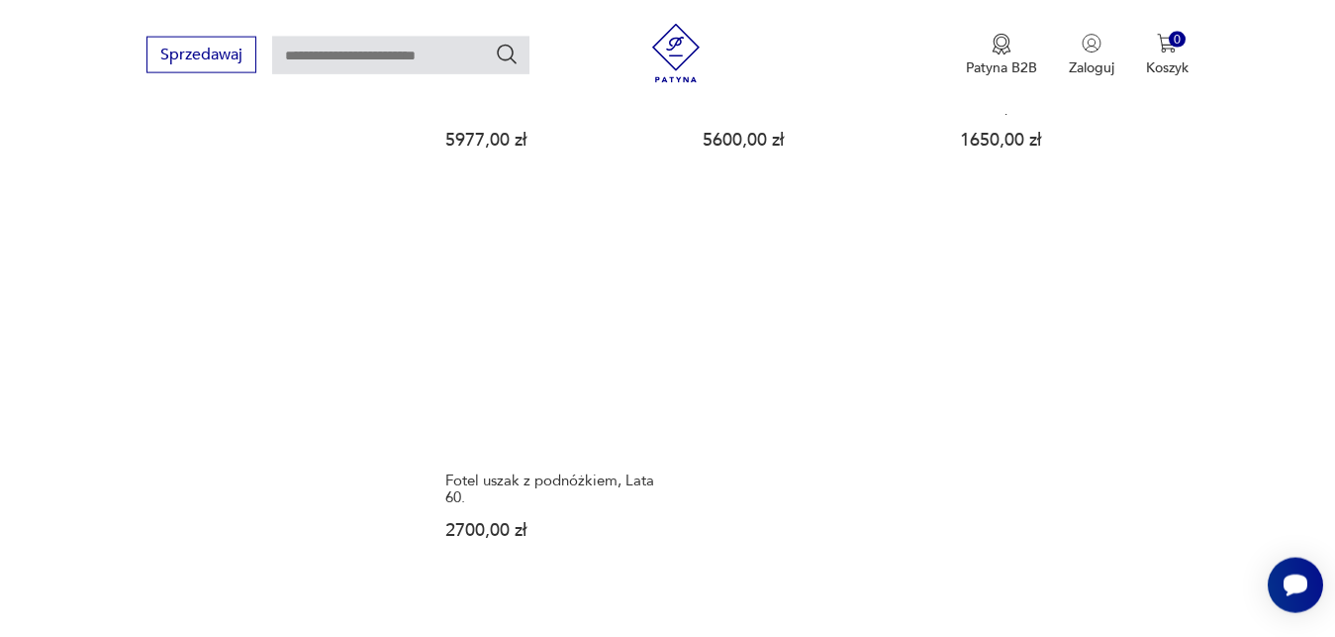
scroll to position [3000, 0]
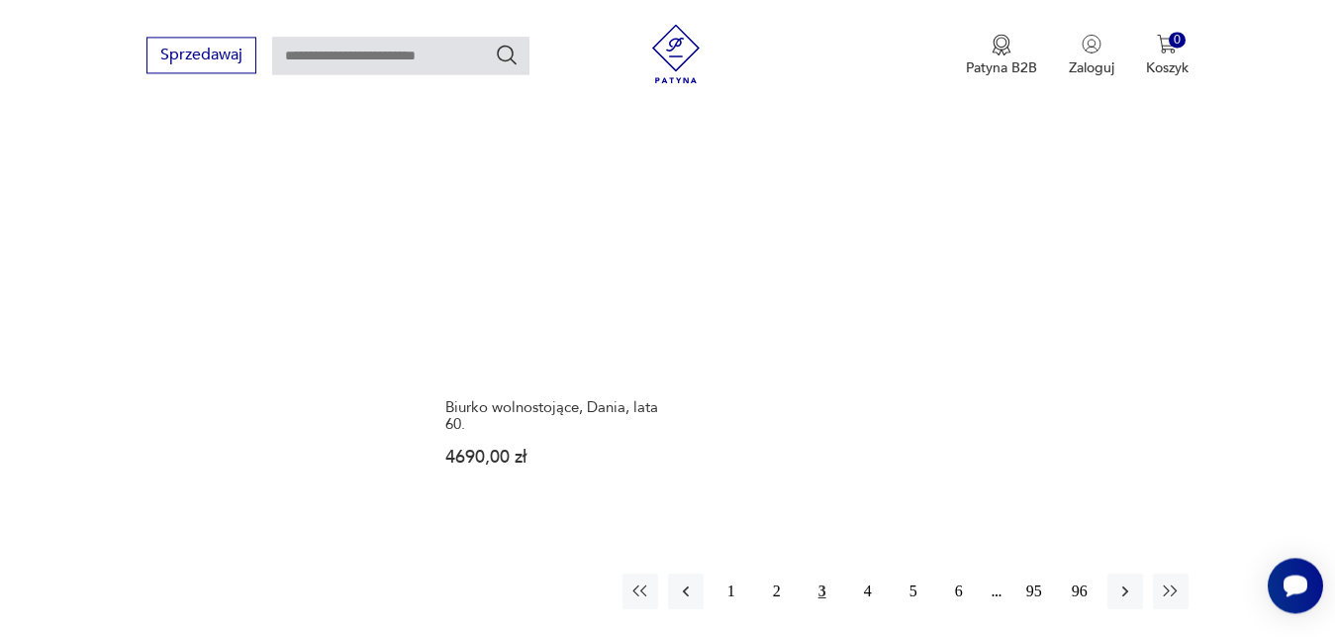
scroll to position [2899, 0]
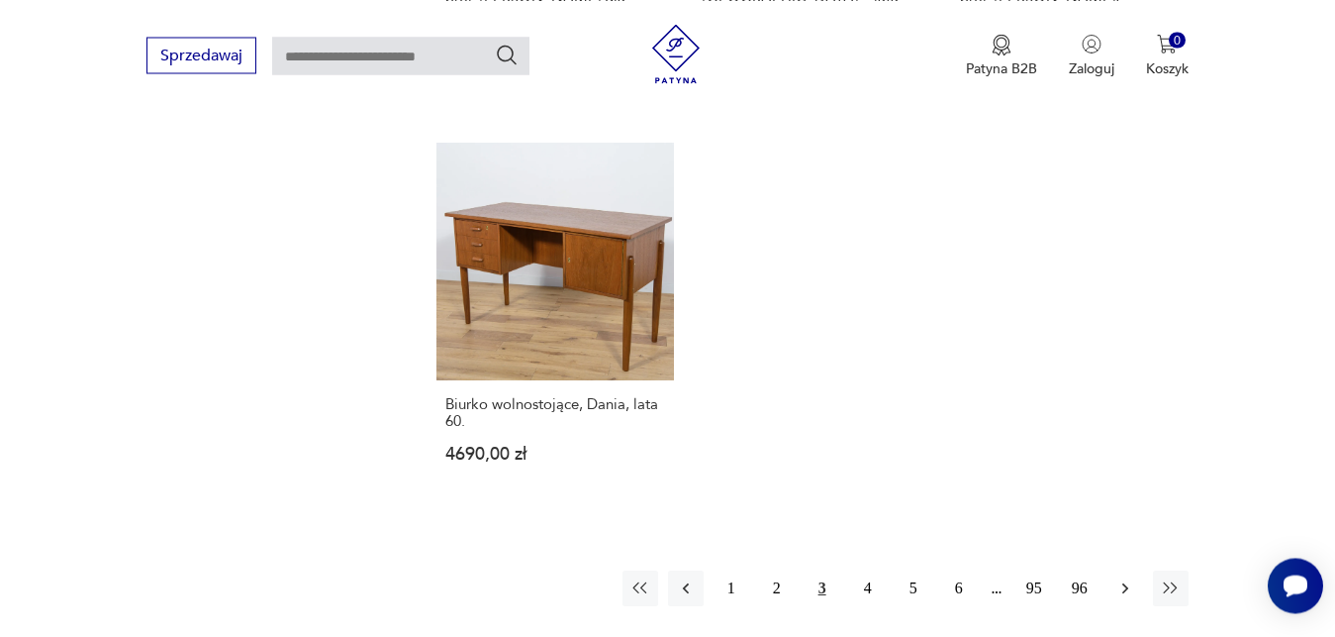
click at [1126, 578] on icon "button" at bounding box center [1126, 588] width 20 height 20
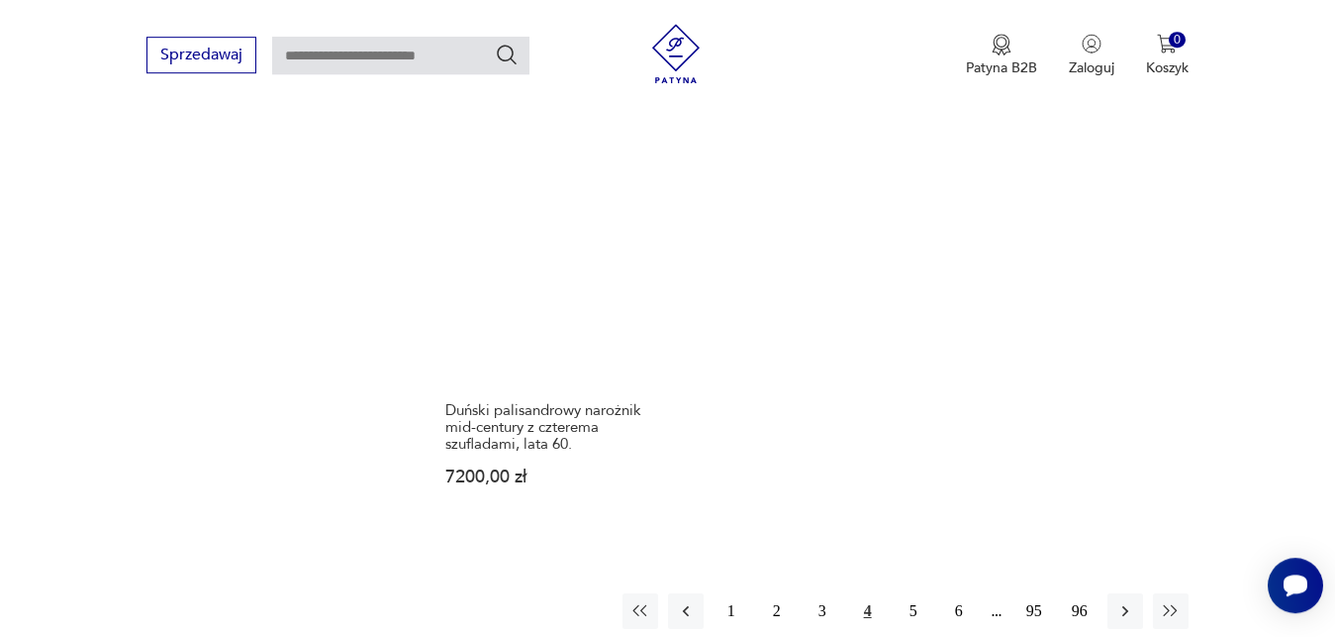
scroll to position [2849, 0]
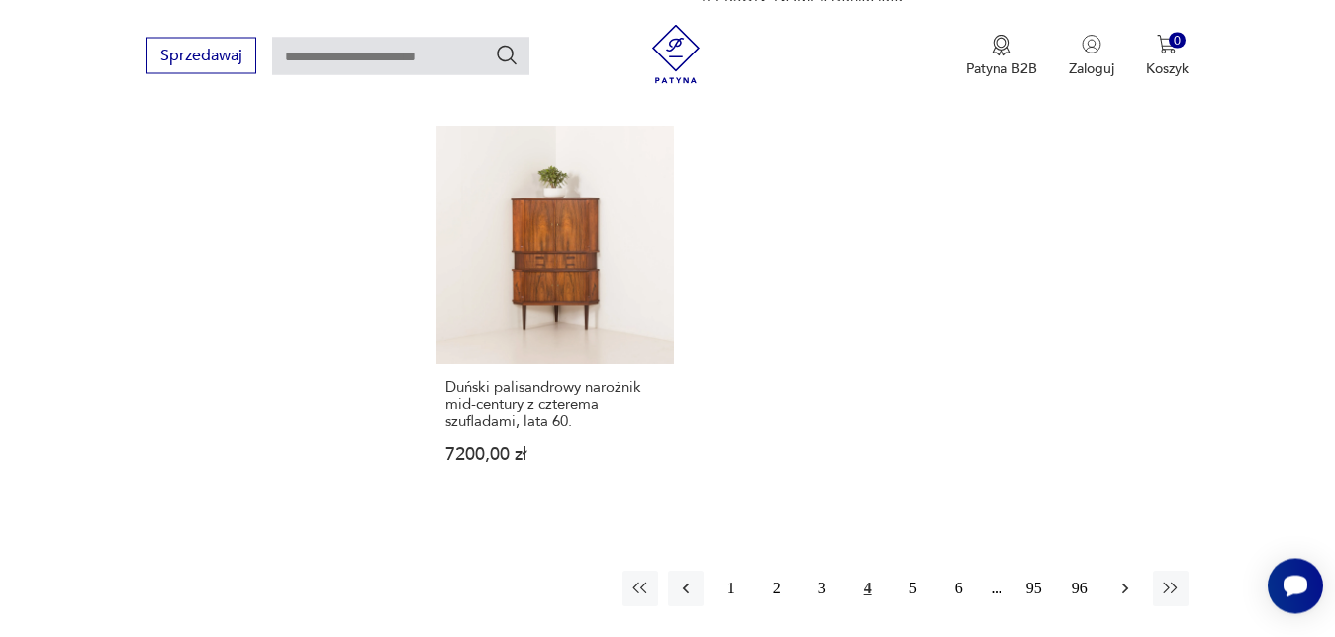
click at [1125, 578] on icon "button" at bounding box center [1126, 588] width 20 height 20
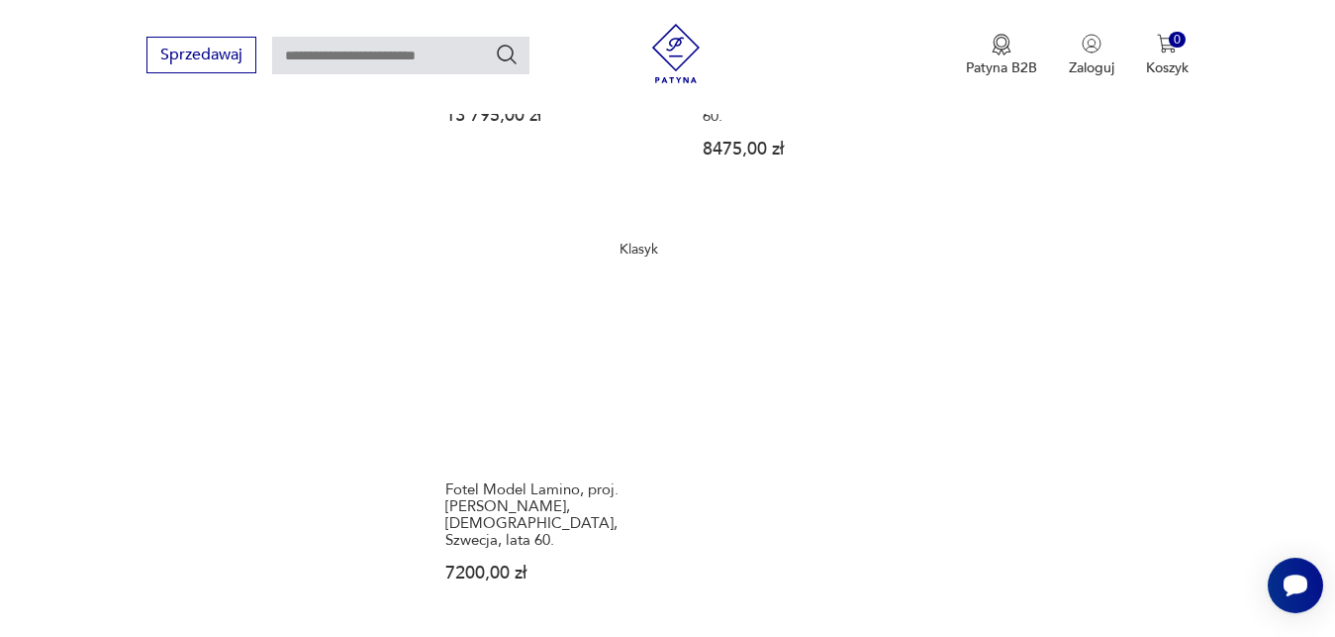
scroll to position [2798, 0]
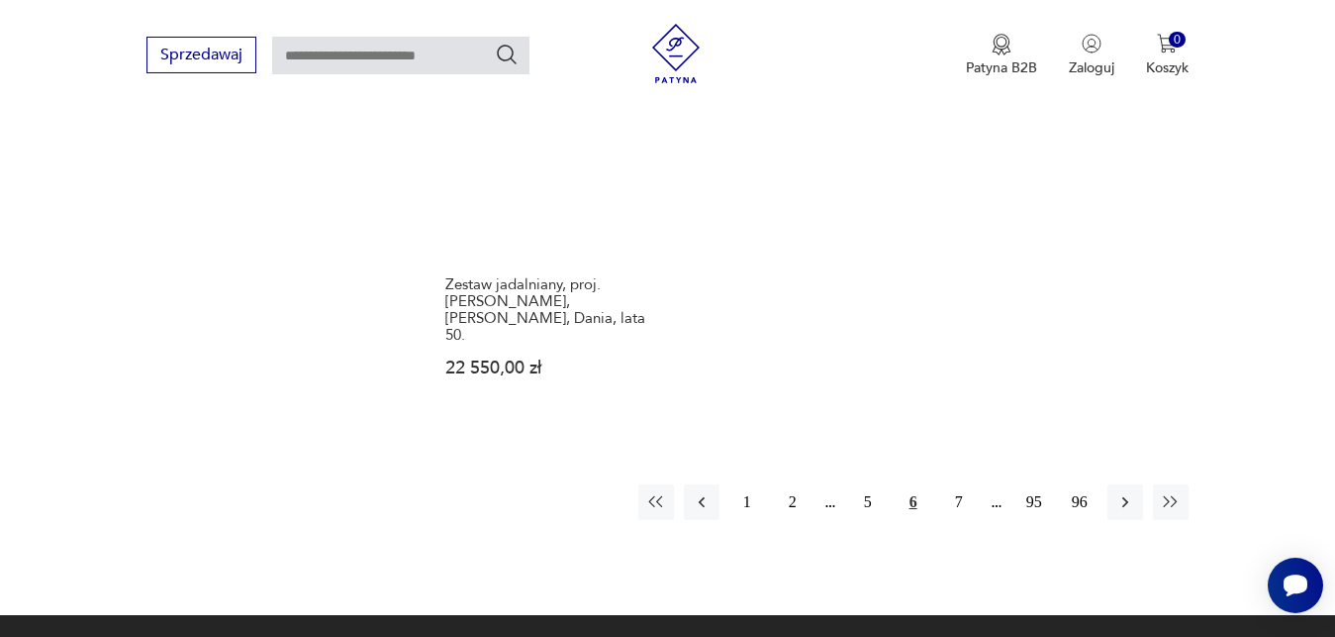
scroll to position [2950, 0]
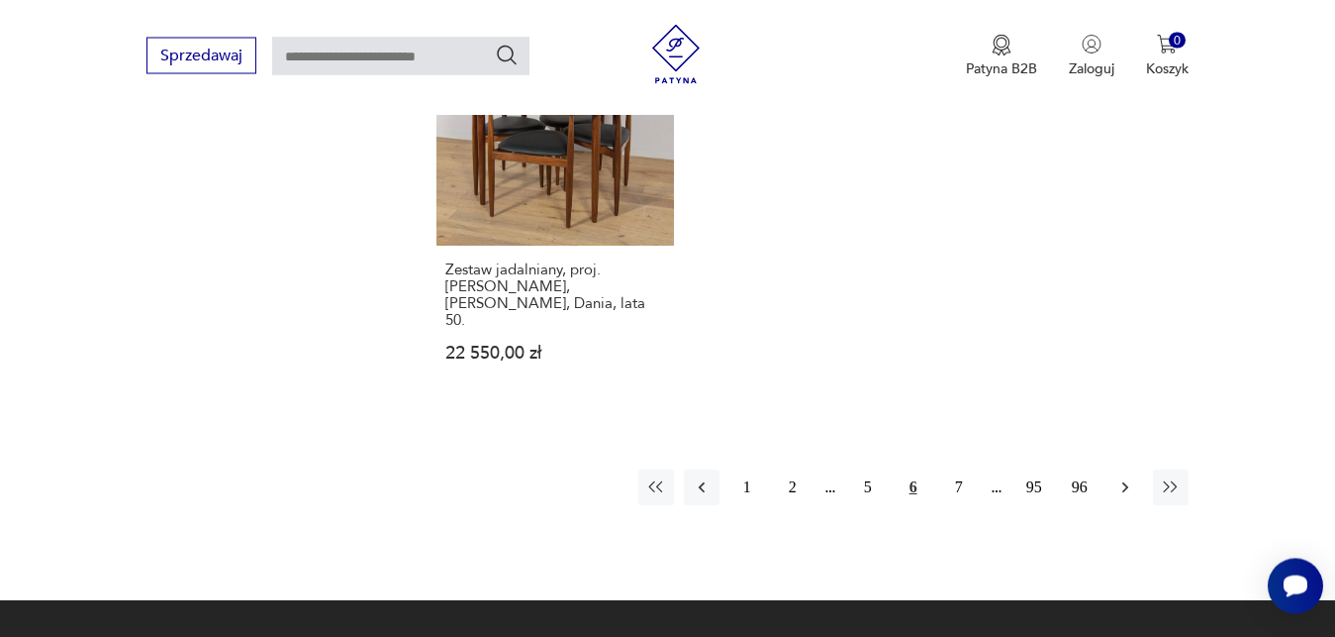
click at [1128, 477] on icon "button" at bounding box center [1126, 487] width 20 height 20
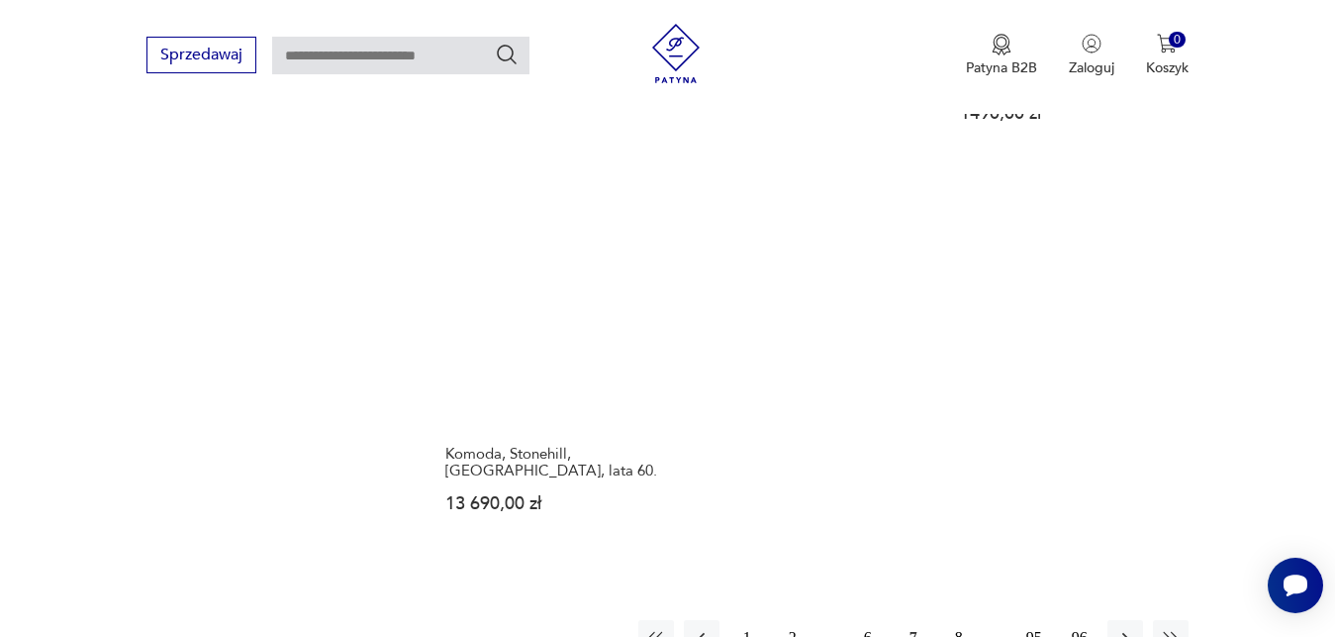
scroll to position [2798, 0]
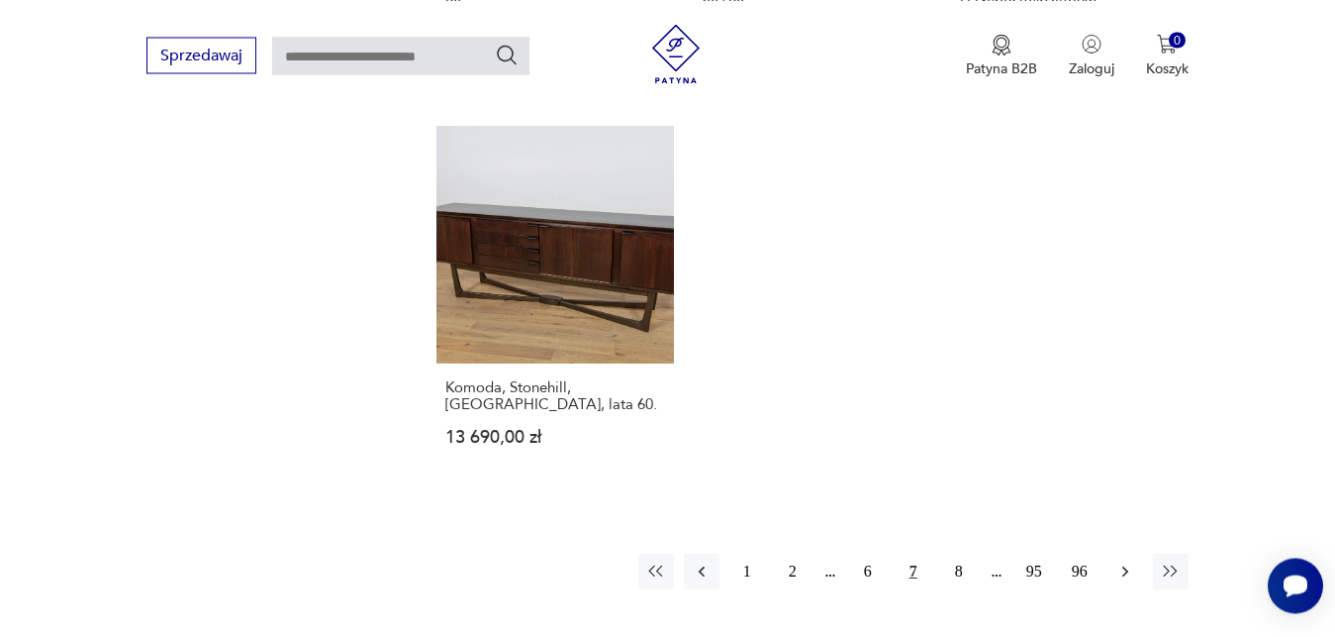
click at [1128, 561] on icon "button" at bounding box center [1126, 571] width 20 height 20
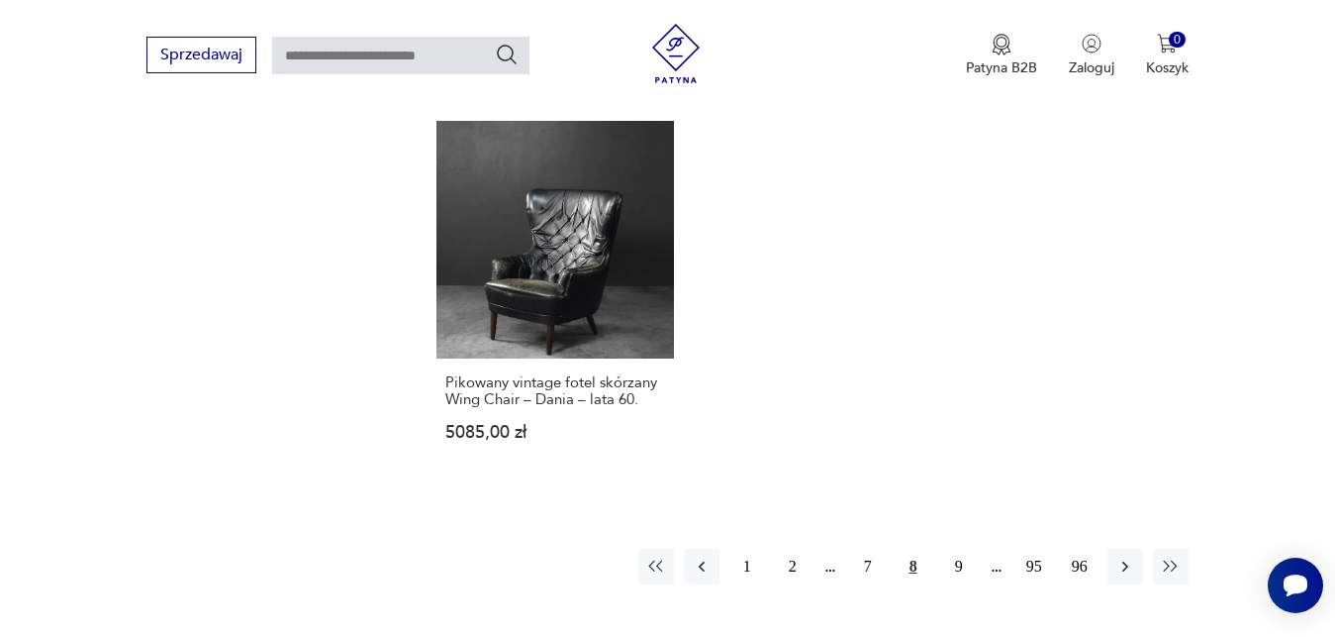
scroll to position [2798, 0]
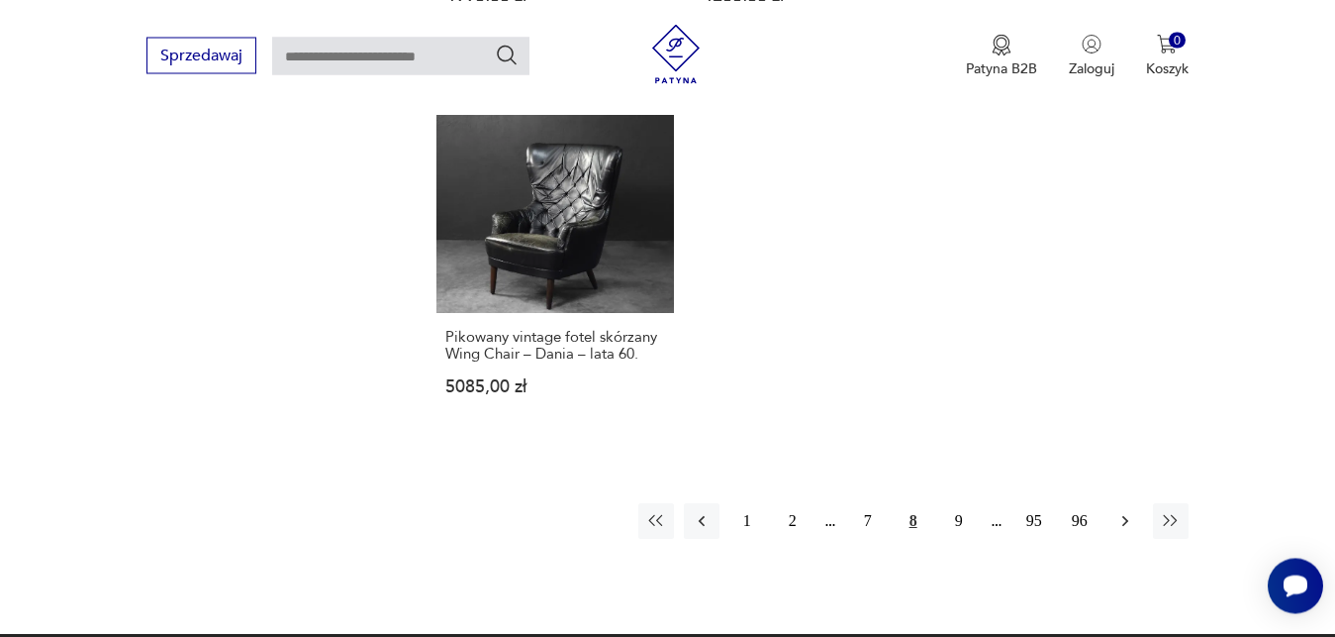
click at [1130, 524] on icon "button" at bounding box center [1126, 521] width 20 height 20
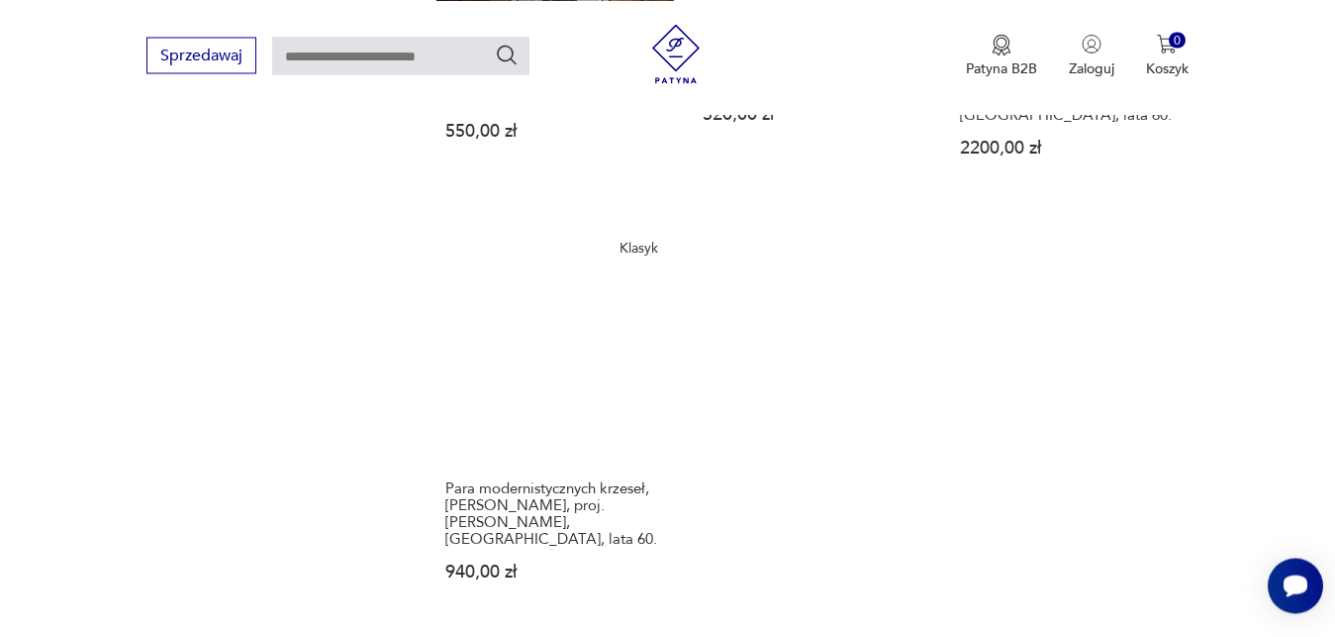
scroll to position [2950, 0]
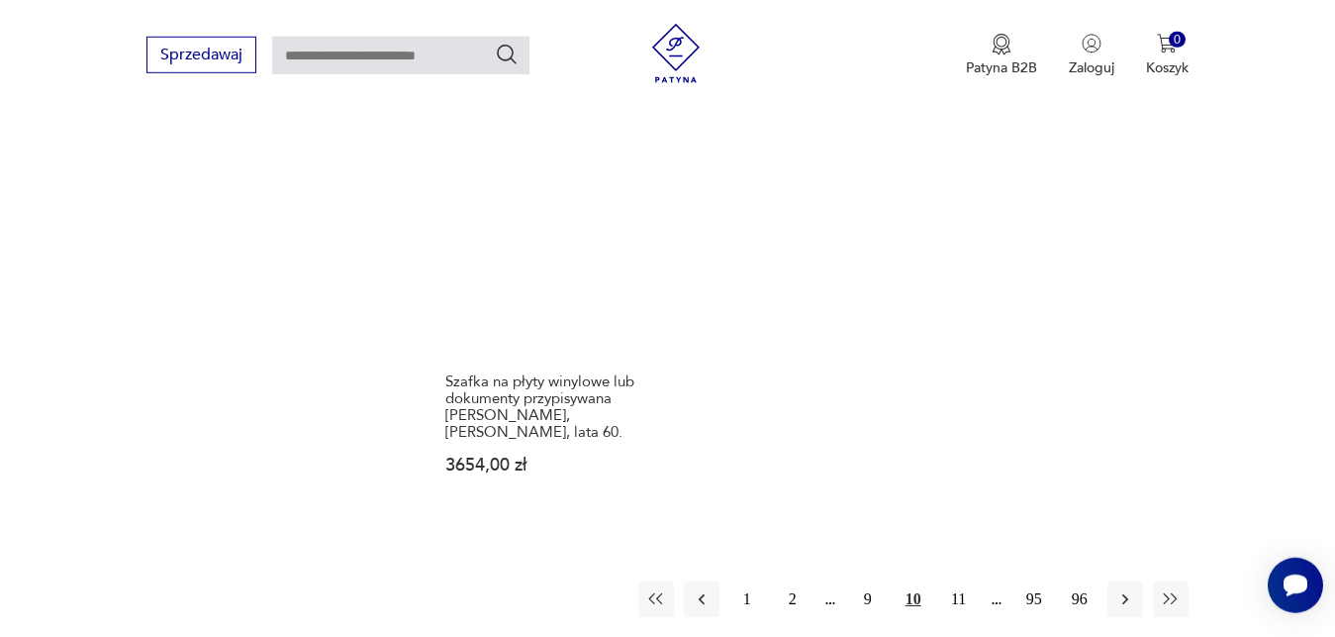
scroll to position [2815, 0]
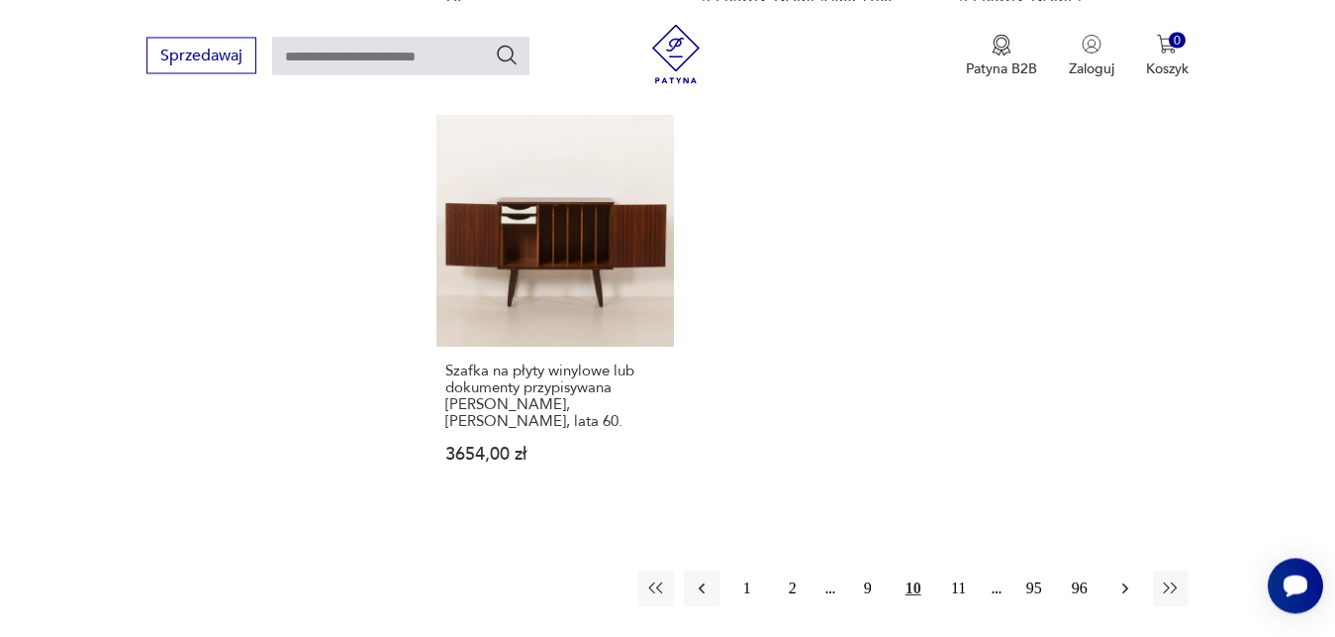
click at [1133, 578] on icon "button" at bounding box center [1126, 588] width 20 height 20
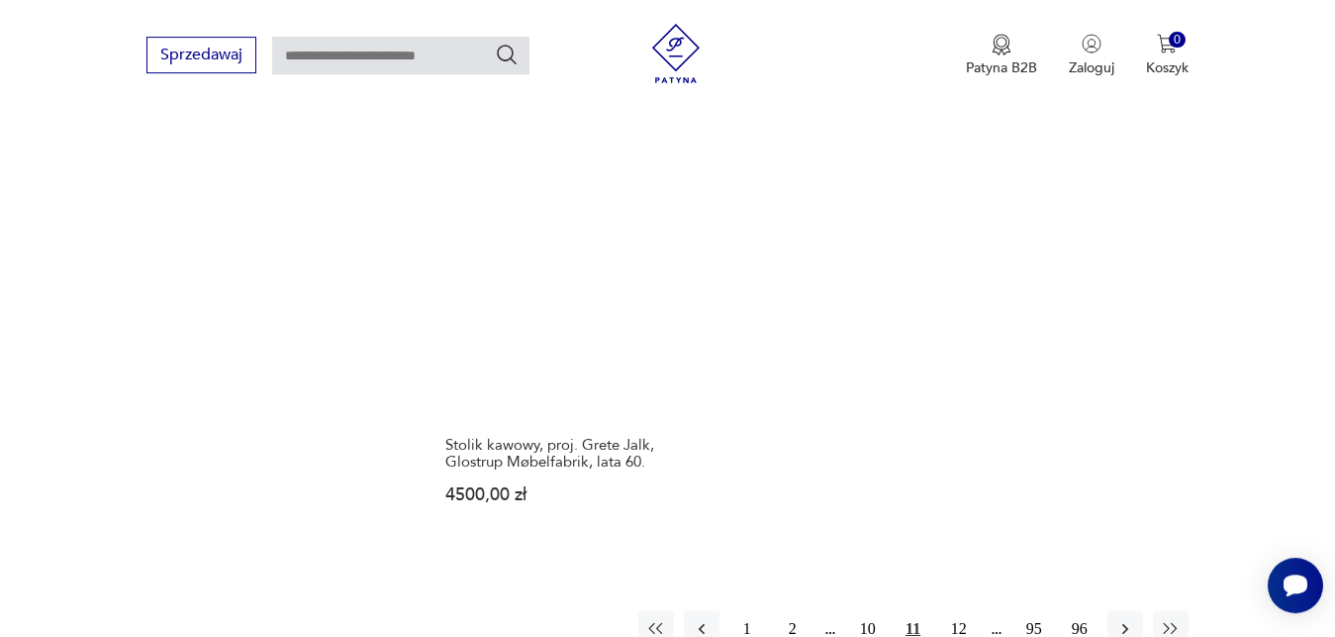
scroll to position [2899, 0]
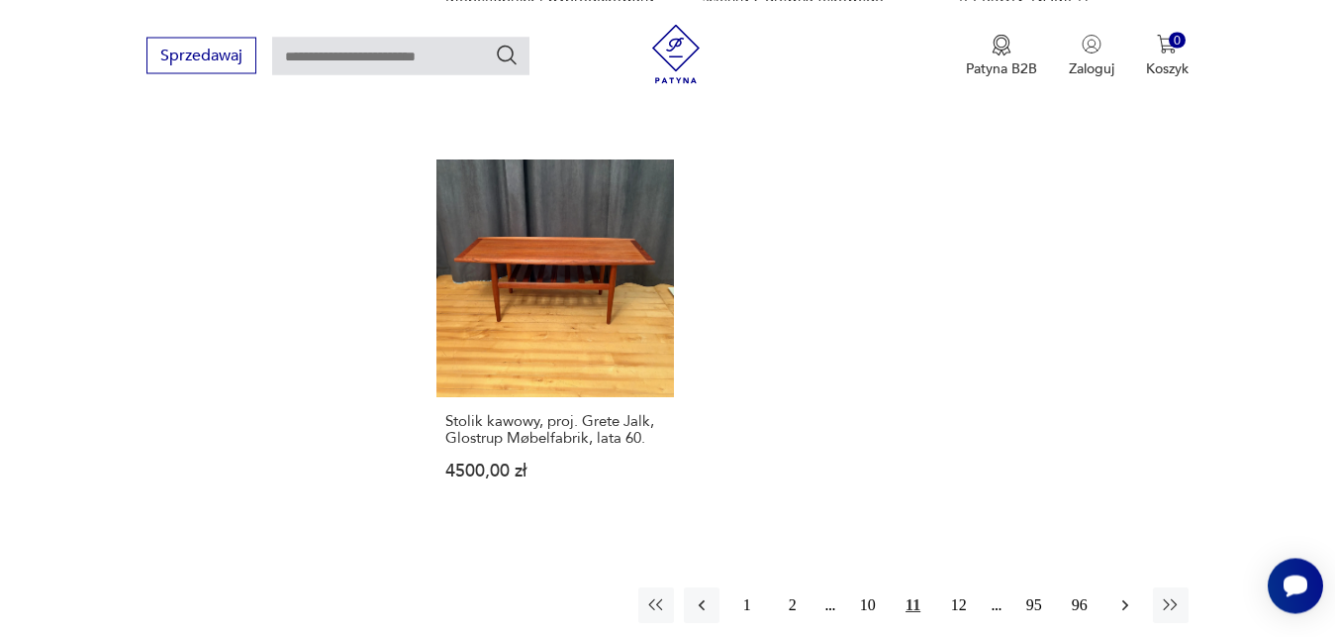
click at [1131, 595] on icon "button" at bounding box center [1126, 605] width 20 height 20
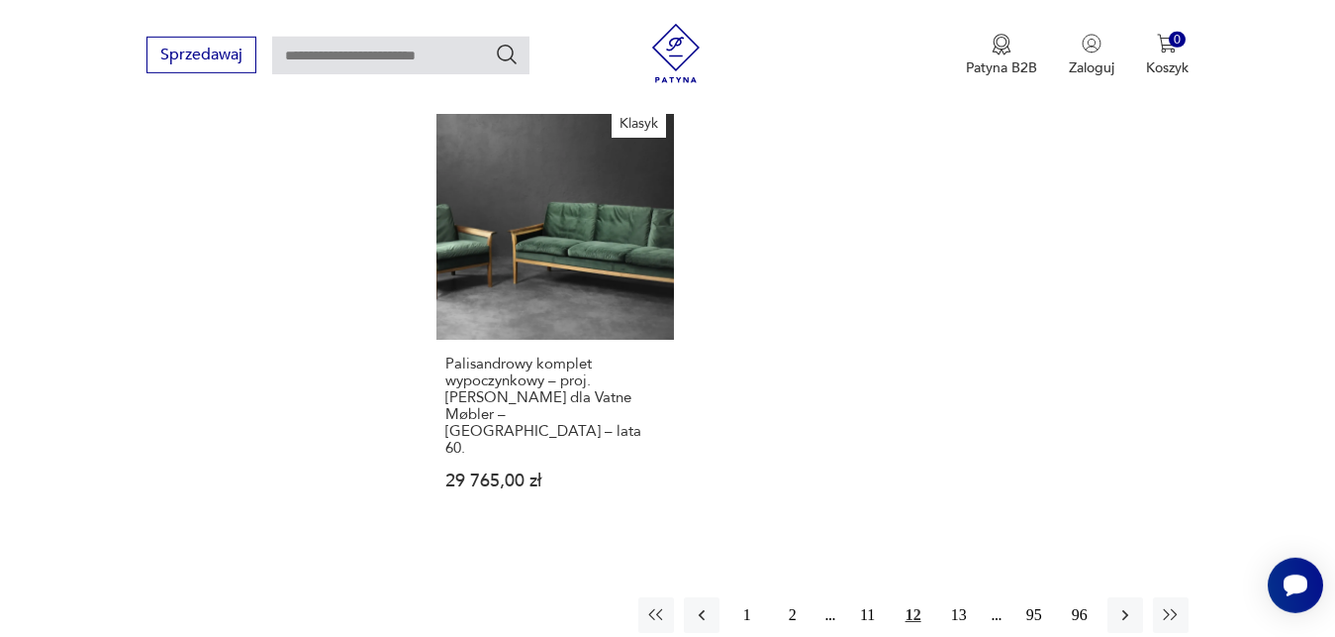
scroll to position [2950, 0]
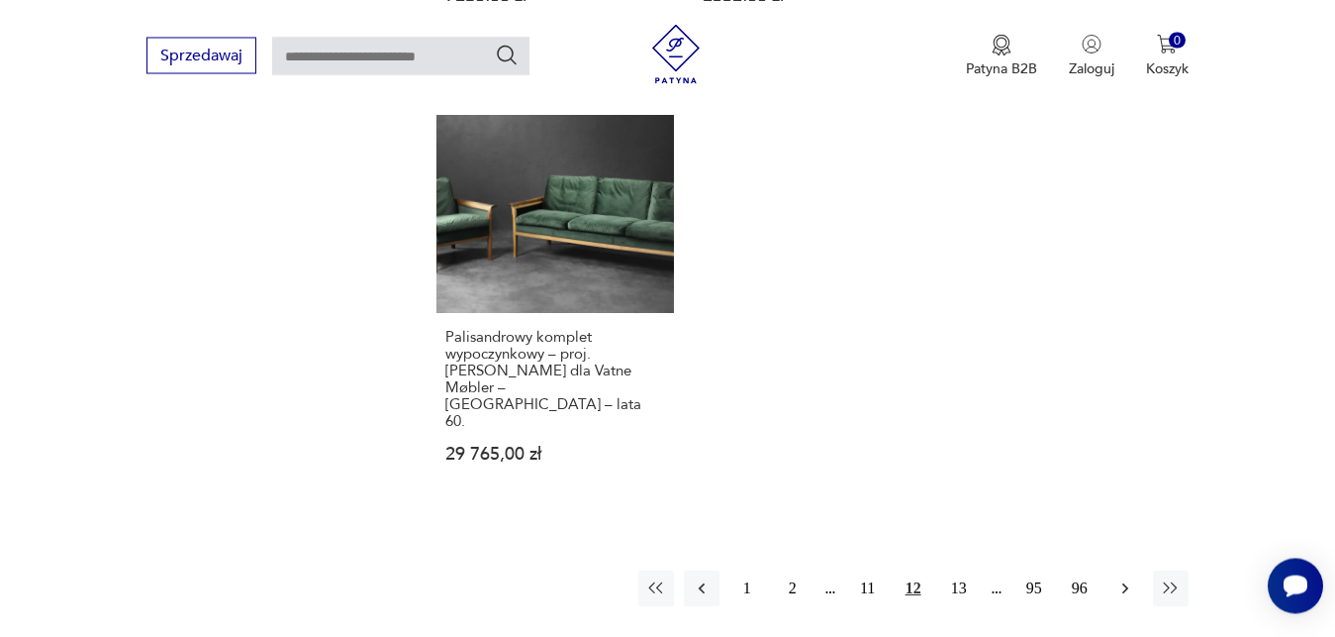
click at [1130, 578] on icon "button" at bounding box center [1126, 588] width 20 height 20
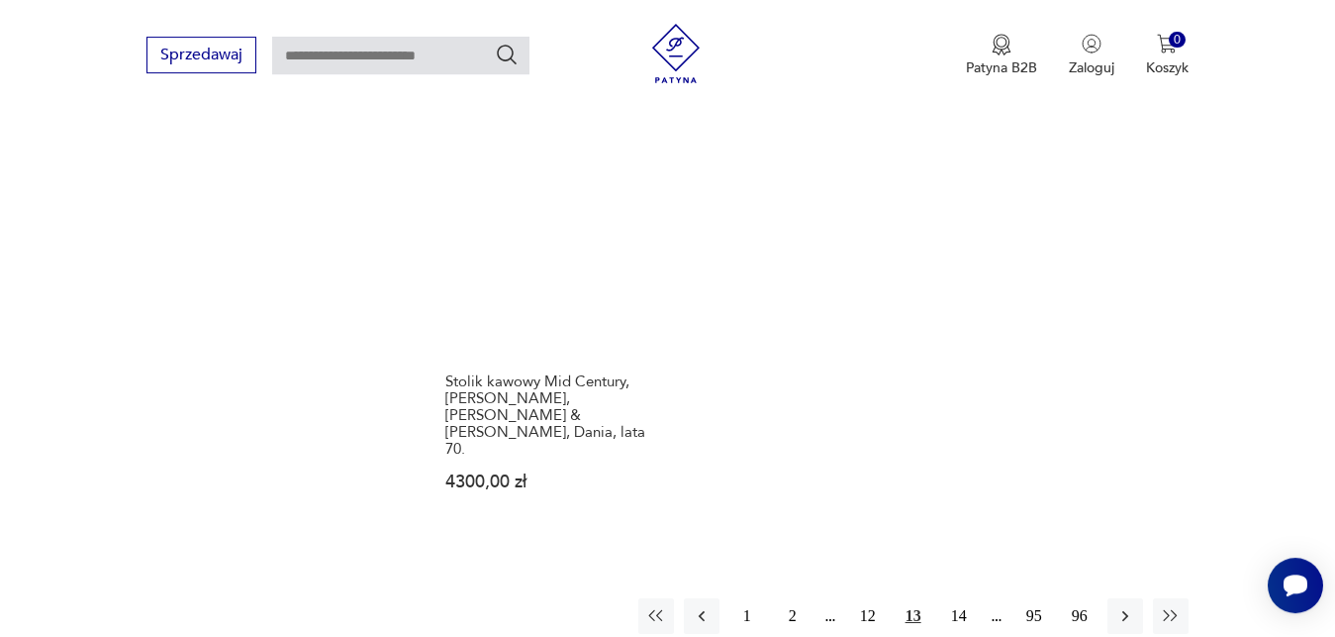
scroll to position [2916, 0]
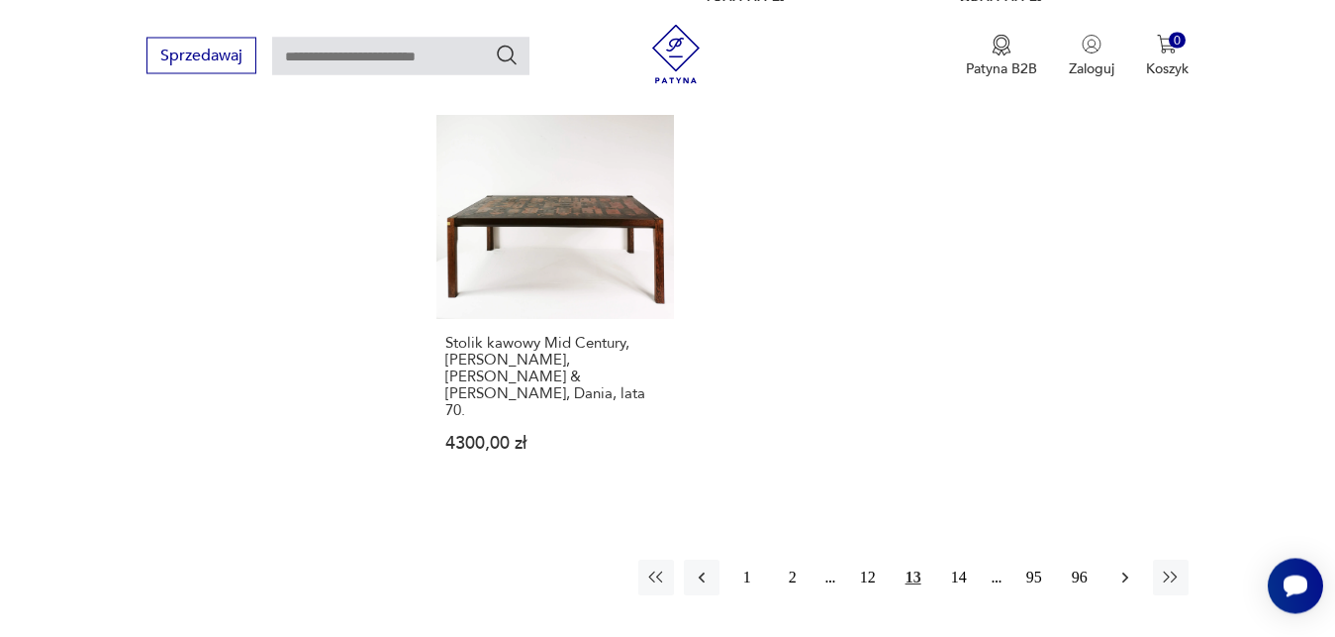
click at [1128, 567] on icon "button" at bounding box center [1126, 577] width 20 height 20
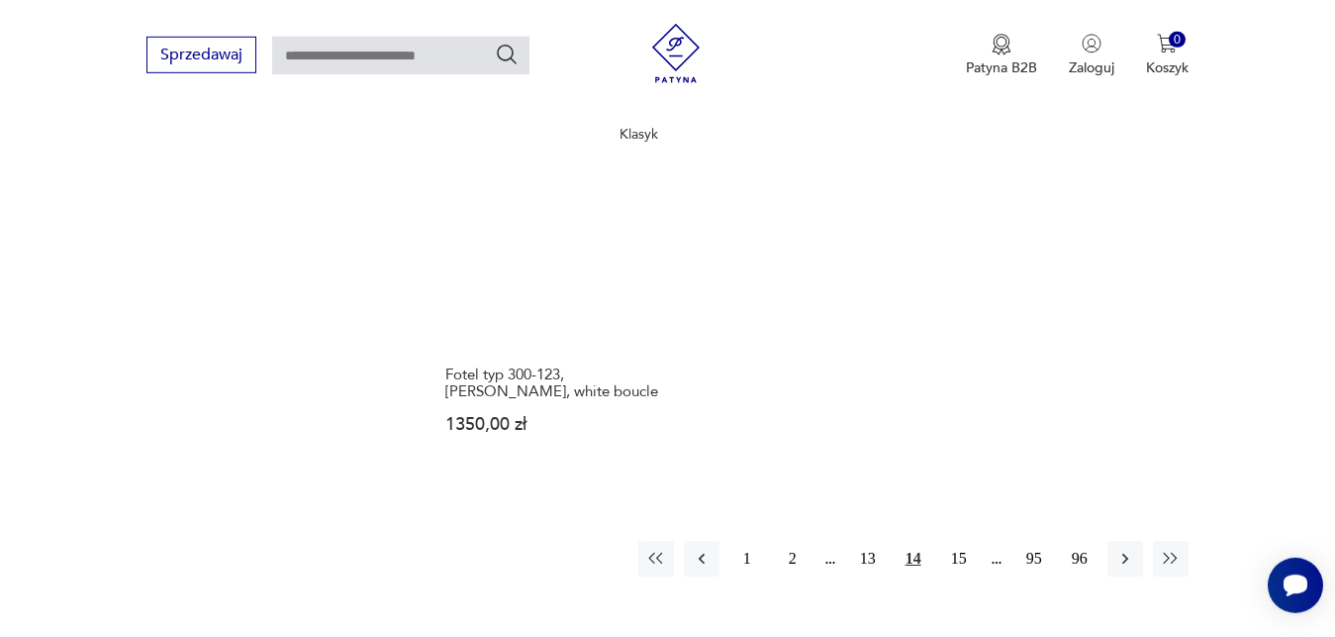
scroll to position [2899, 0]
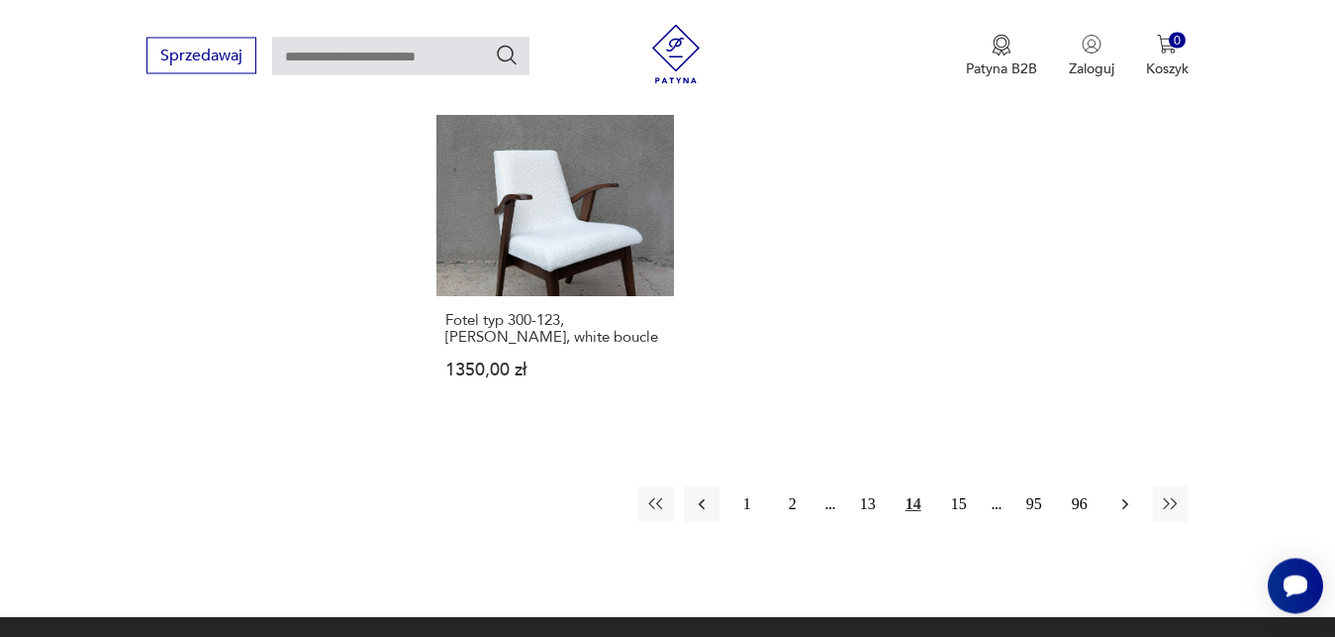
click at [1133, 494] on icon "button" at bounding box center [1126, 504] width 20 height 20
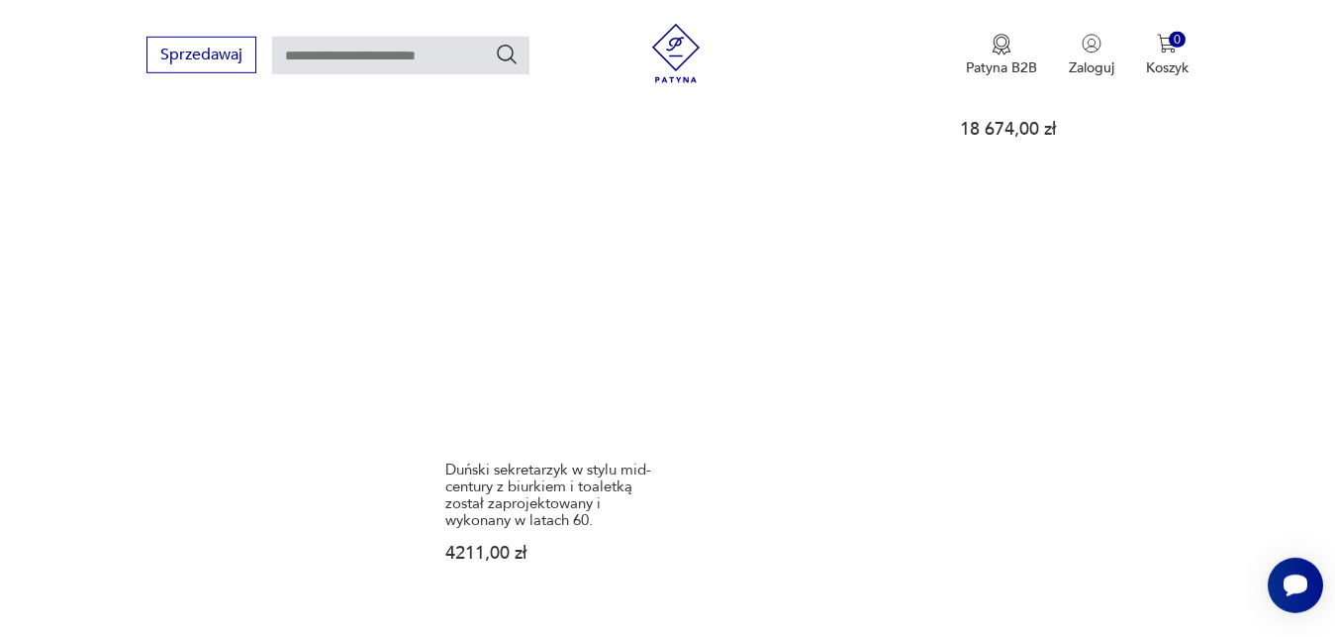
scroll to position [2849, 0]
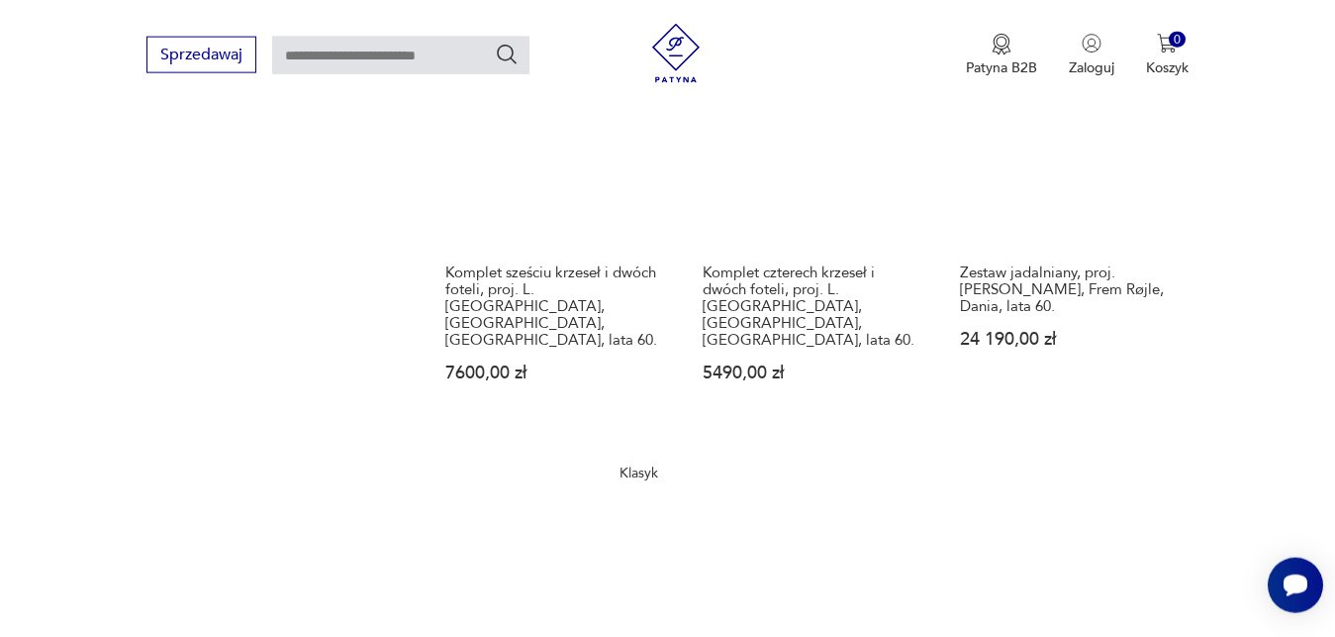
scroll to position [2698, 0]
